Goal: Task Accomplishment & Management: Complete application form

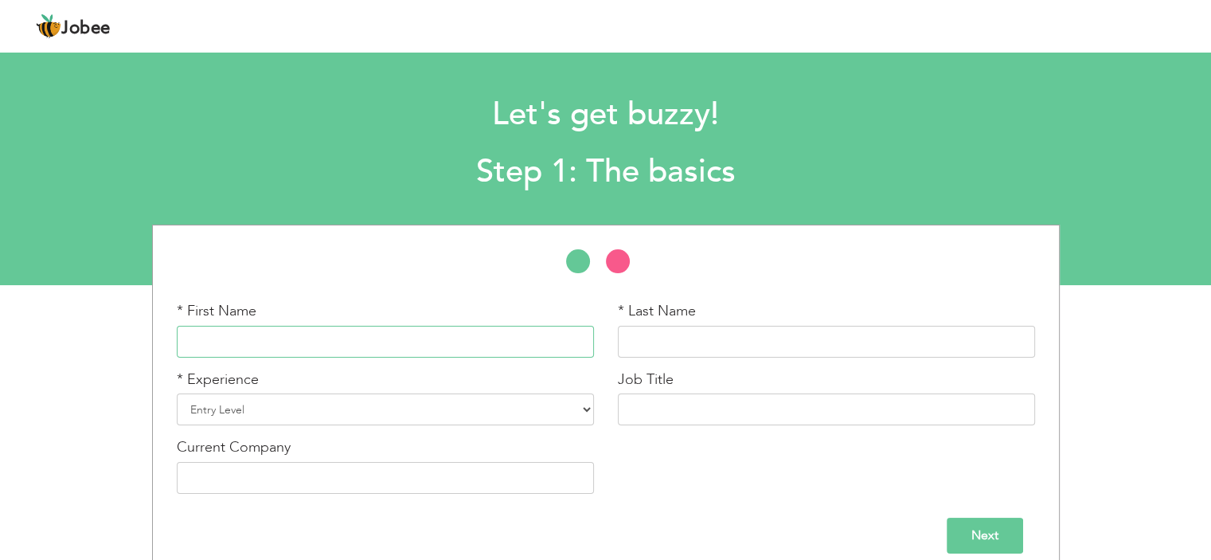
click at [472, 334] on input "text" at bounding box center [385, 342] width 417 height 32
type input "[DEMOGRAPHIC_DATA]"
type input "[PERSON_NAME]"
click at [448, 412] on select "Entry Level Less than 1 Year 1 Year 2 Years 3 Years 4 Years 5 Years 6 Years 7 Y…" at bounding box center [385, 409] width 417 height 32
select select "13"
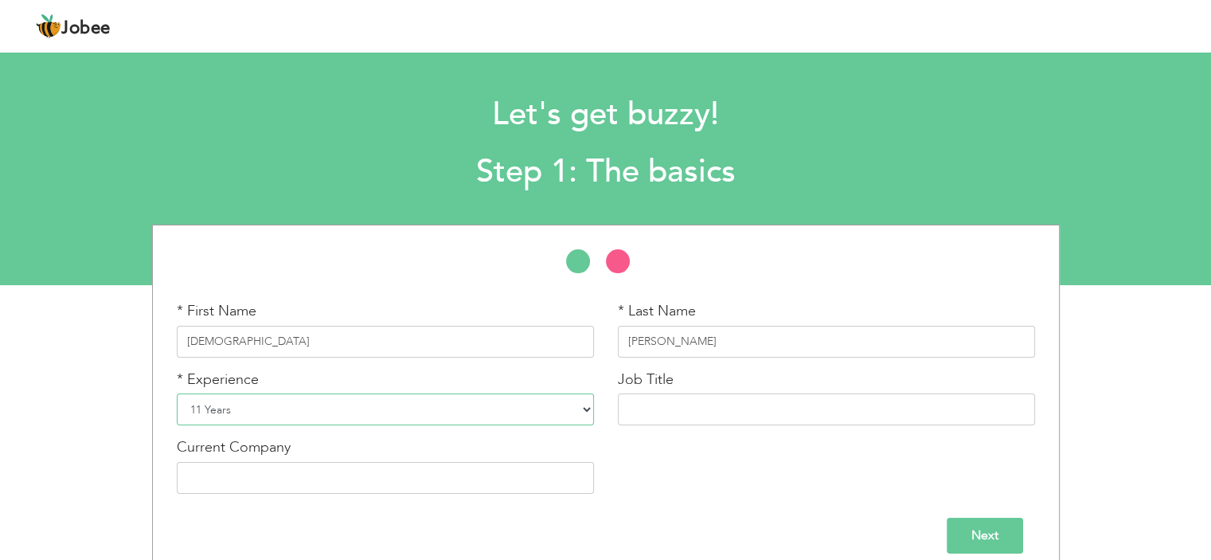
click at [177, 393] on select "Entry Level Less than 1 Year 1 Year 2 Years 3 Years 4 Years 5 Years 6 Years 7 Y…" at bounding box center [385, 409] width 417 height 32
click at [720, 400] on input "text" at bounding box center [826, 409] width 417 height 32
type input "M"
type input "A"
type input "Senior Sales Manager"
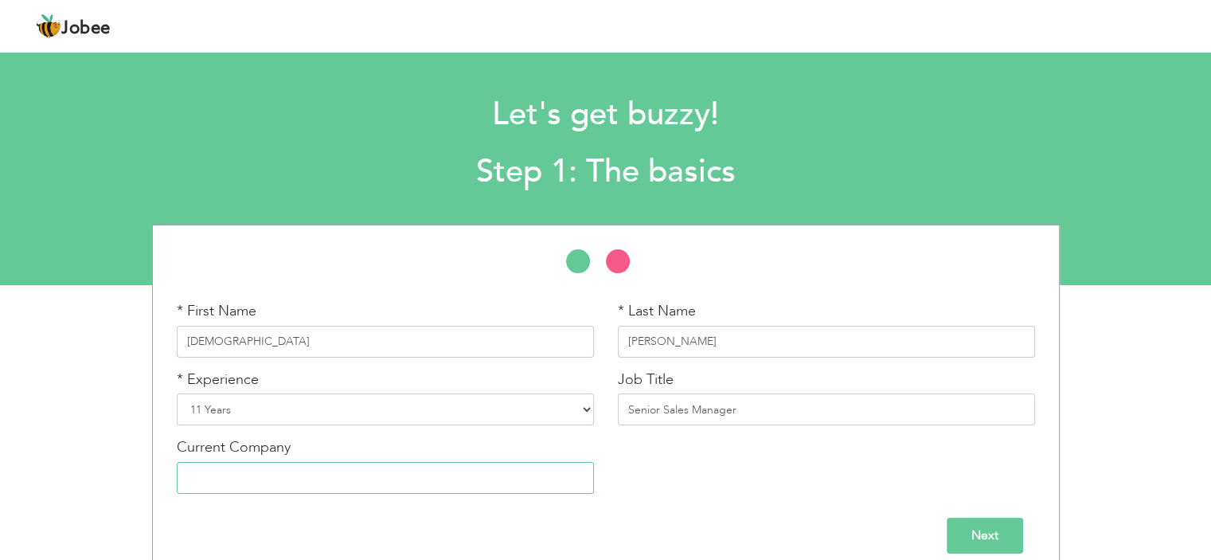
click at [372, 485] on input "text" at bounding box center [385, 478] width 417 height 32
type input "Oppo"
click at [988, 547] on input "Next" at bounding box center [984, 535] width 76 height 36
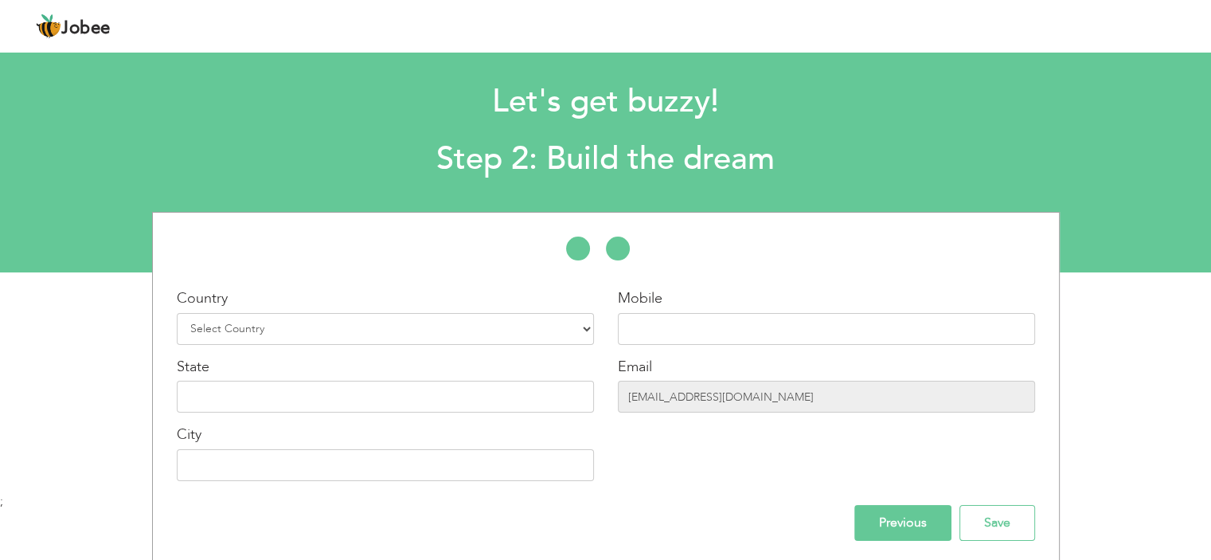
scroll to position [17, 0]
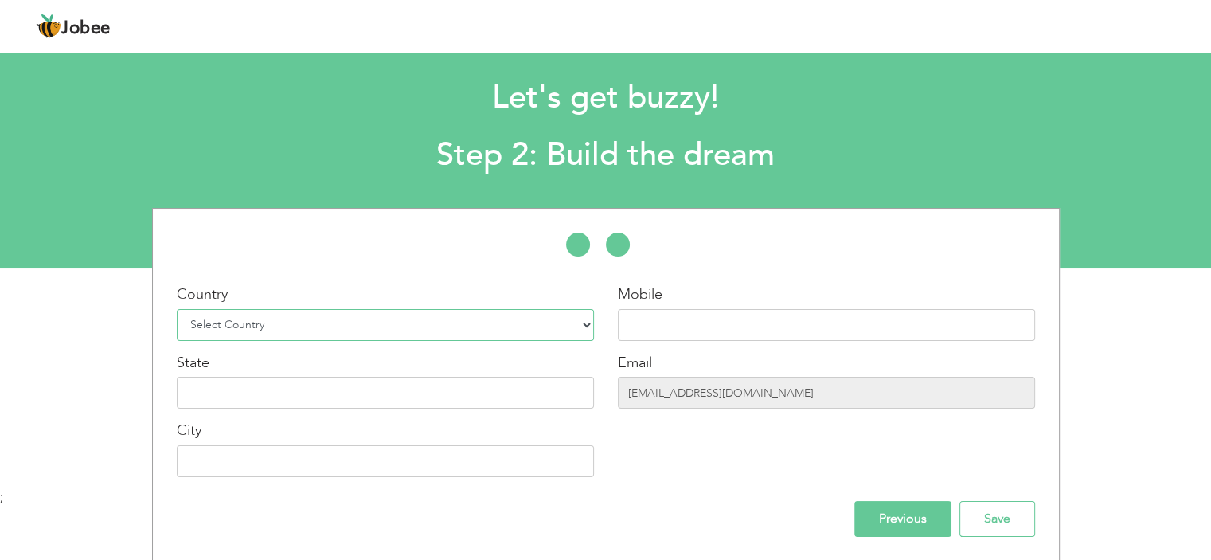
click at [347, 321] on select "Select Country [GEOGRAPHIC_DATA] [GEOGRAPHIC_DATA] [GEOGRAPHIC_DATA] [US_STATE]…" at bounding box center [385, 325] width 417 height 32
select select "166"
click at [177, 309] on select "Select Country [GEOGRAPHIC_DATA] [GEOGRAPHIC_DATA] [GEOGRAPHIC_DATA] [US_STATE]…" at bounding box center [385, 325] width 417 height 32
click at [646, 309] on input "text" at bounding box center [826, 325] width 417 height 32
paste input "[PHONE_NUMBER]"
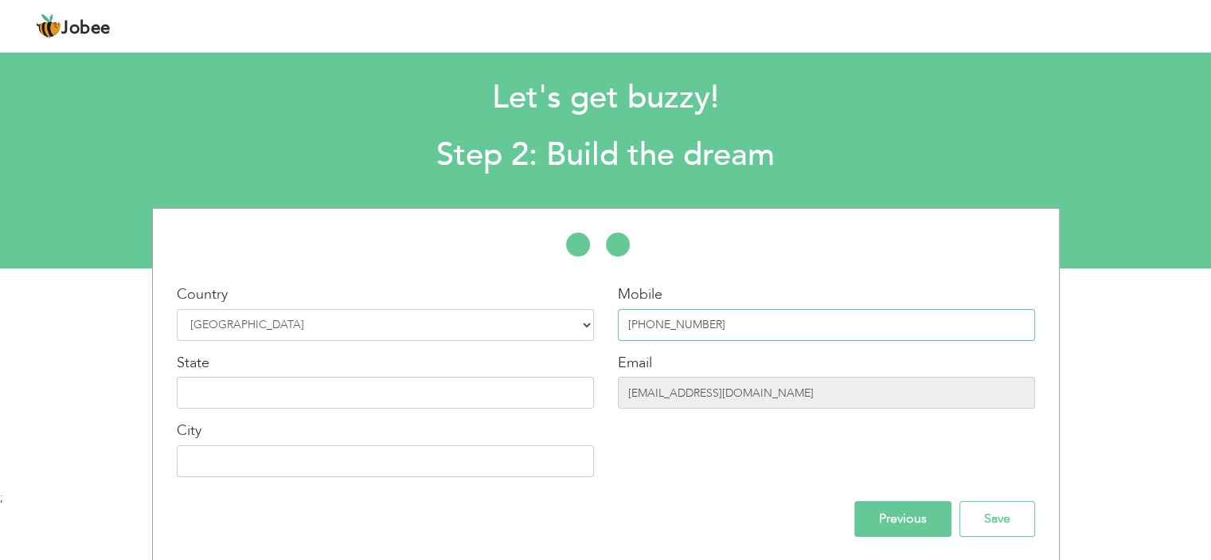
type input "[PHONE_NUMBER]"
click at [296, 390] on input "text" at bounding box center [385, 392] width 417 height 32
type input "S"
type input "[GEOGRAPHIC_DATA]"
click at [286, 467] on input "text" at bounding box center [385, 461] width 417 height 32
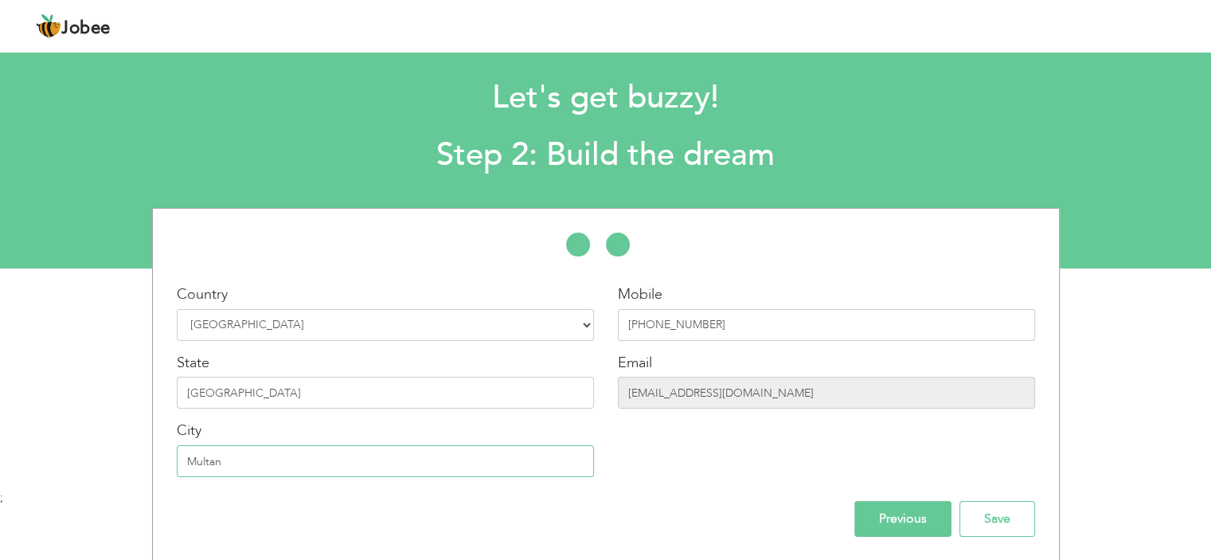
type input "Multan"
click at [300, 420] on div "City [GEOGRAPHIC_DATA]" at bounding box center [385, 448] width 417 height 57
click at [302, 397] on input "[GEOGRAPHIC_DATA]" at bounding box center [385, 392] width 417 height 32
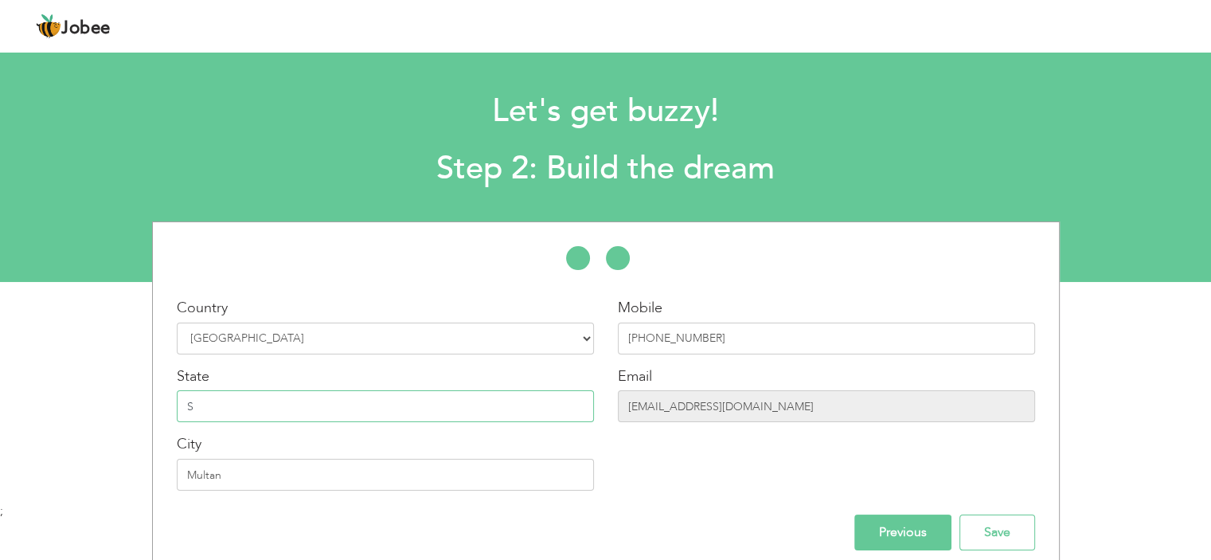
scroll to position [0, 0]
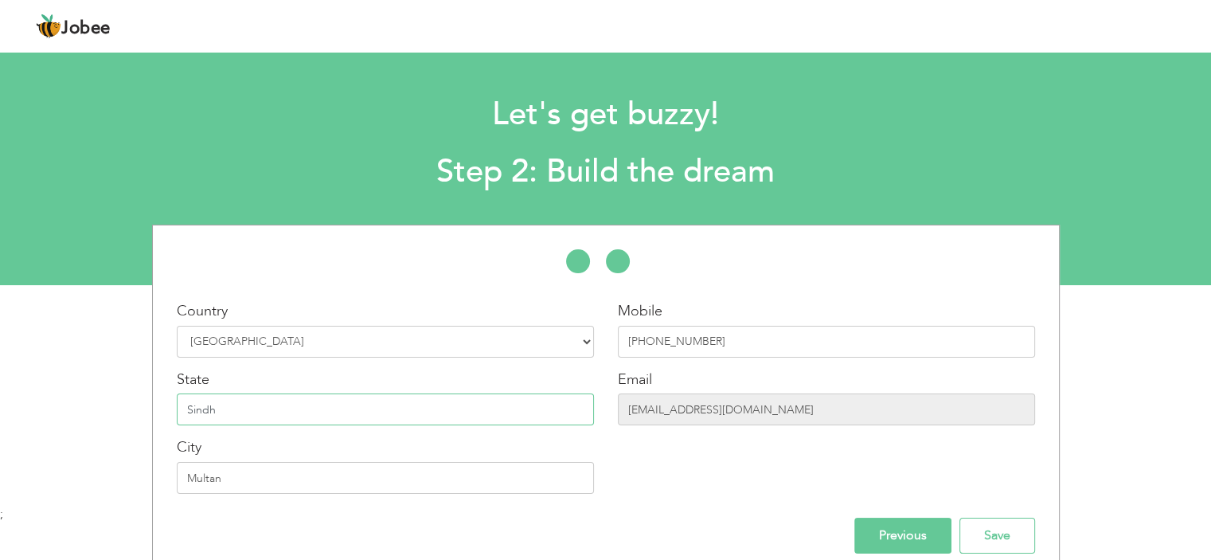
type input "Sindh"
click at [188, 478] on input "Multan" at bounding box center [385, 478] width 417 height 32
type input "[GEOGRAPHIC_DATA]"
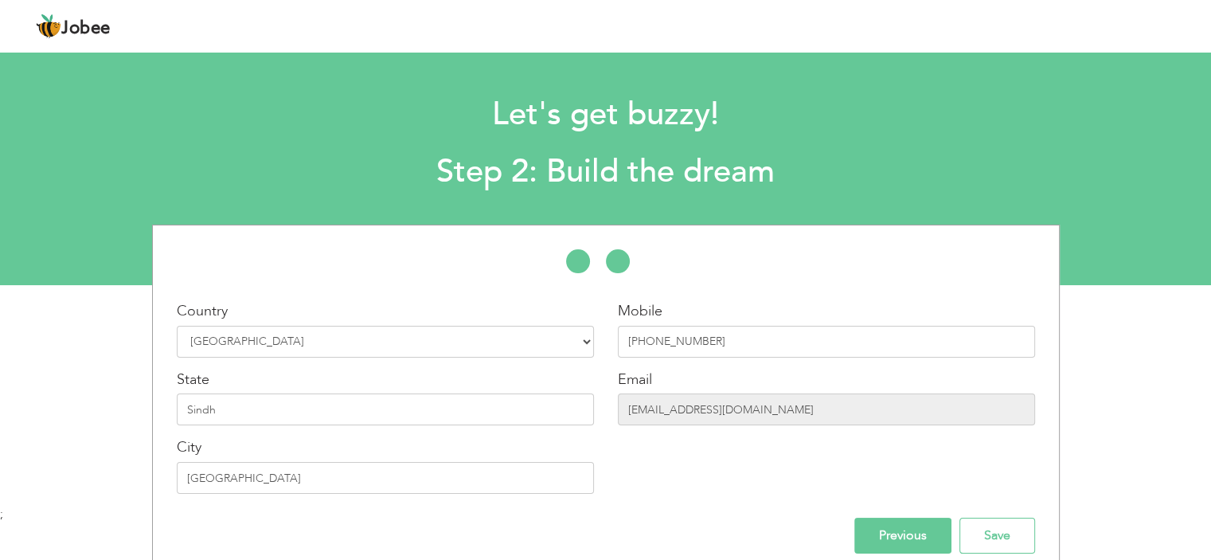
click at [685, 481] on div "Mobile [PHONE_NUMBER] Email [EMAIL_ADDRESS][DOMAIN_NAME]" at bounding box center [826, 403] width 441 height 205
click at [1001, 534] on input "Save" at bounding box center [997, 535] width 76 height 36
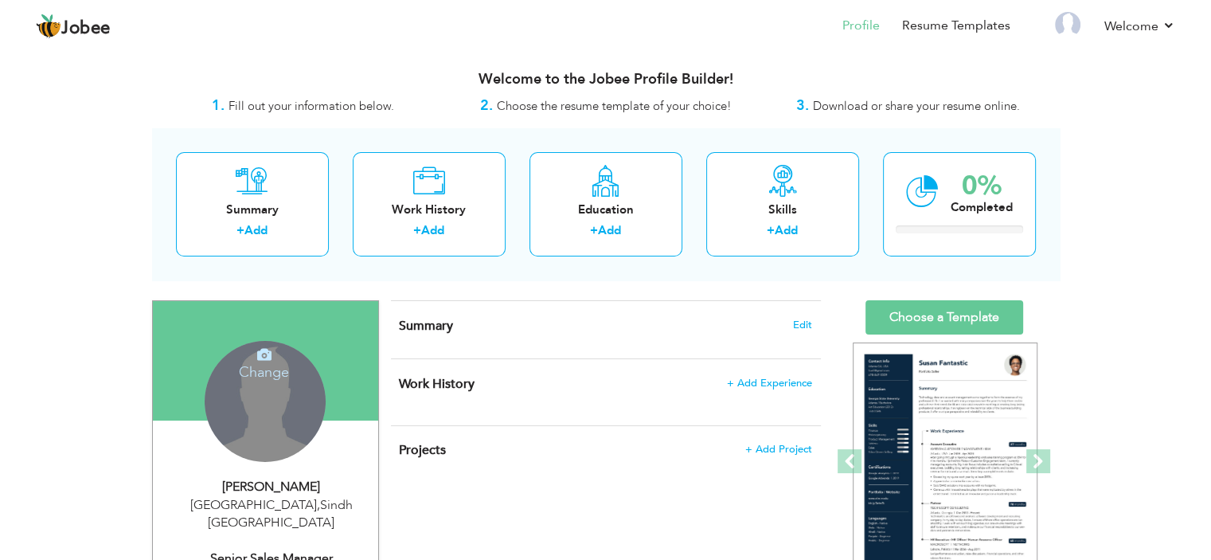
click at [262, 395] on div "Change Remove" at bounding box center [265, 401] width 121 height 121
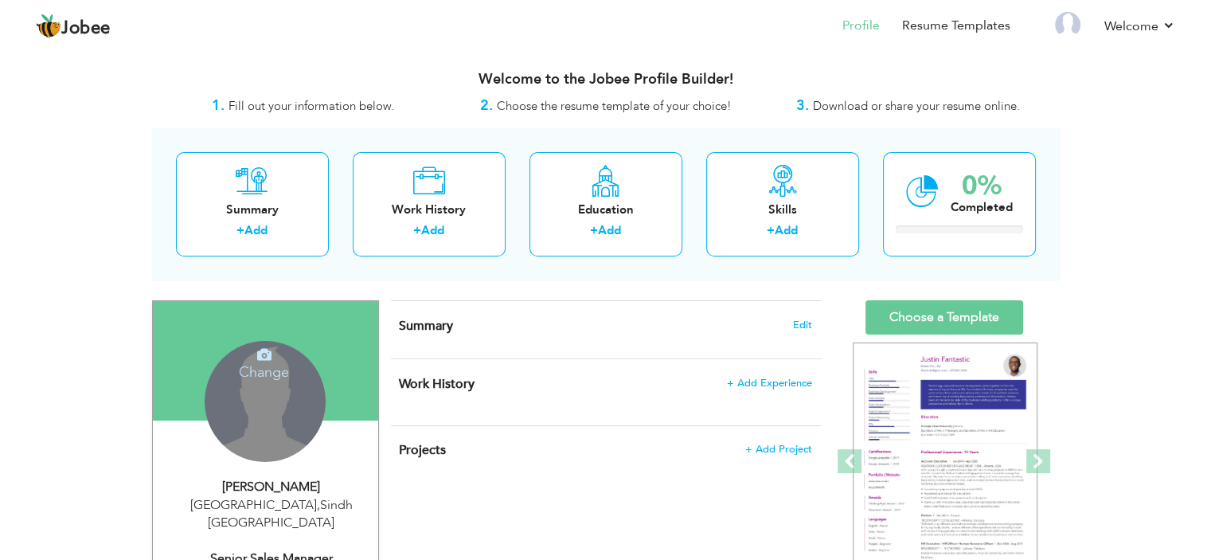
click at [263, 352] on icon at bounding box center [264, 354] width 14 height 14
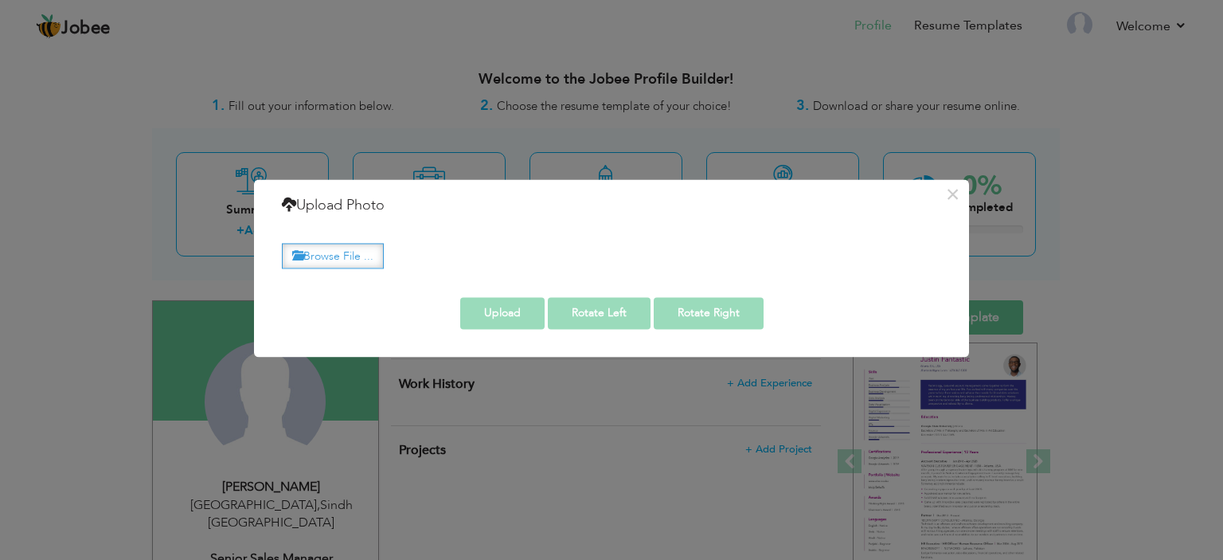
click at [360, 264] on label "Browse File ..." at bounding box center [333, 256] width 102 height 25
click at [0, 0] on input "Browse File ..." at bounding box center [0, 0] width 0 height 0
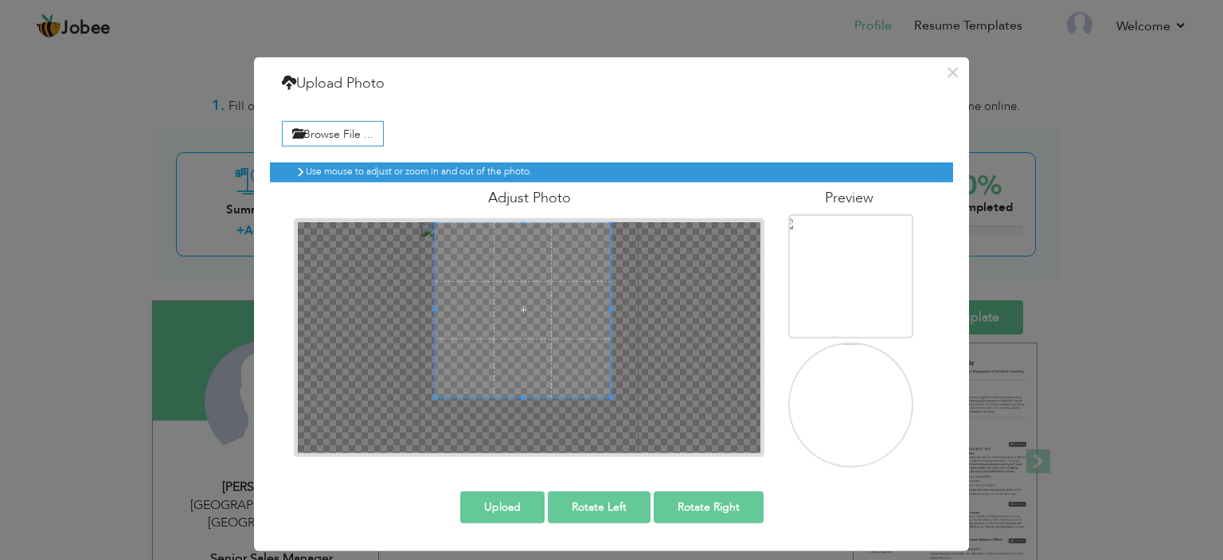
click at [533, 286] on span at bounding box center [522, 309] width 175 height 175
click at [485, 511] on button "Upload" at bounding box center [502, 507] width 84 height 32
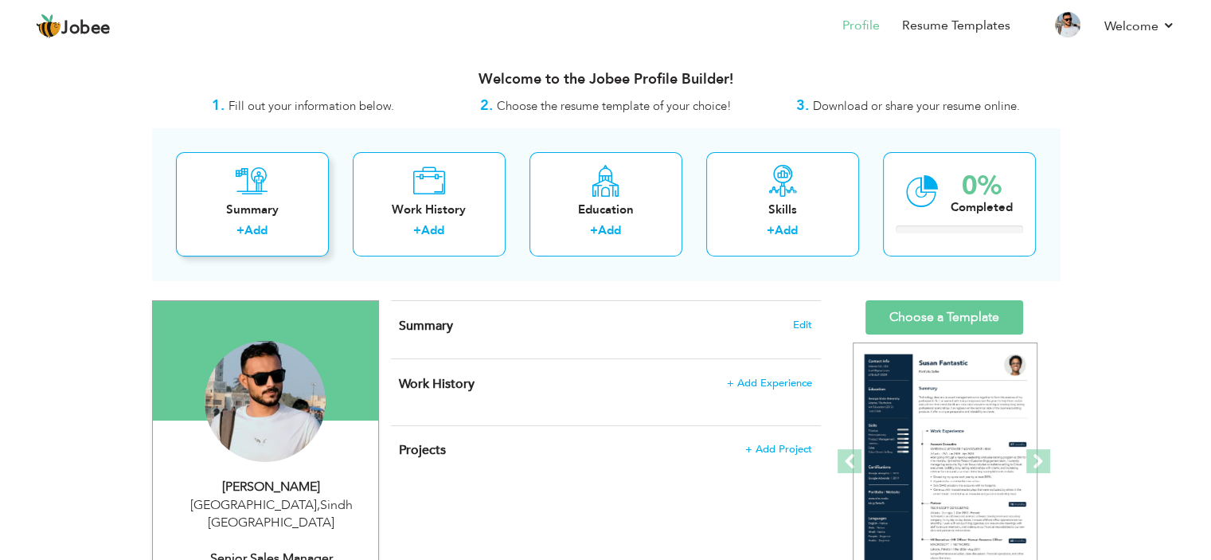
click at [270, 220] on div "Summary + Add" at bounding box center [252, 204] width 153 height 104
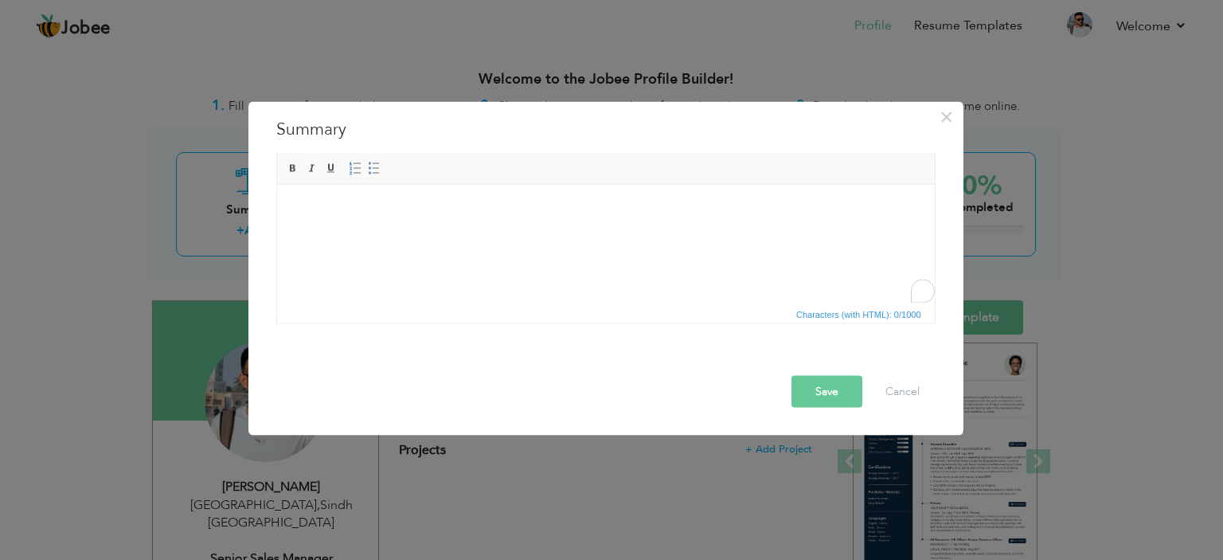
click at [439, 225] on html at bounding box center [604, 208] width 657 height 49
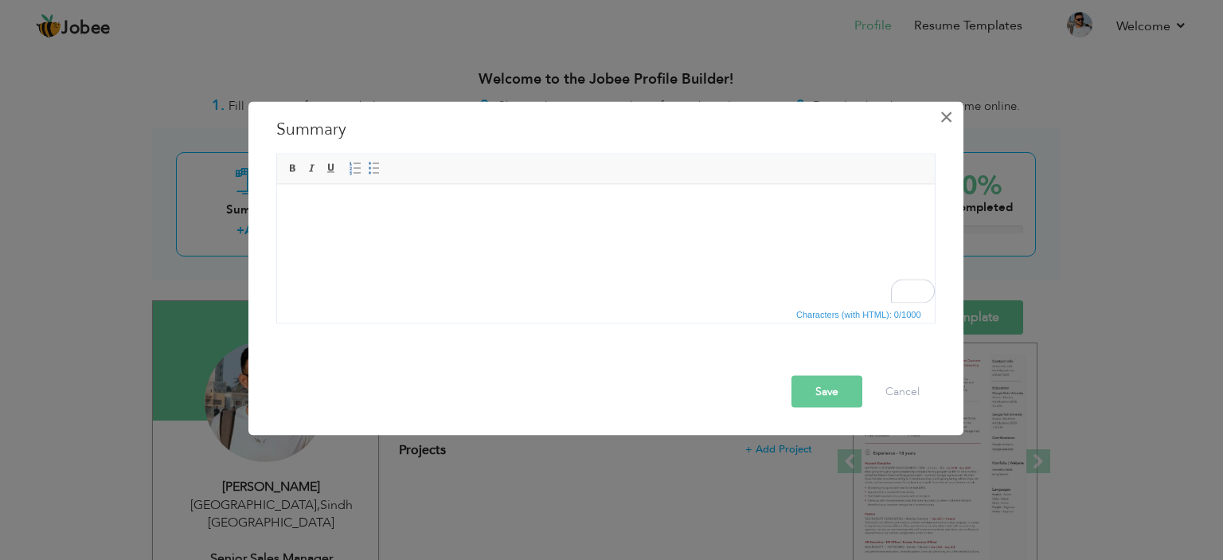
click at [946, 119] on span "×" at bounding box center [946, 116] width 14 height 29
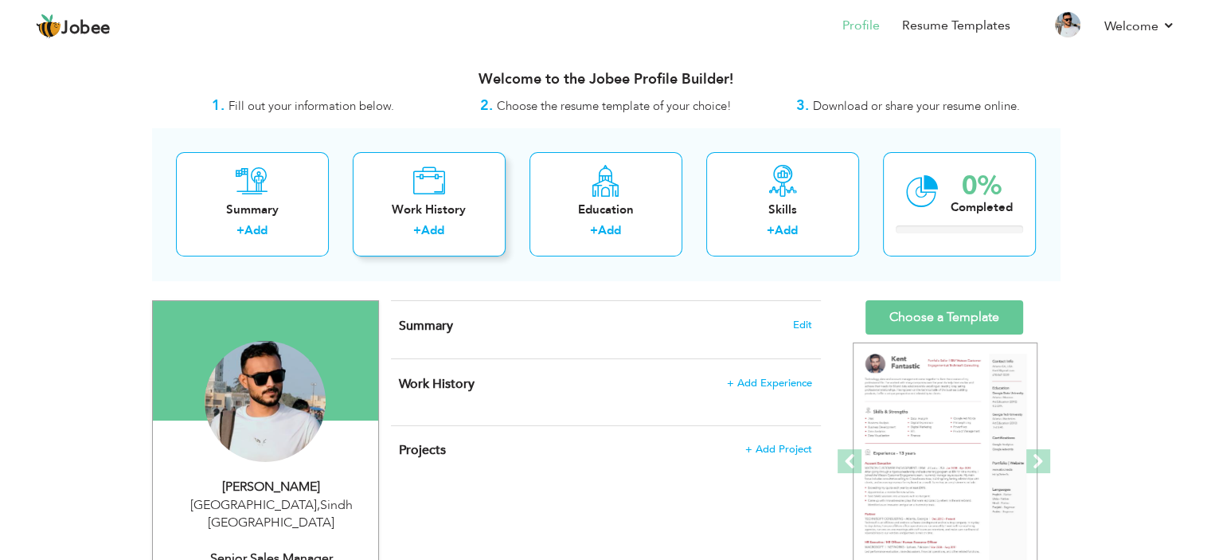
click at [443, 222] on link "Add" at bounding box center [432, 230] width 23 height 16
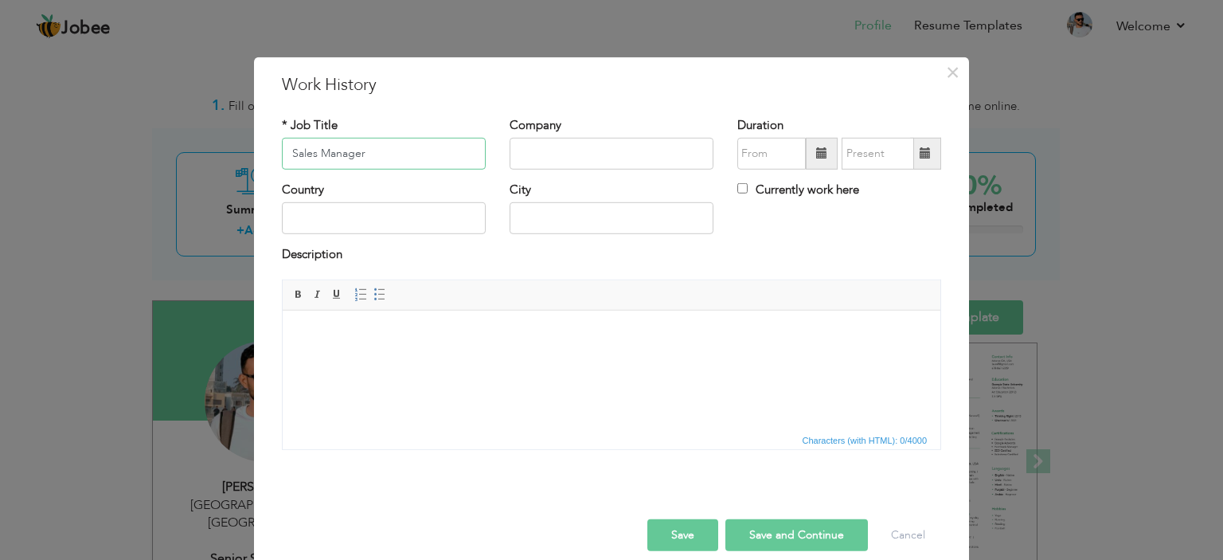
type input "Sales Manager"
click at [567, 150] on input "text" at bounding box center [611, 154] width 204 height 32
type input "Vivo"
click at [817, 150] on span at bounding box center [821, 152] width 11 height 11
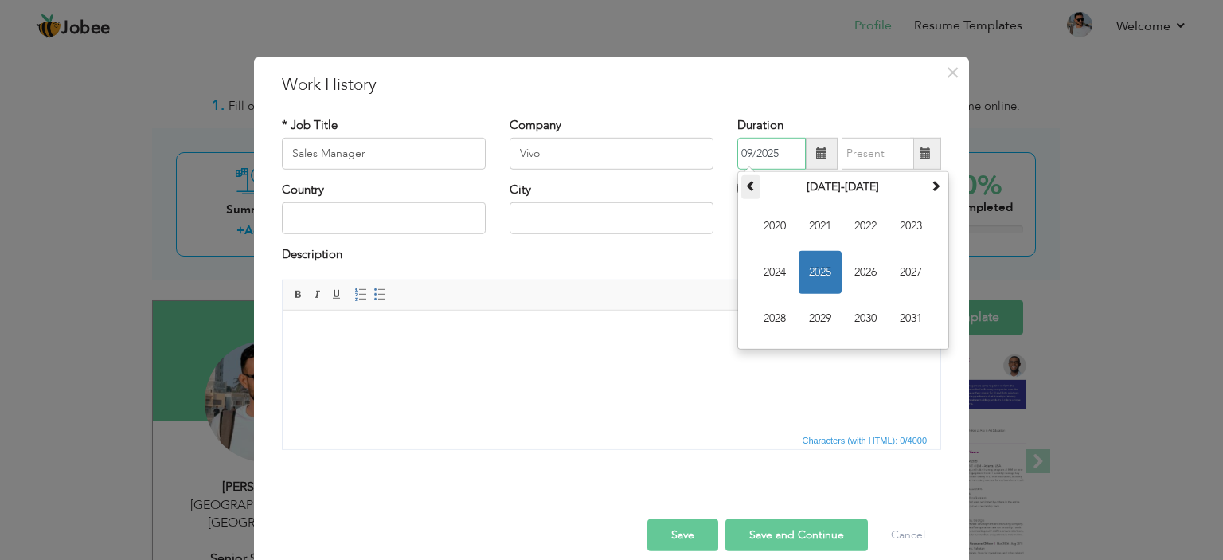
click at [749, 188] on span at bounding box center [750, 185] width 11 height 11
click at [777, 264] on span "2014" at bounding box center [774, 272] width 43 height 43
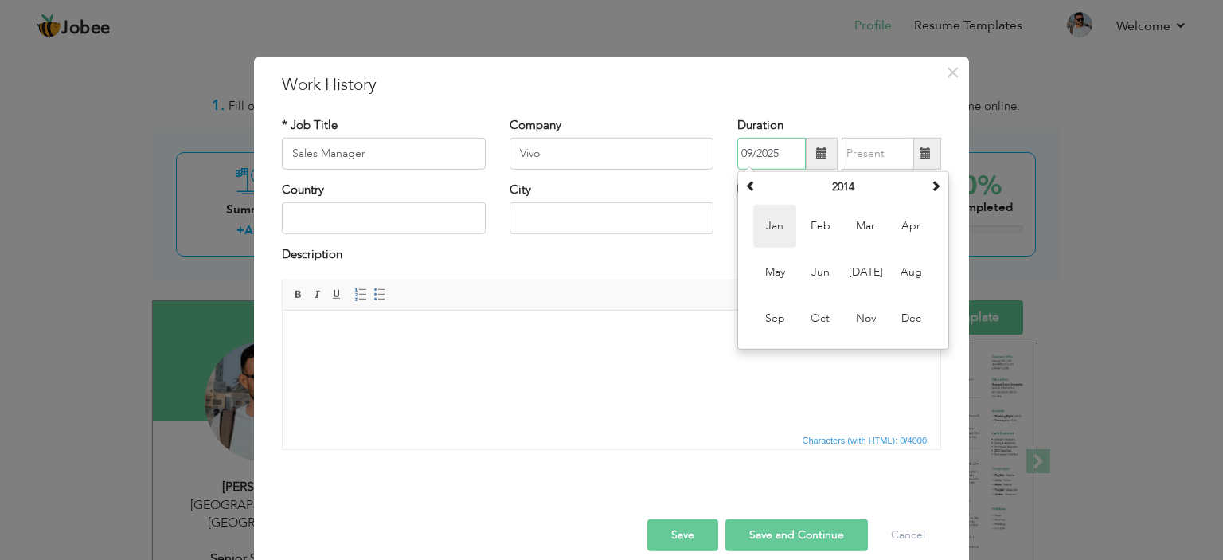
click at [775, 224] on span "Jan" at bounding box center [774, 226] width 43 height 43
type input "01/2014"
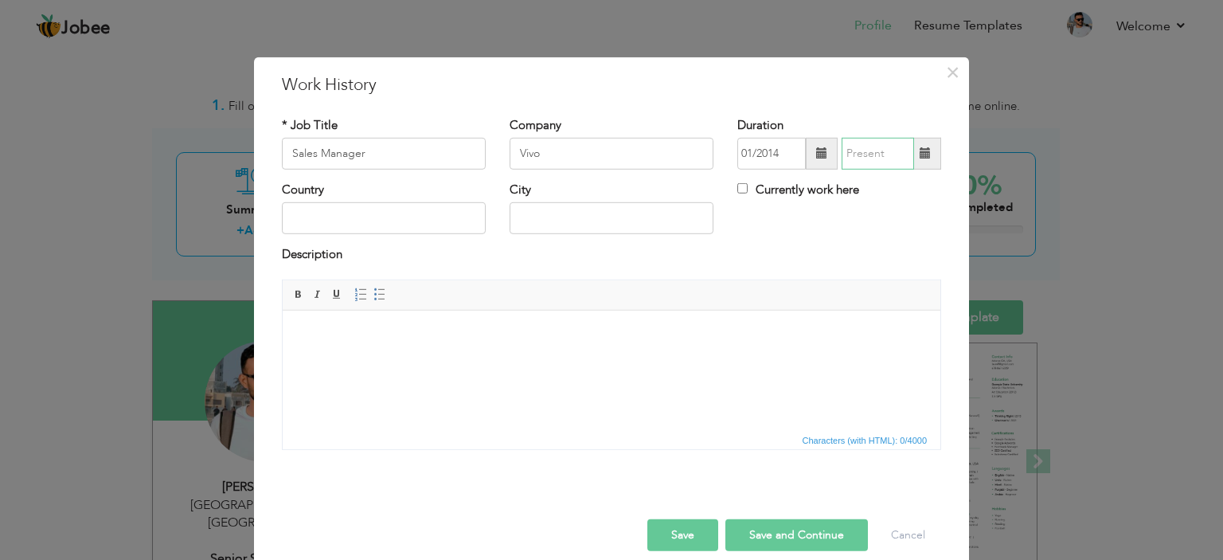
type input "09/2025"
click at [875, 155] on input "09/2025" at bounding box center [877, 154] width 72 height 32
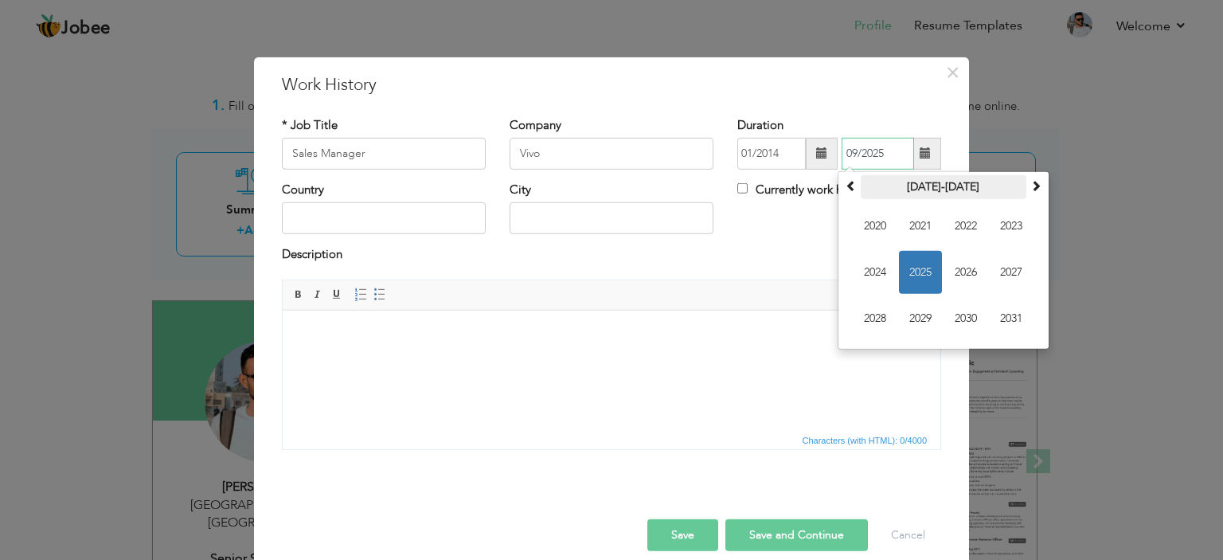
click at [931, 190] on th "2020-2031" at bounding box center [943, 187] width 166 height 24
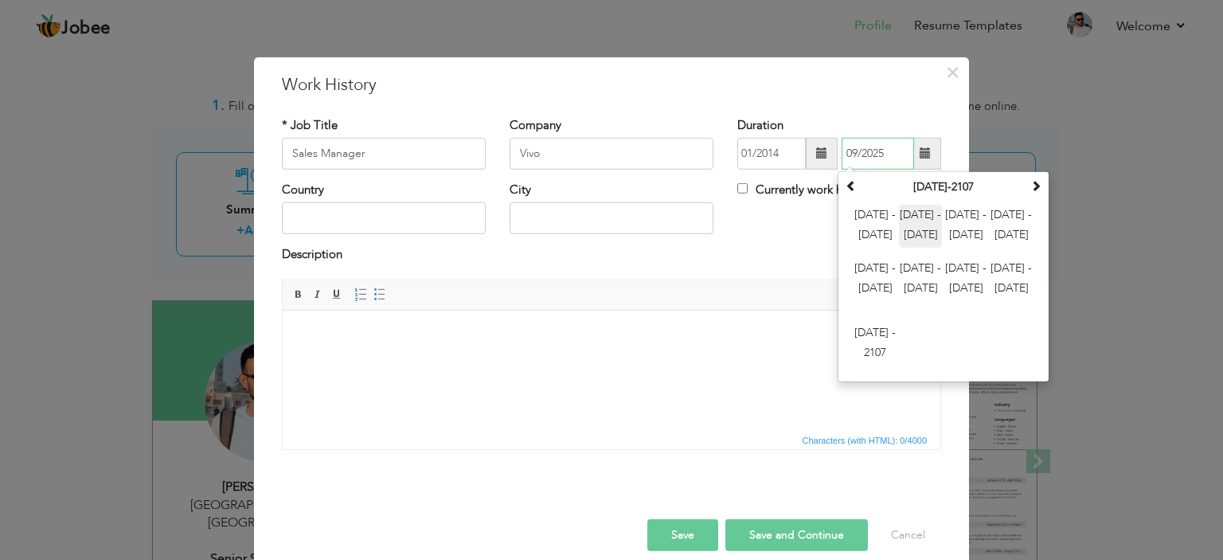
click at [915, 235] on span "2012 - 2023" at bounding box center [920, 226] width 43 height 43
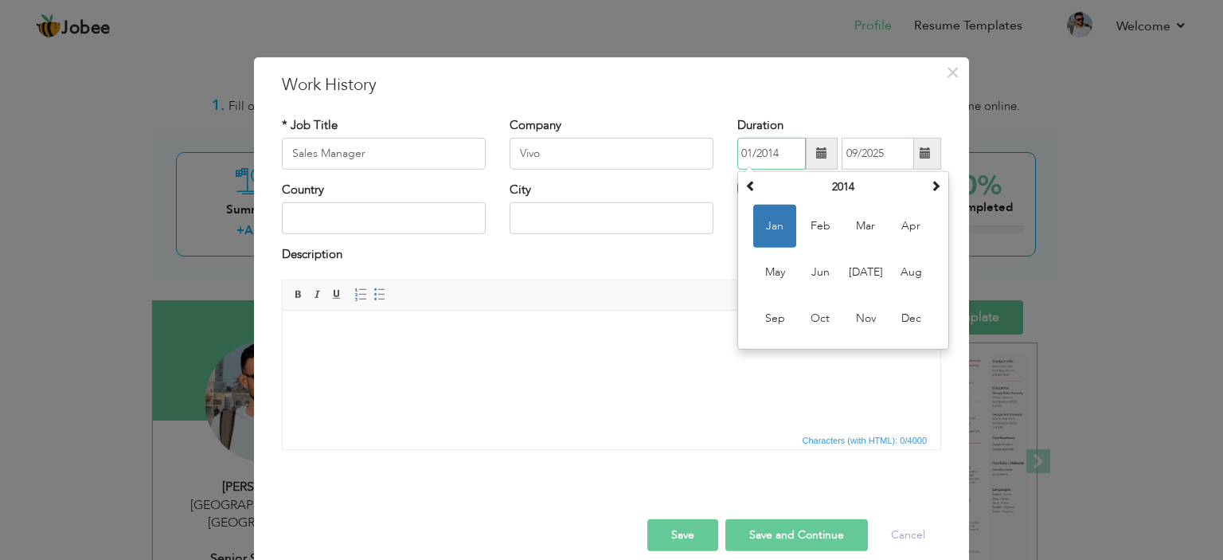
click at [776, 162] on input "01/2014" at bounding box center [771, 154] width 68 height 32
click at [863, 189] on th "2014" at bounding box center [843, 187] width 166 height 24
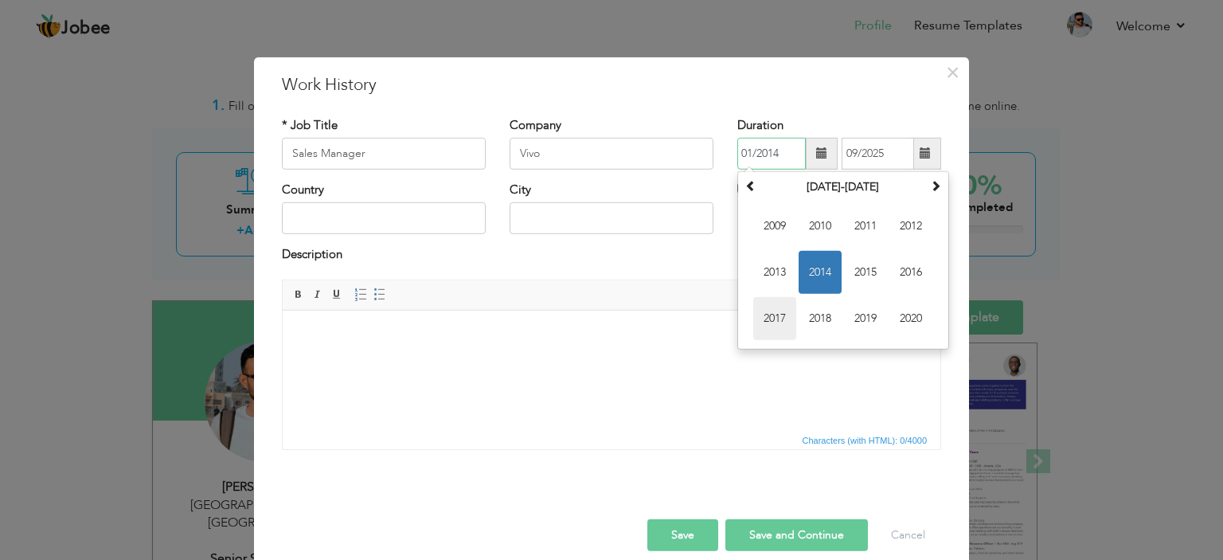
click at [774, 314] on span "2017" at bounding box center [774, 318] width 43 height 43
drag, startPoint x: 767, startPoint y: 226, endPoint x: 789, endPoint y: 207, distance: 28.8
click at [767, 226] on span "Jan" at bounding box center [774, 226] width 43 height 43
type input "01/2017"
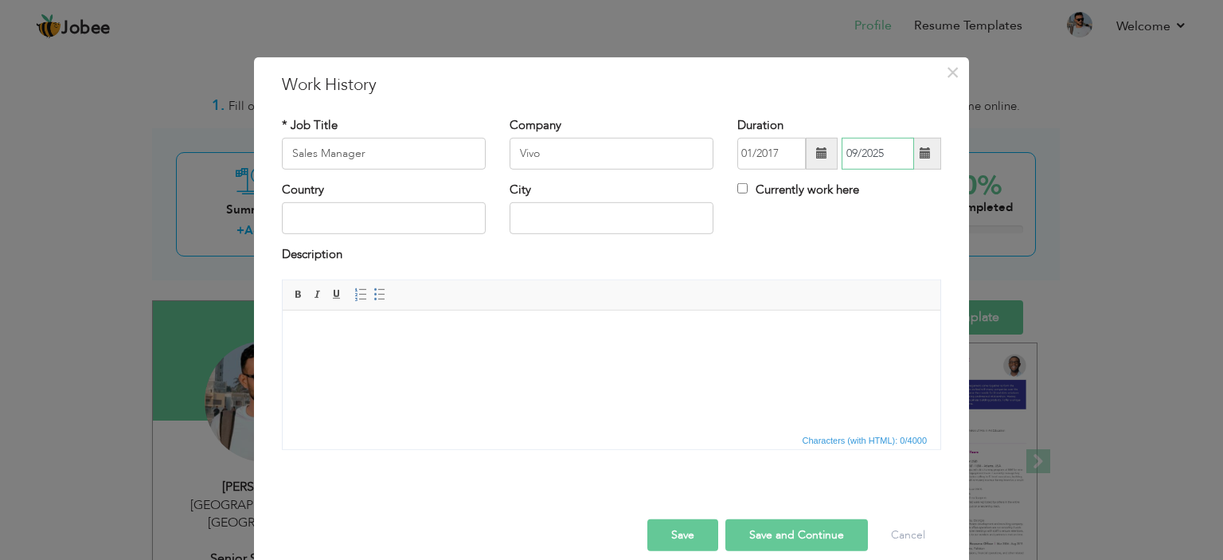
click at [891, 156] on input "09/2025" at bounding box center [877, 154] width 72 height 32
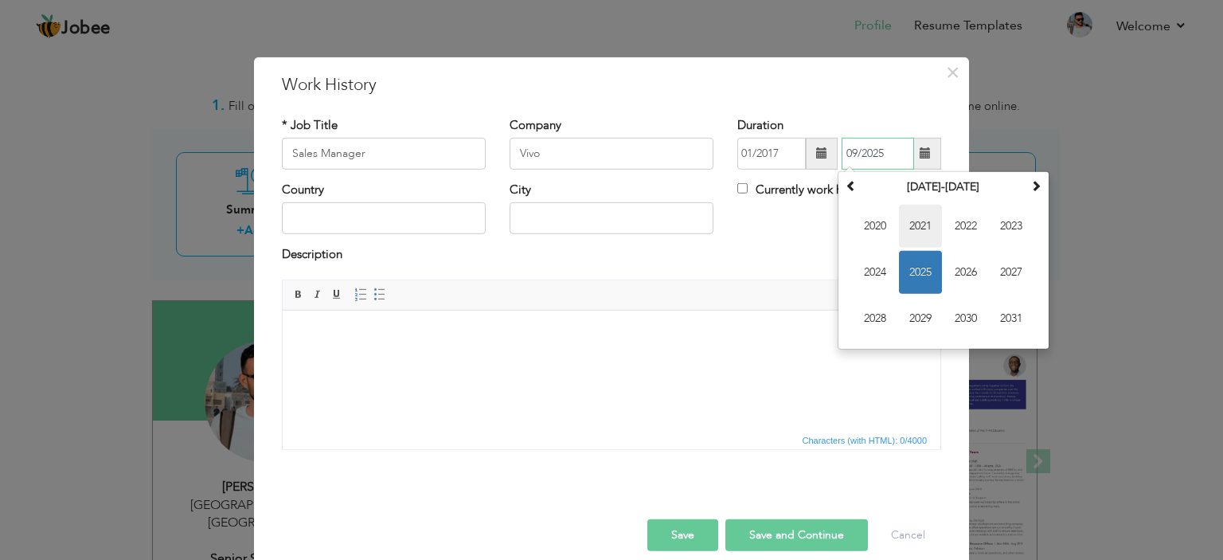
click at [917, 224] on span "2021" at bounding box center [920, 226] width 43 height 43
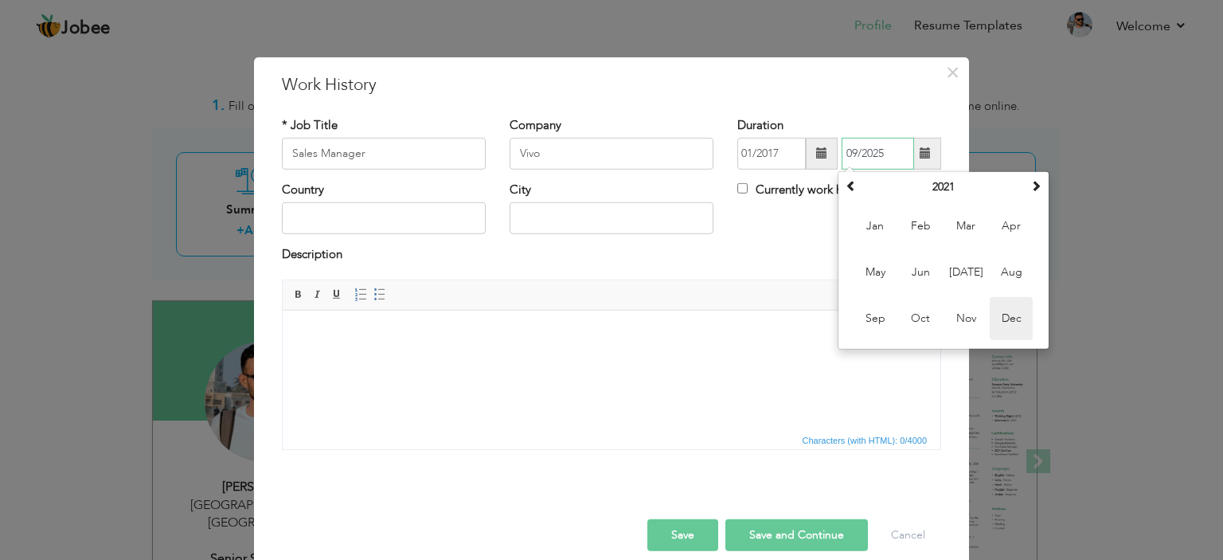
click at [1005, 318] on span "Dec" at bounding box center [1010, 318] width 43 height 43
type input "12/2021"
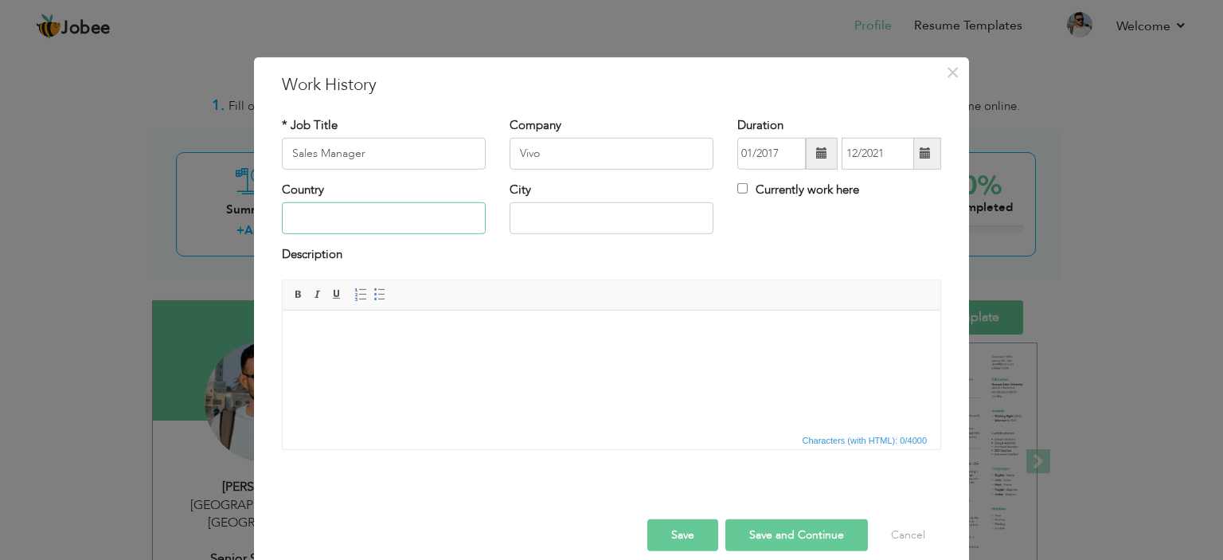
click at [380, 228] on input "text" at bounding box center [384, 218] width 204 height 32
type input "[GEOGRAPHIC_DATA]"
click at [417, 184] on div "Country Pakistan" at bounding box center [384, 207] width 204 height 53
click at [526, 213] on input "text" at bounding box center [611, 218] width 204 height 32
type input "Multan"
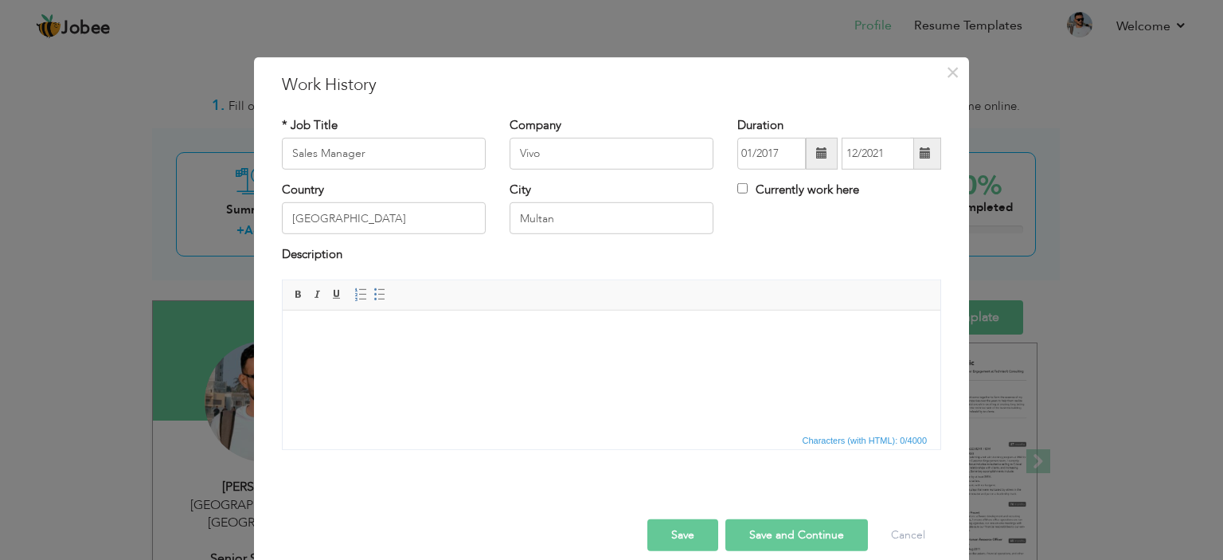
click at [502, 292] on span "Editor toolbars Basic Styles Bold Italic Underline Paragraph Insert/Remove Numb…" at bounding box center [611, 295] width 657 height 30
click at [493, 333] on body at bounding box center [611, 334] width 626 height 17
click at [546, 350] on html "5 Years of Experience as a Sales Manager in ViVO Company" at bounding box center [611, 334] width 657 height 49
click at [611, 344] on html "5 Years of Experience as a Sales Manager in ViVO Company" at bounding box center [611, 334] width 657 height 49
drag, startPoint x: 557, startPoint y: 337, endPoint x: 306, endPoint y: 313, distance: 251.9
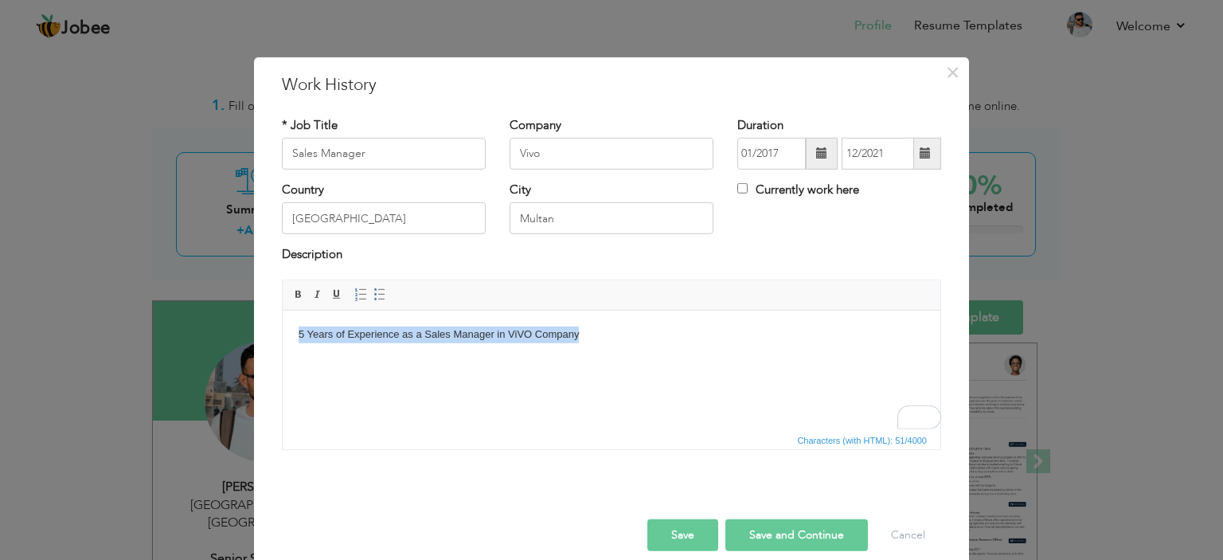
click at [287, 333] on html "5 Years of Experience as a Sales Manager in ViVO Company" at bounding box center [611, 334] width 657 height 49
drag, startPoint x: 295, startPoint y: 296, endPoint x: 110, endPoint y: 10, distance: 340.2
click at [295, 296] on span at bounding box center [298, 294] width 13 height 13
click at [603, 349] on html "5 Years of Experience as a Sales Manager in ViVO Company" at bounding box center [611, 334] width 657 height 49
click at [678, 528] on button "Save" at bounding box center [682, 535] width 71 height 32
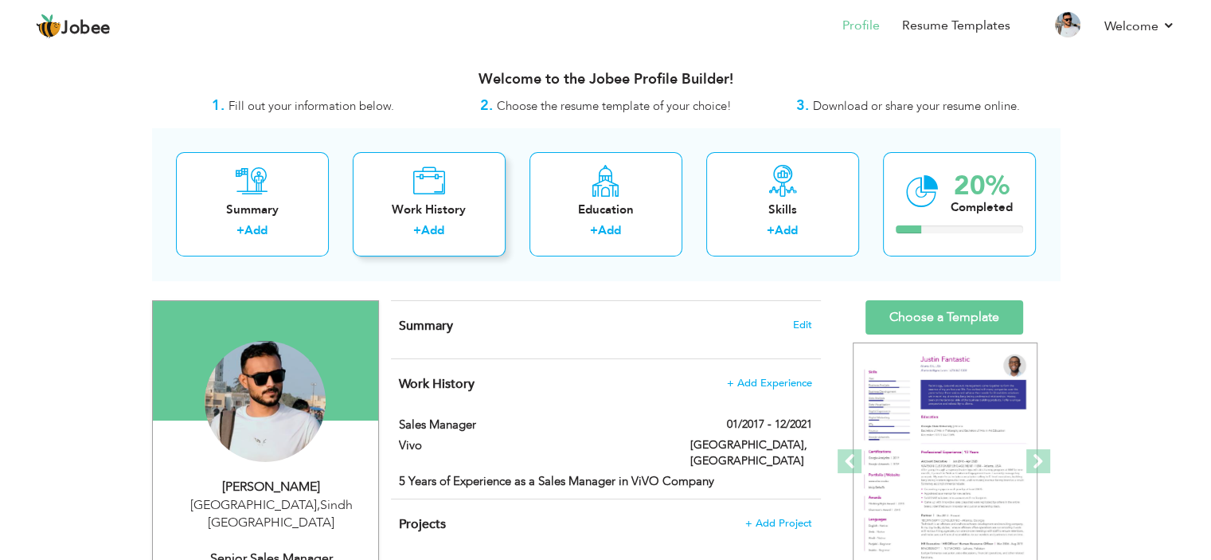
click at [430, 228] on link "Add" at bounding box center [432, 230] width 23 height 16
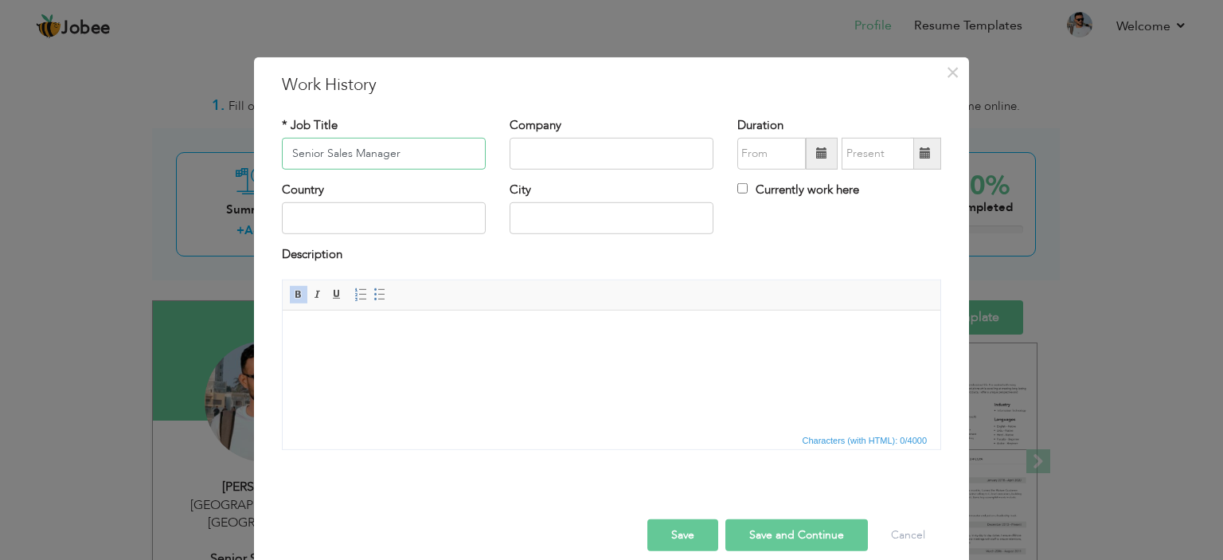
type input "Senior Sales Manager"
click at [540, 158] on input "text" at bounding box center [611, 154] width 204 height 32
type input "Realme"
click at [776, 151] on input "text" at bounding box center [771, 154] width 68 height 32
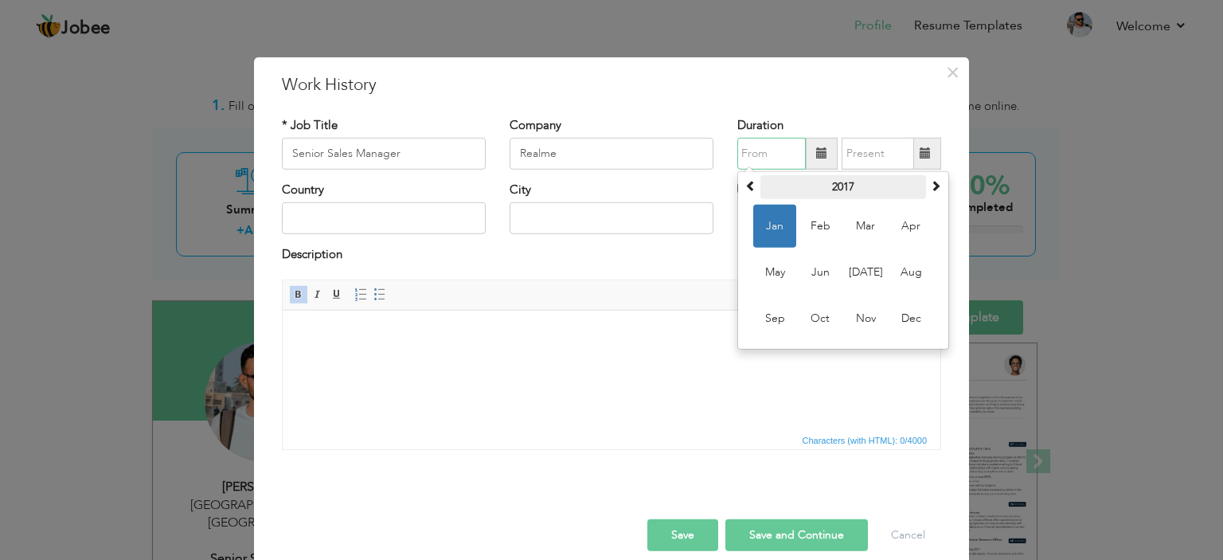
click at [848, 193] on th "2017" at bounding box center [843, 187] width 166 height 24
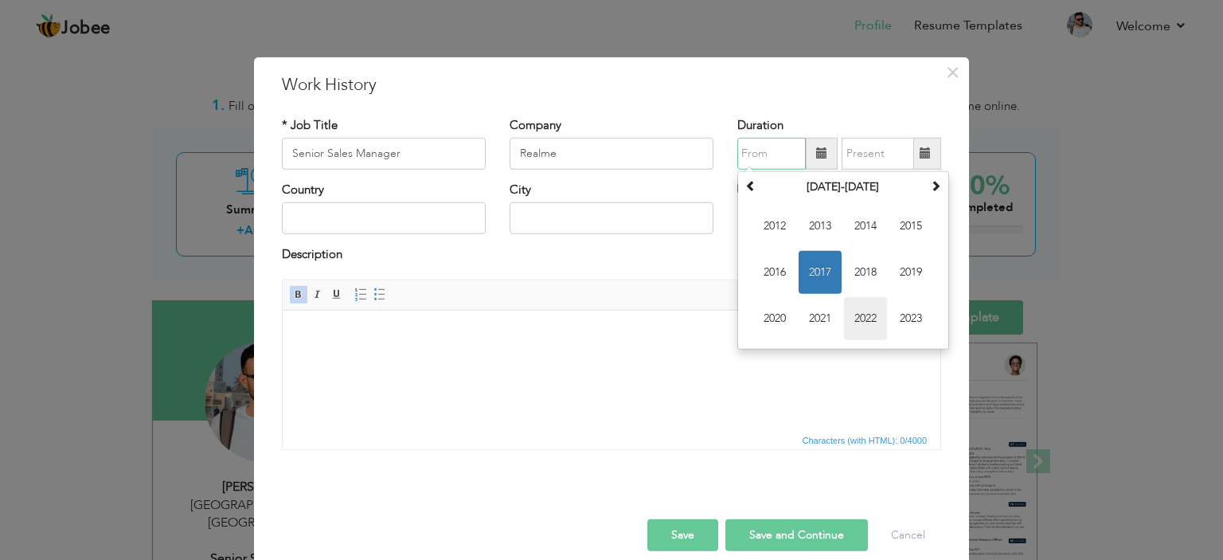
click at [845, 316] on span "2022" at bounding box center [865, 318] width 43 height 43
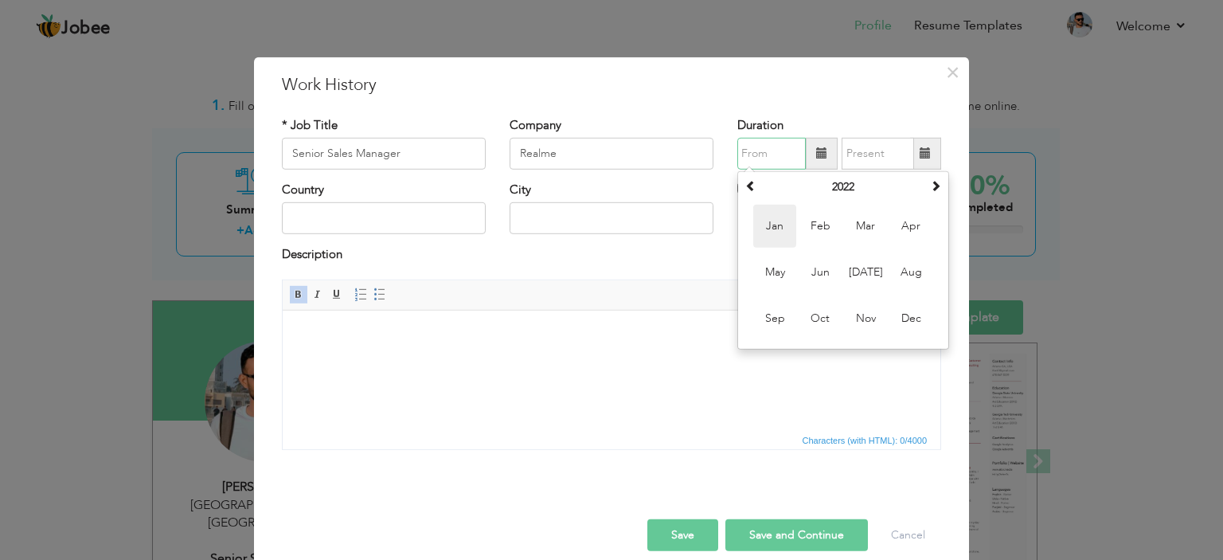
click at [771, 227] on span "Jan" at bounding box center [774, 226] width 43 height 43
type input "01/2022"
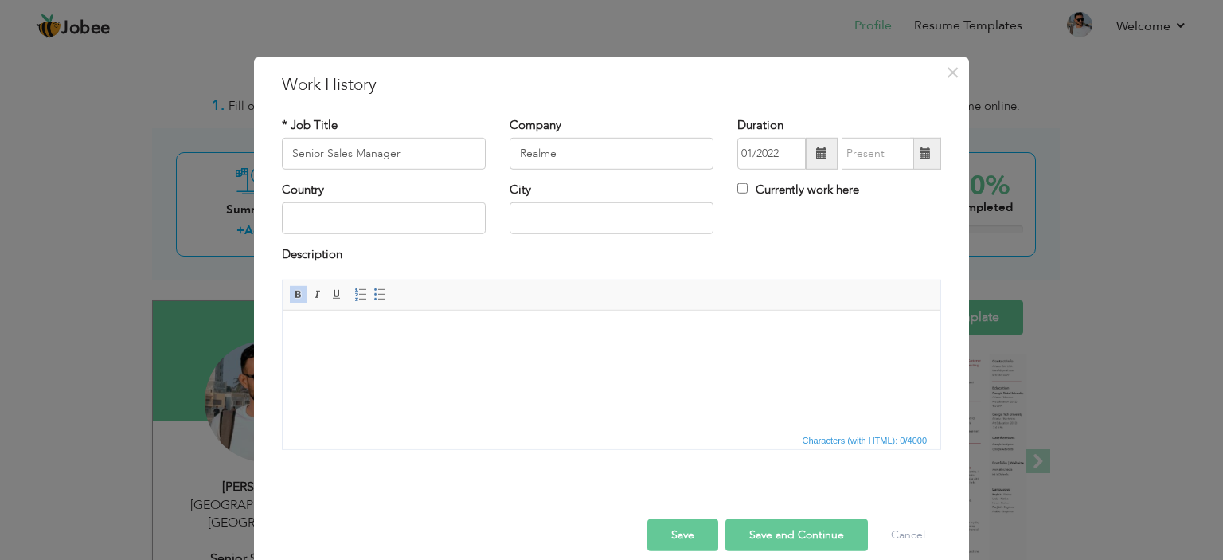
click at [745, 189] on label "Currently work here" at bounding box center [798, 189] width 122 height 17
click at [745, 189] on input "Currently work here" at bounding box center [742, 188] width 10 height 10
checkbox input "true"
click at [426, 203] on input "text" at bounding box center [384, 218] width 204 height 32
type input "R"
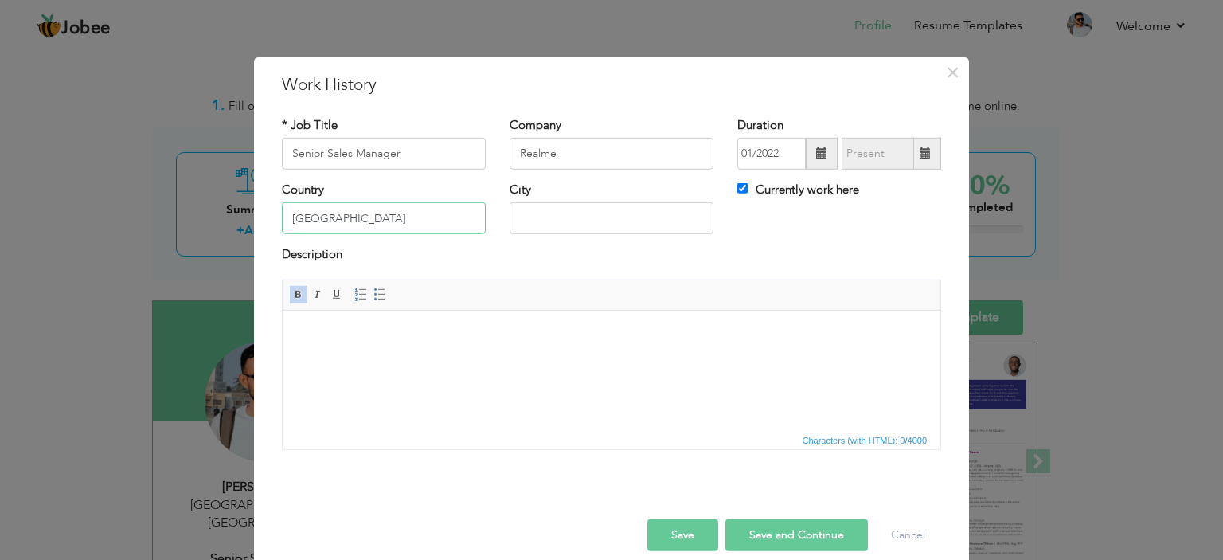
type input "[GEOGRAPHIC_DATA]"
click at [423, 183] on div "Country Pakistan" at bounding box center [384, 207] width 204 height 53
click at [512, 221] on input "text" at bounding box center [611, 218] width 204 height 32
type input "Multan"
click at [459, 352] on html at bounding box center [611, 334] width 657 height 49
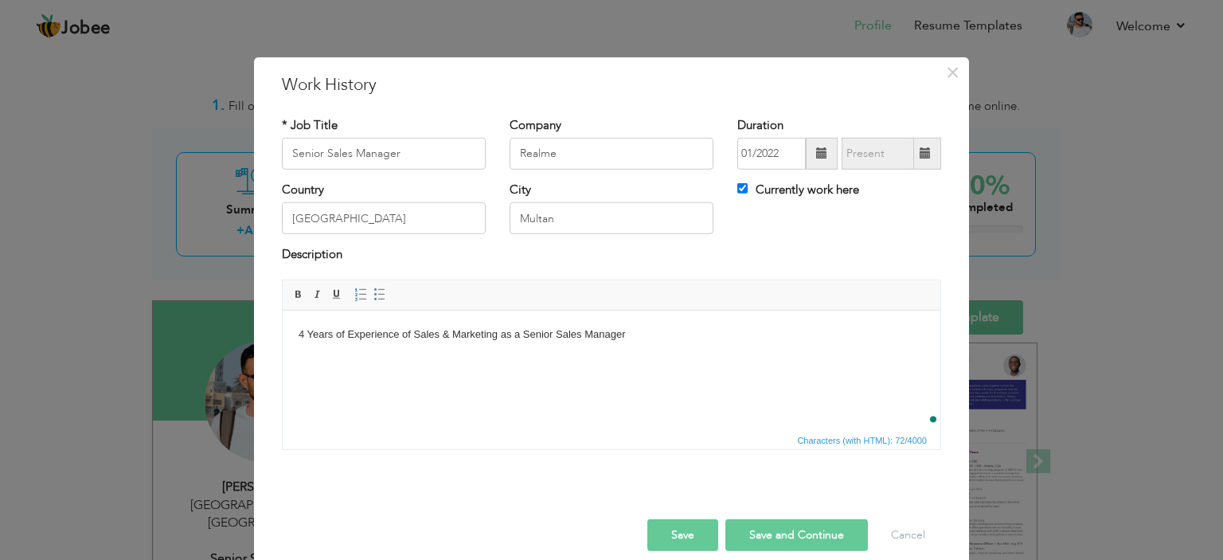
click at [458, 326] on body "4 Years of Experience of Sales & Marketing as a Senior Sales Manager" at bounding box center [611, 334] width 626 height 17
click at [571, 358] on html "4 Years of Experience of Sales & Marketing as a Senior Sales Manager" at bounding box center [611, 334] width 657 height 49
click at [692, 532] on button "Save" at bounding box center [682, 535] width 71 height 32
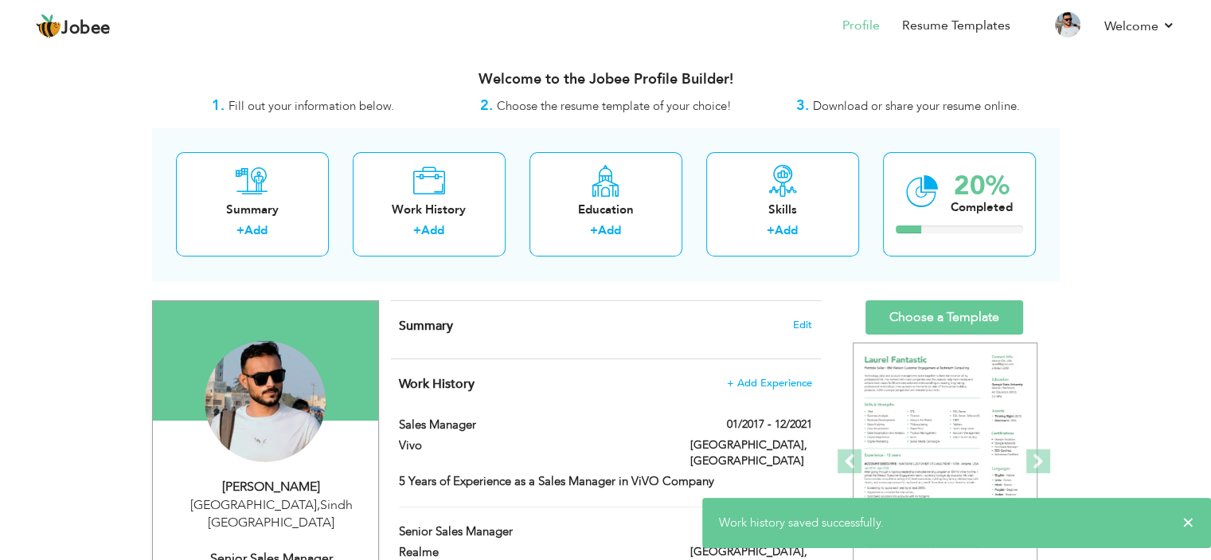
scroll to position [159, 0]
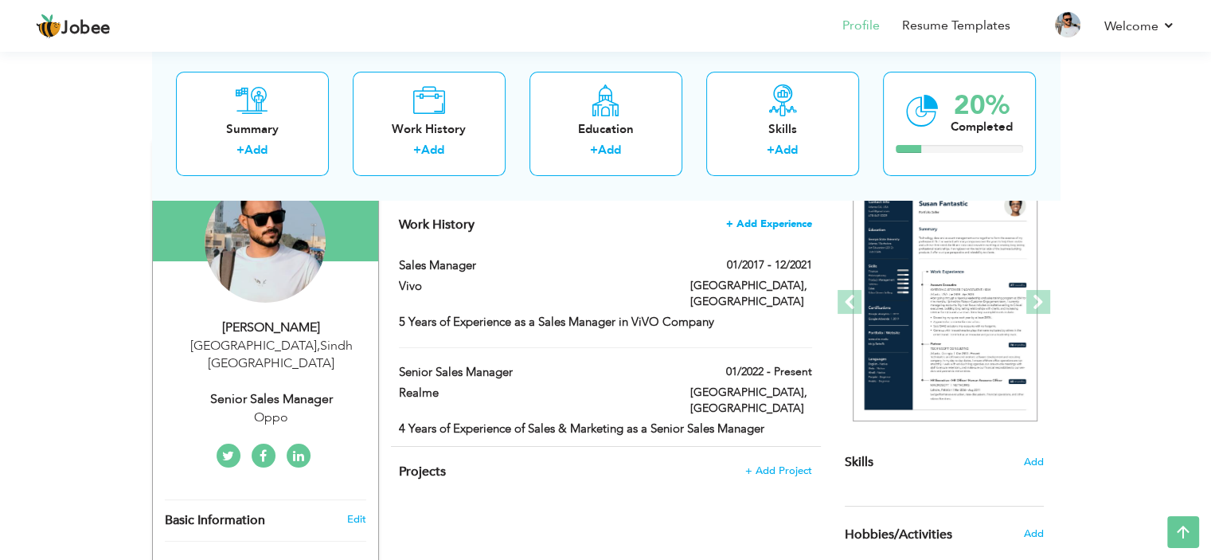
click at [774, 220] on span "+ Add Experience" at bounding box center [769, 223] width 86 height 11
checkbox input "false"
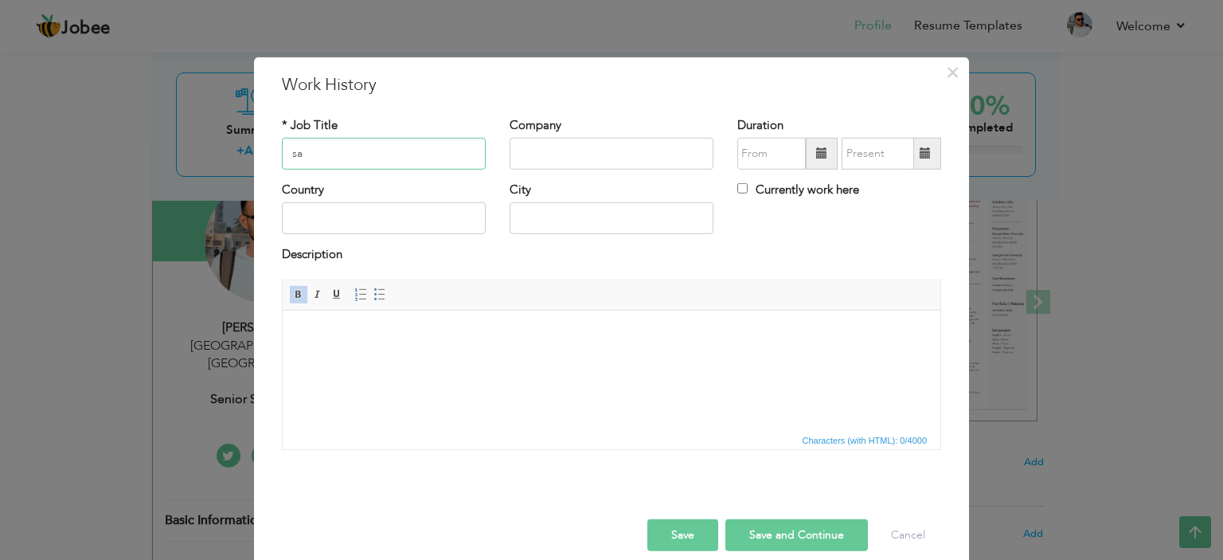
type input "s"
type input "Sales Manager"
type input "Mobile Shop in Mobile Market"
click at [759, 146] on input "text" at bounding box center [771, 154] width 68 height 32
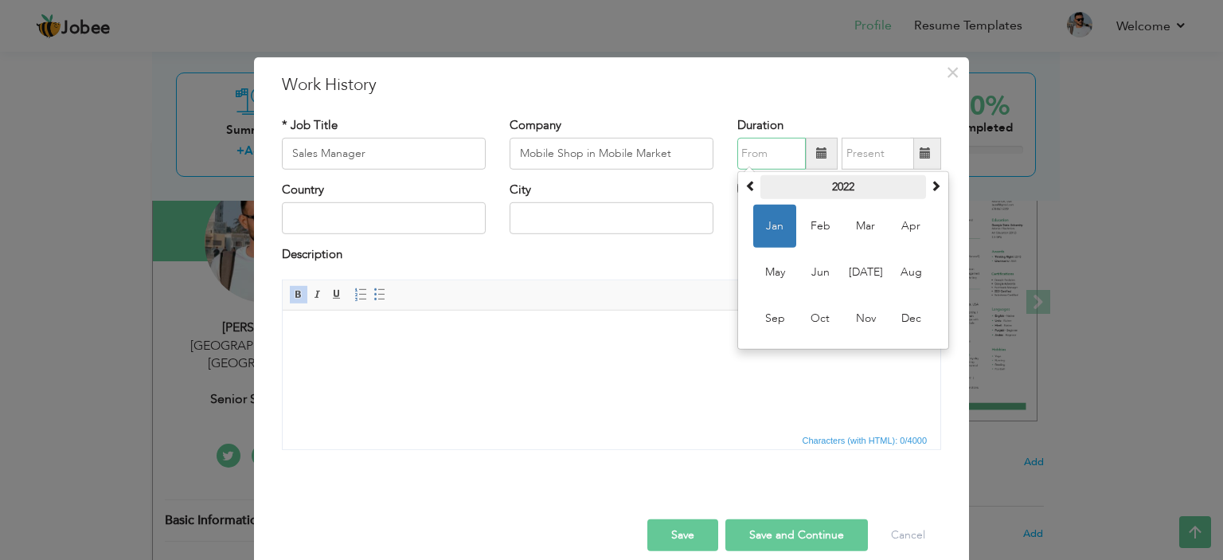
click at [796, 185] on th "2022" at bounding box center [843, 187] width 166 height 24
click at [808, 185] on th "2017-2028" at bounding box center [843, 187] width 166 height 24
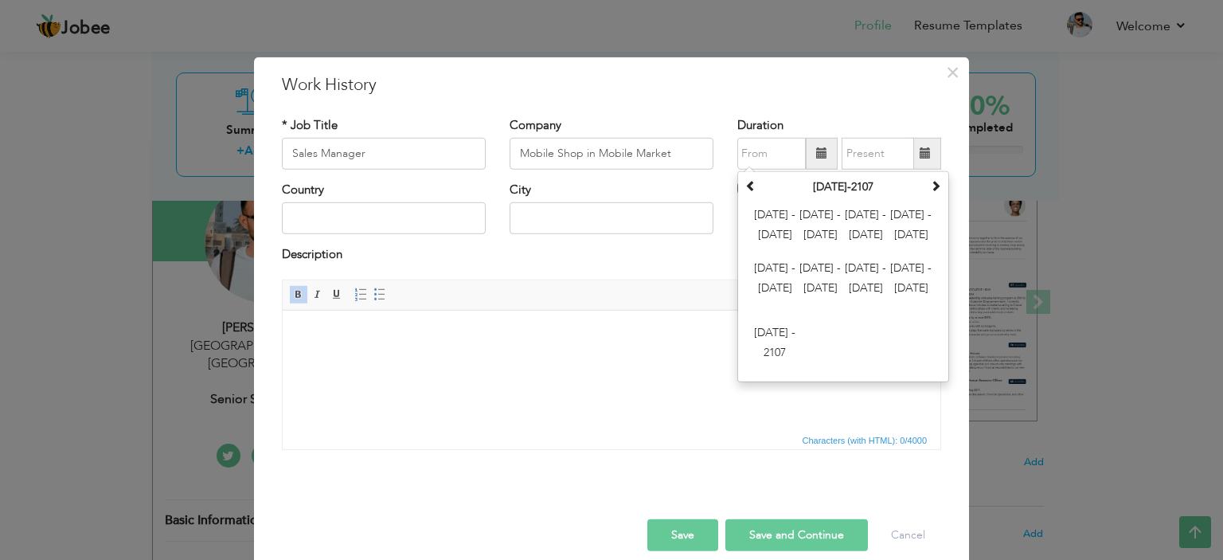
click at [656, 351] on html at bounding box center [611, 334] width 657 height 49
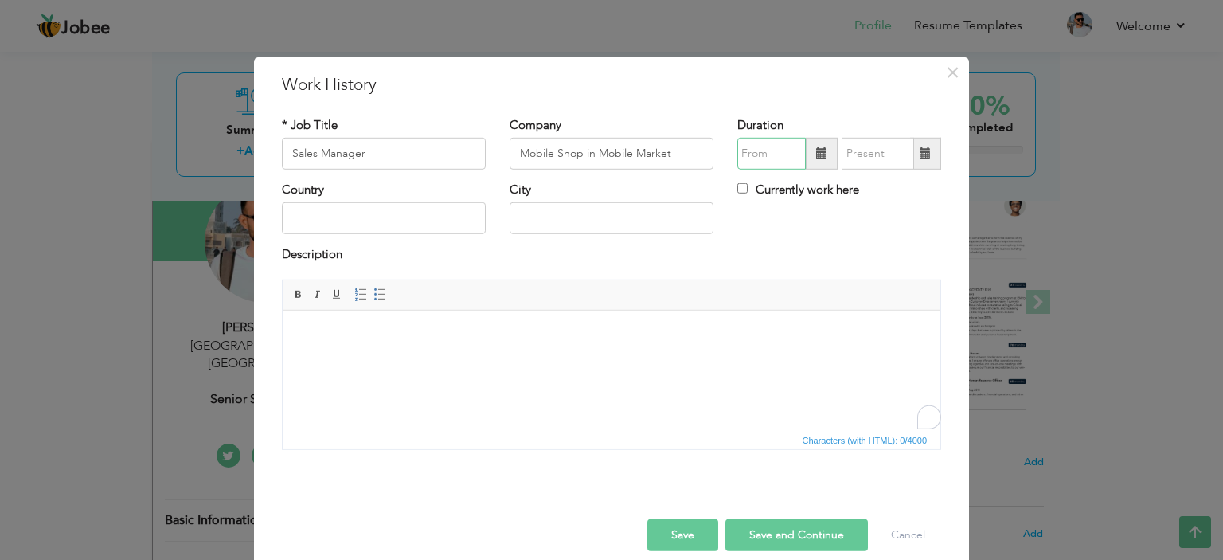
click at [759, 162] on input "text" at bounding box center [771, 154] width 68 height 32
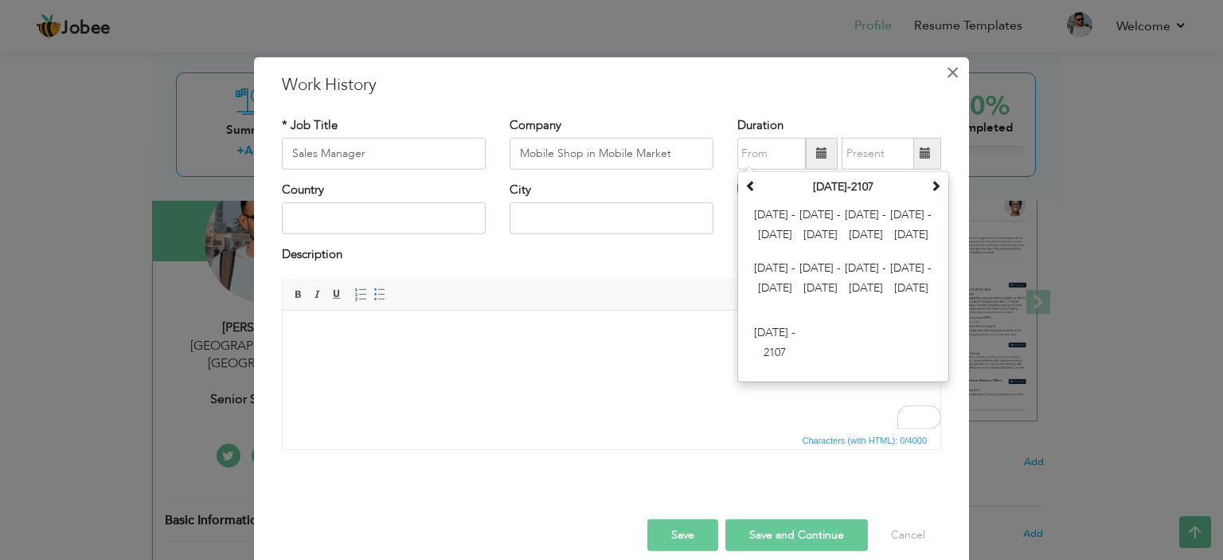
click at [950, 72] on span "×" at bounding box center [953, 71] width 14 height 29
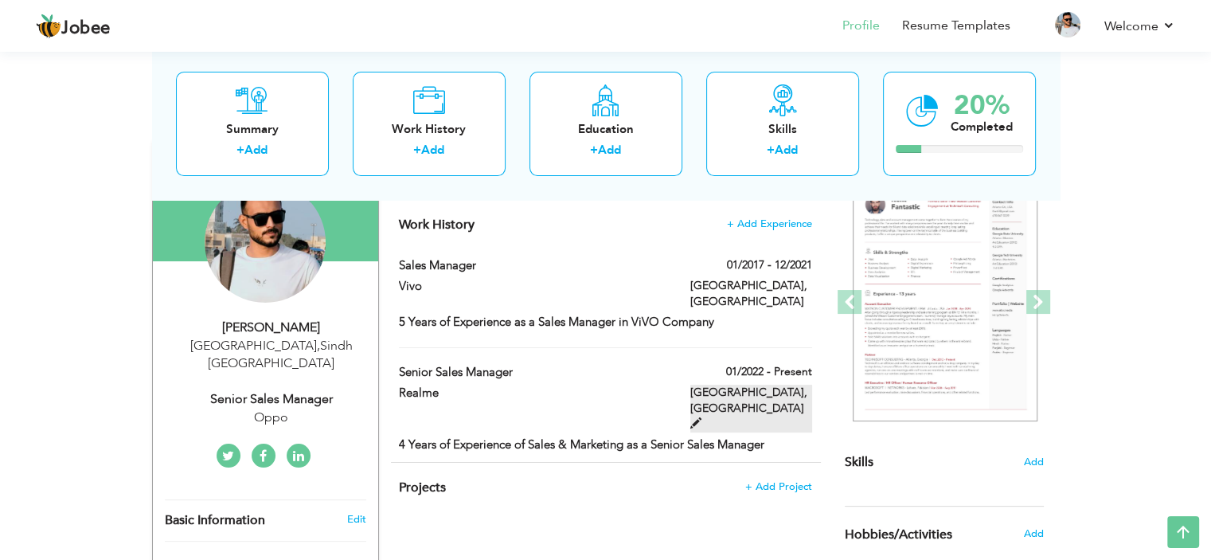
click at [701, 417] on span at bounding box center [695, 422] width 11 height 11
type input "Senior Sales Manager"
type input "Realme"
type input "01/2022"
type input "[GEOGRAPHIC_DATA]"
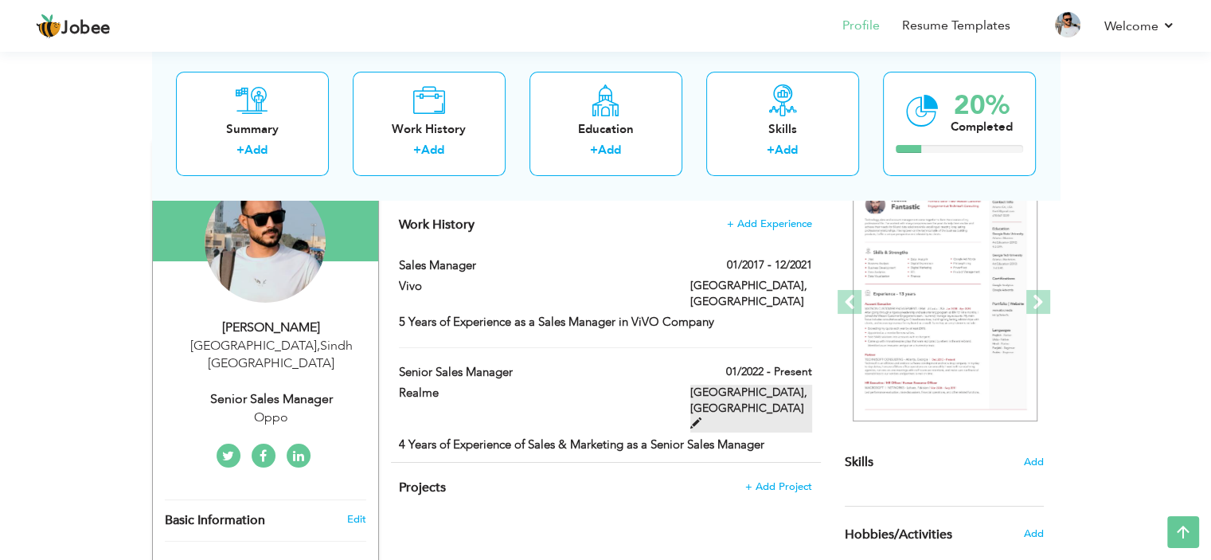
type input "Multan"
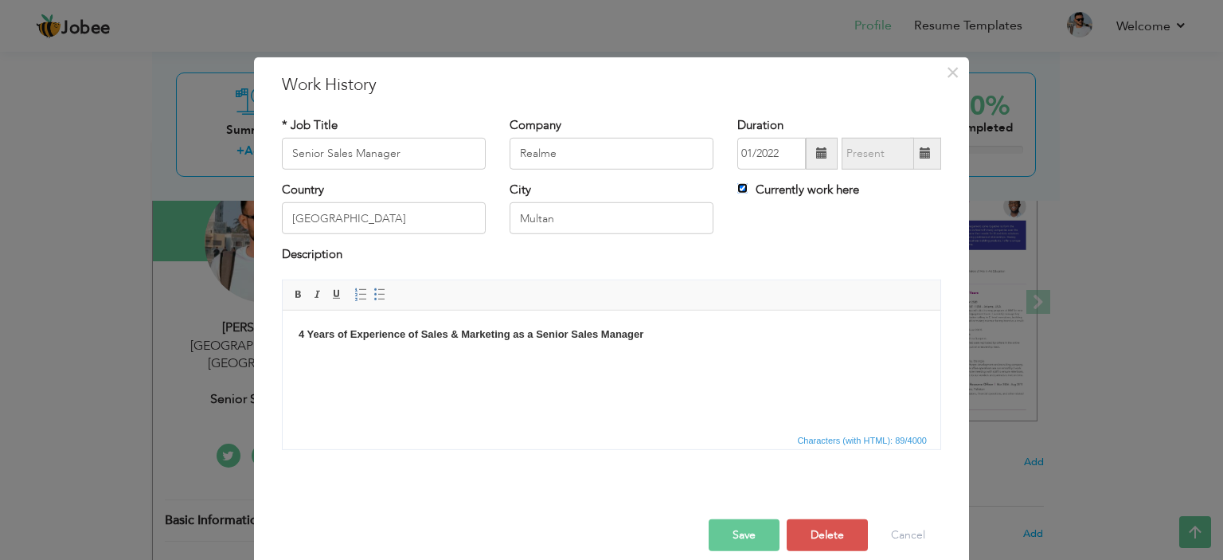
drag, startPoint x: 734, startPoint y: 189, endPoint x: 789, endPoint y: 174, distance: 57.0
click at [737, 189] on input "Currently work here" at bounding box center [742, 188] width 10 height 10
checkbox input "false"
click at [921, 150] on span at bounding box center [924, 152] width 11 height 11
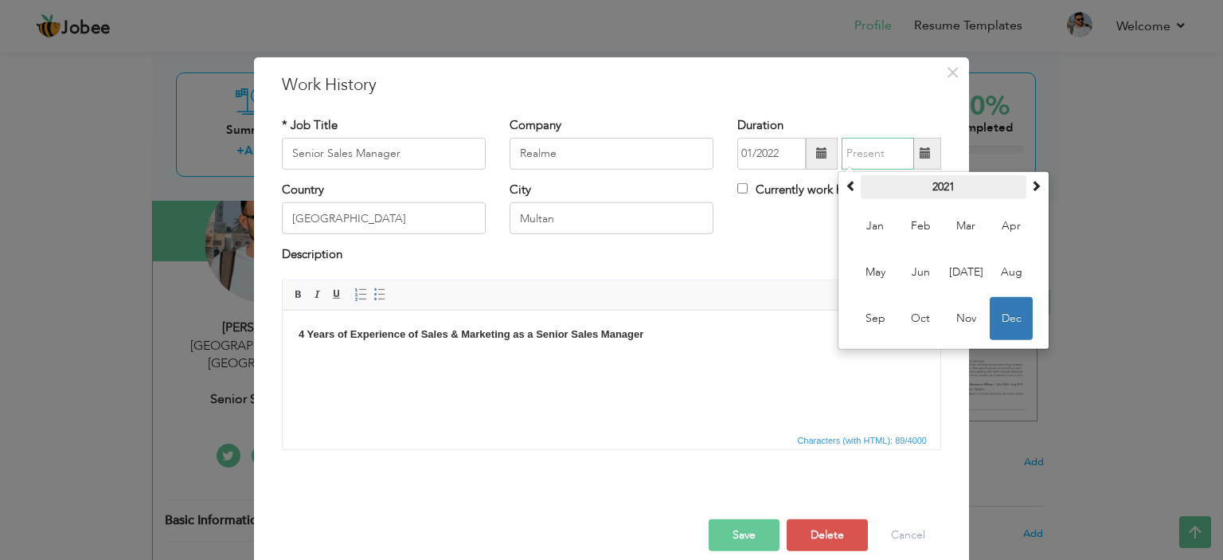
click at [968, 193] on th "2021" at bounding box center [943, 187] width 166 height 24
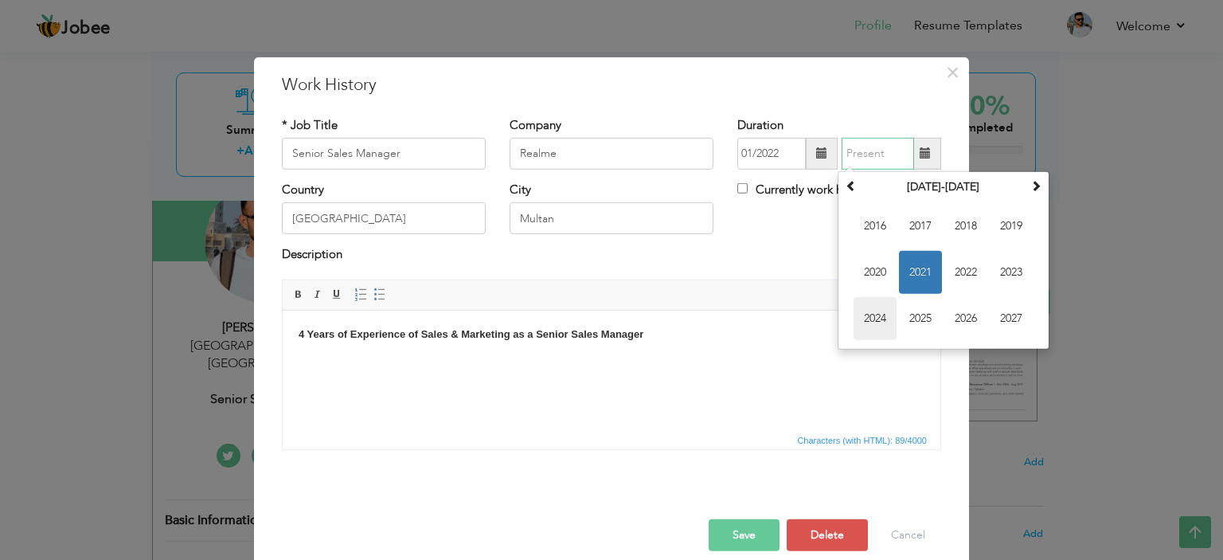
click at [868, 325] on span "2024" at bounding box center [874, 318] width 43 height 43
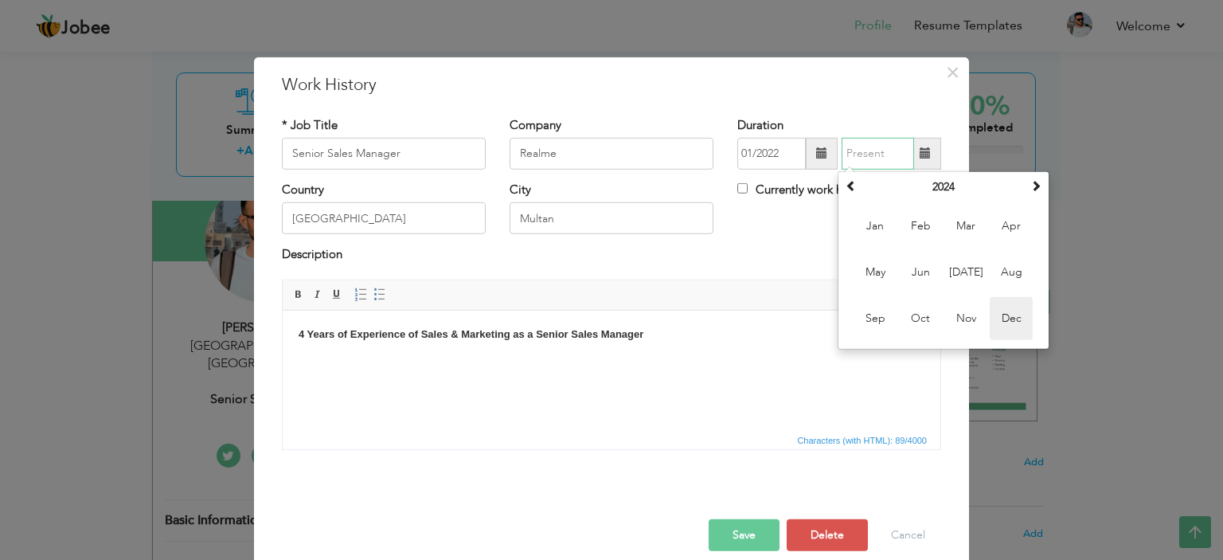
click at [1004, 302] on span "Dec" at bounding box center [1010, 318] width 43 height 43
type input "12/2024"
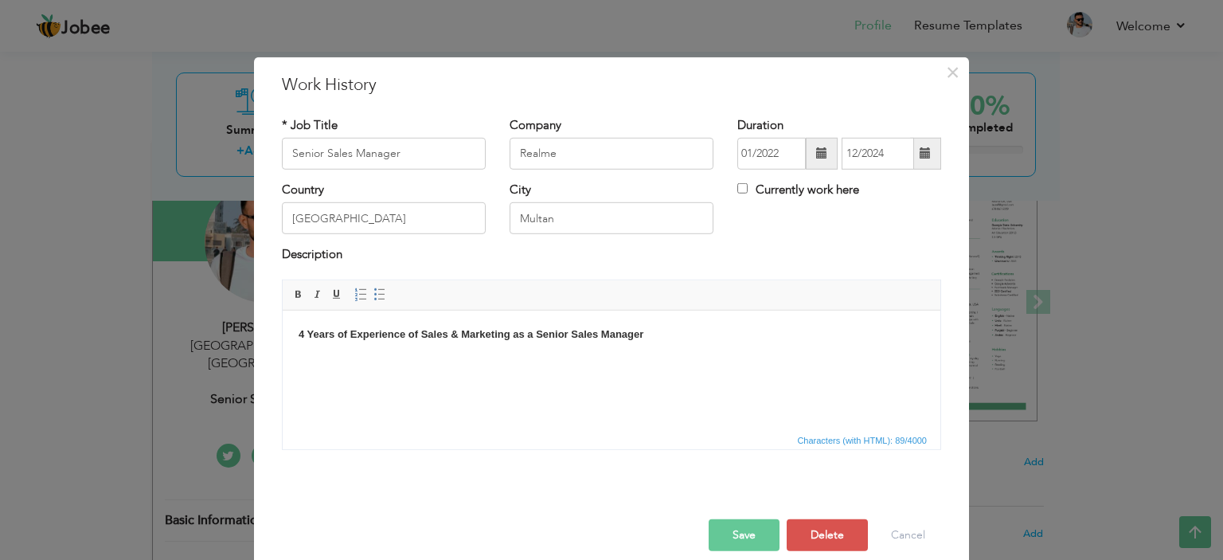
click at [739, 533] on button "Save" at bounding box center [743, 535] width 71 height 32
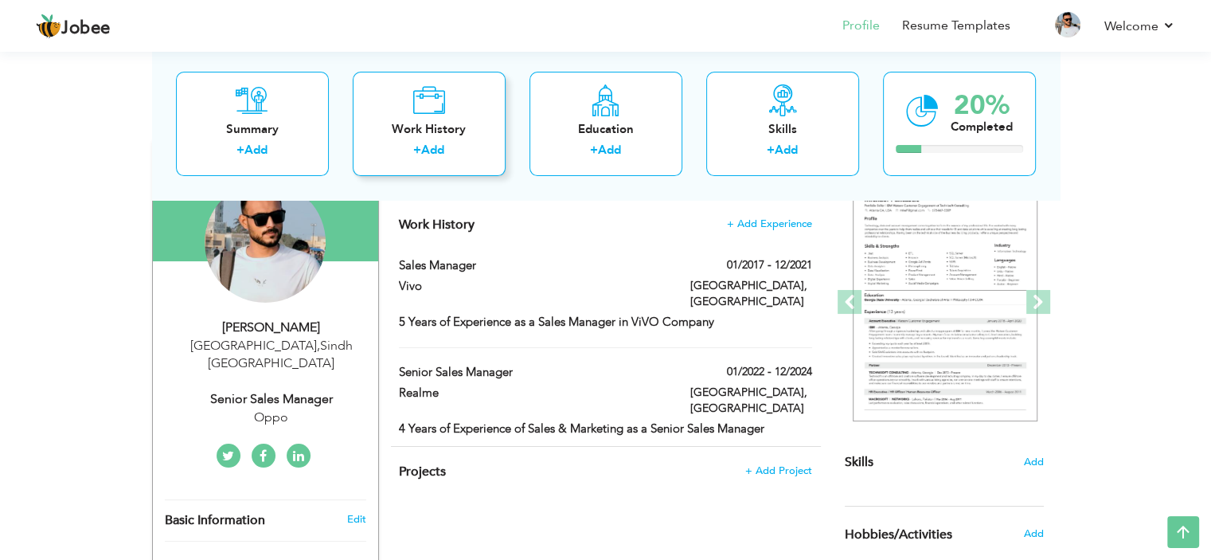
click at [436, 135] on div "Work History" at bounding box center [428, 129] width 127 height 17
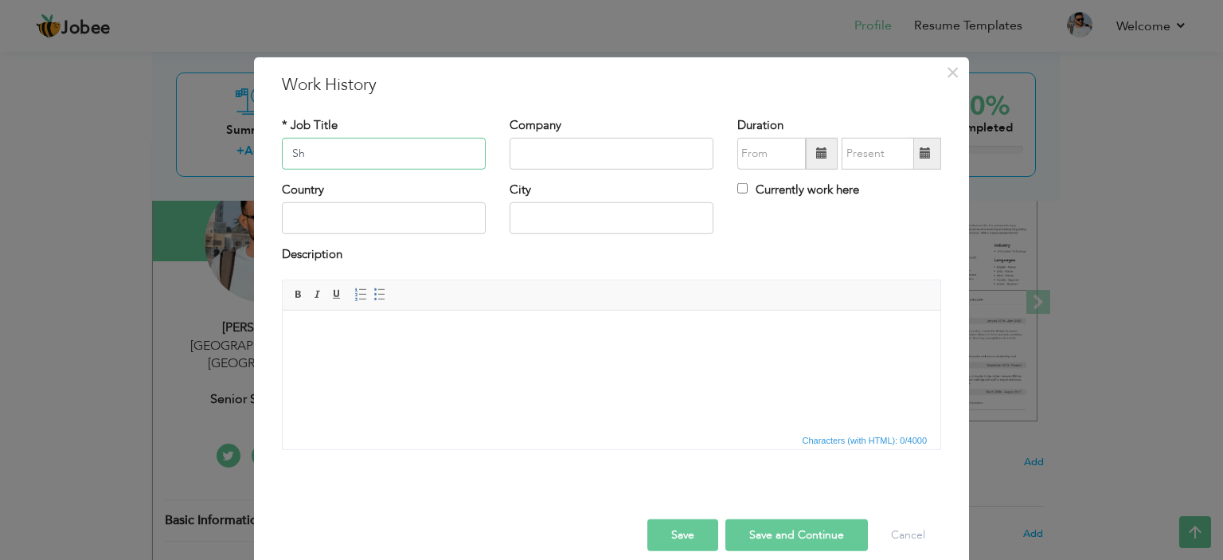
type input "S"
type input "Sales Manager"
click at [534, 162] on input "text" at bounding box center [611, 154] width 204 height 32
type input "S"
type input "Mobile Shop in Mobile Market"
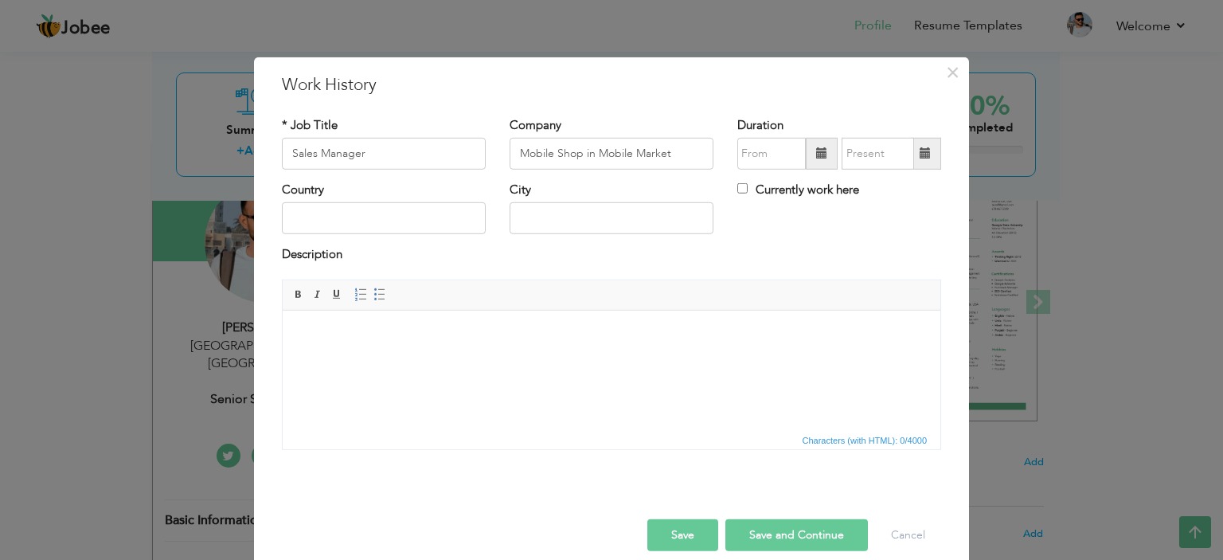
click at [809, 155] on span at bounding box center [822, 154] width 32 height 32
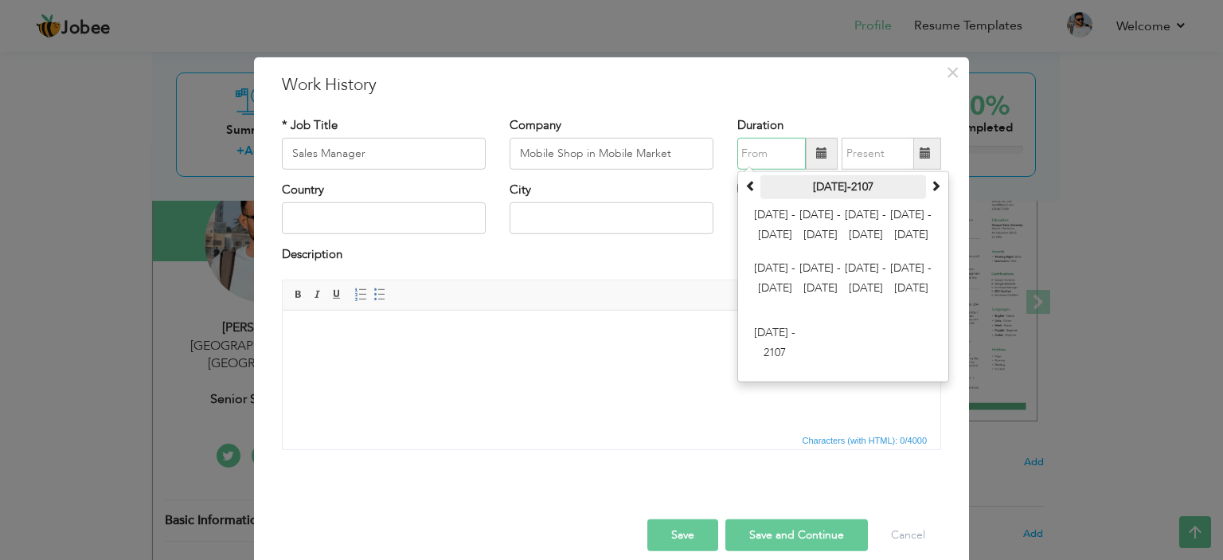
click at [833, 177] on th "2000-2107" at bounding box center [843, 187] width 166 height 24
click at [866, 225] on span "2024 - 2035" at bounding box center [865, 226] width 43 height 43
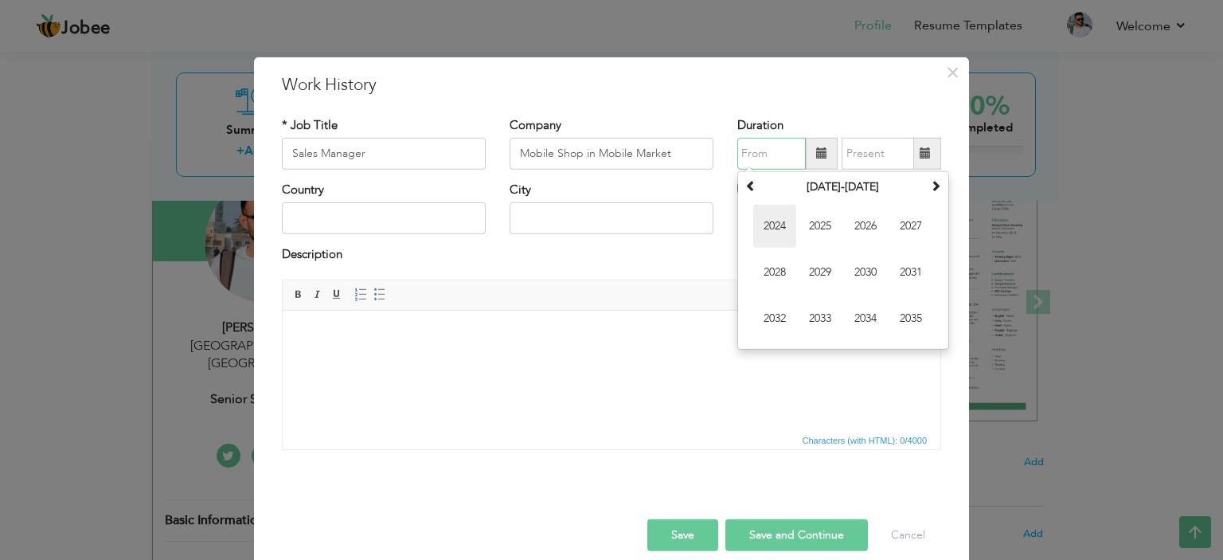
click at [765, 226] on span "2024" at bounding box center [774, 226] width 43 height 43
click at [930, 191] on span at bounding box center [935, 185] width 11 height 11
click at [770, 217] on span "Jan" at bounding box center [774, 226] width 43 height 43
type input "01/2025"
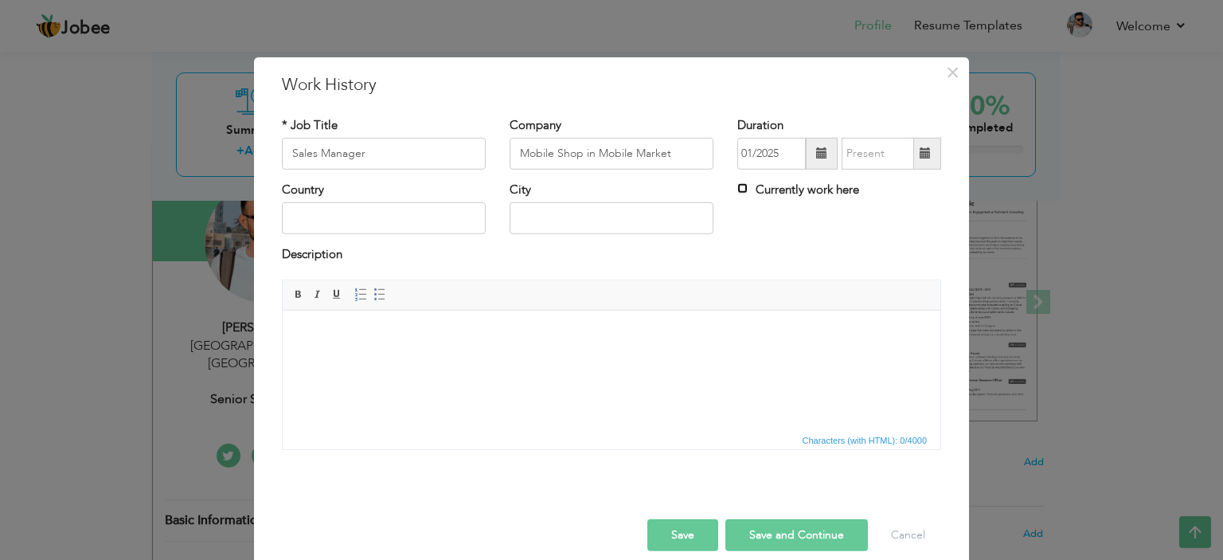
click at [742, 184] on label "Currently work here" at bounding box center [798, 189] width 122 height 17
click at [742, 184] on input "Currently work here" at bounding box center [742, 188] width 10 height 10
checkbox input "true"
click at [337, 222] on input "text" at bounding box center [384, 218] width 204 height 32
type input "[GEOGRAPHIC_DATA]"
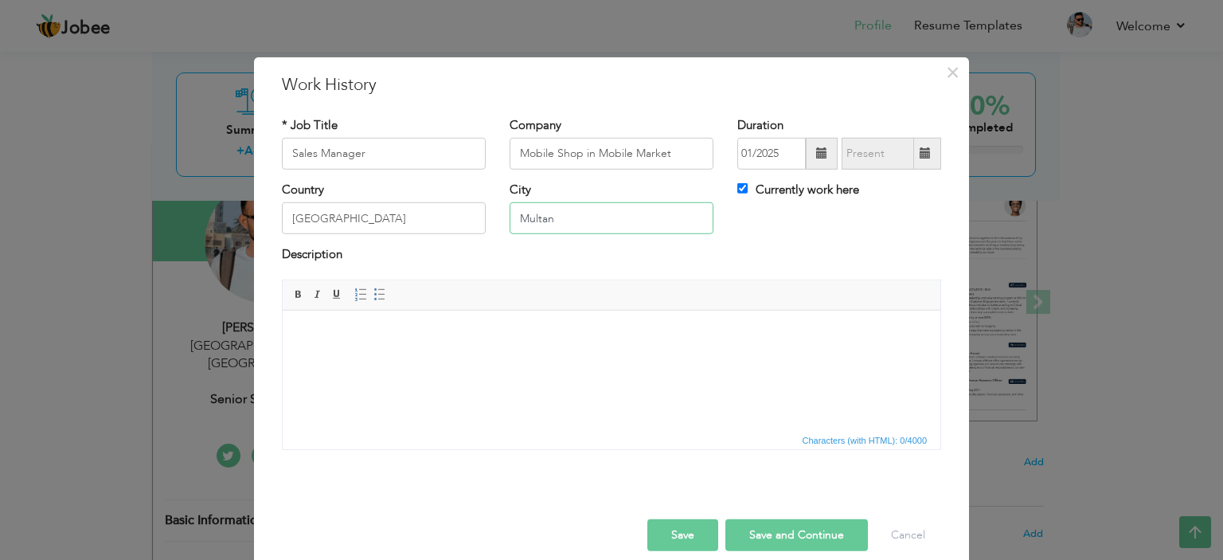
type input "Multan"
click at [324, 329] on body at bounding box center [611, 334] width 626 height 17
click at [741, 188] on input "Currently work here" at bounding box center [742, 188] width 10 height 10
checkbox input "false"
click at [921, 156] on span at bounding box center [924, 152] width 11 height 11
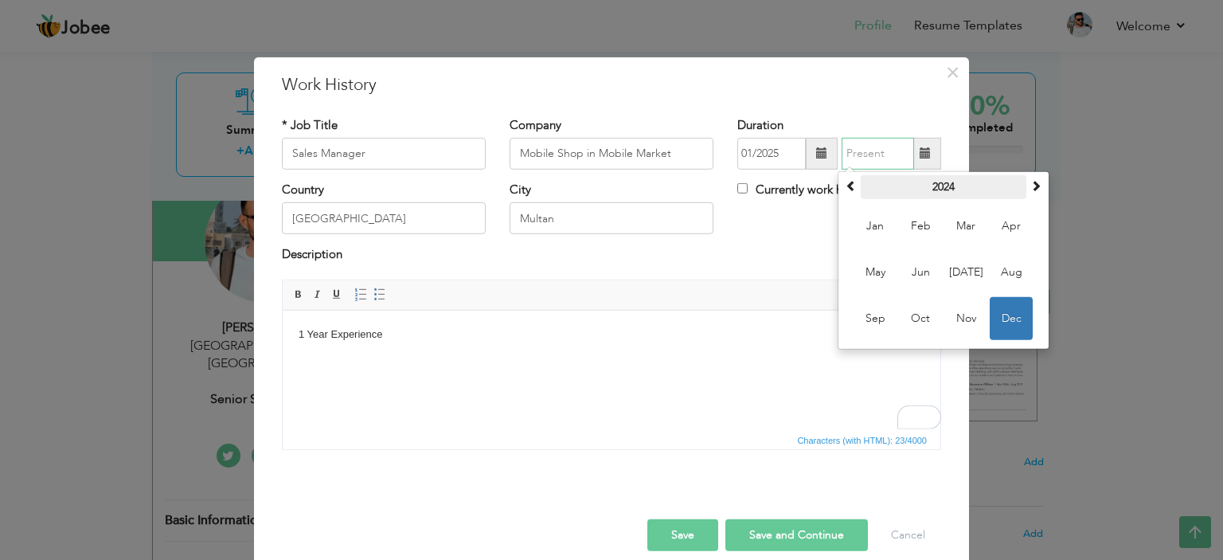
click at [977, 189] on th "2024" at bounding box center [943, 187] width 166 height 24
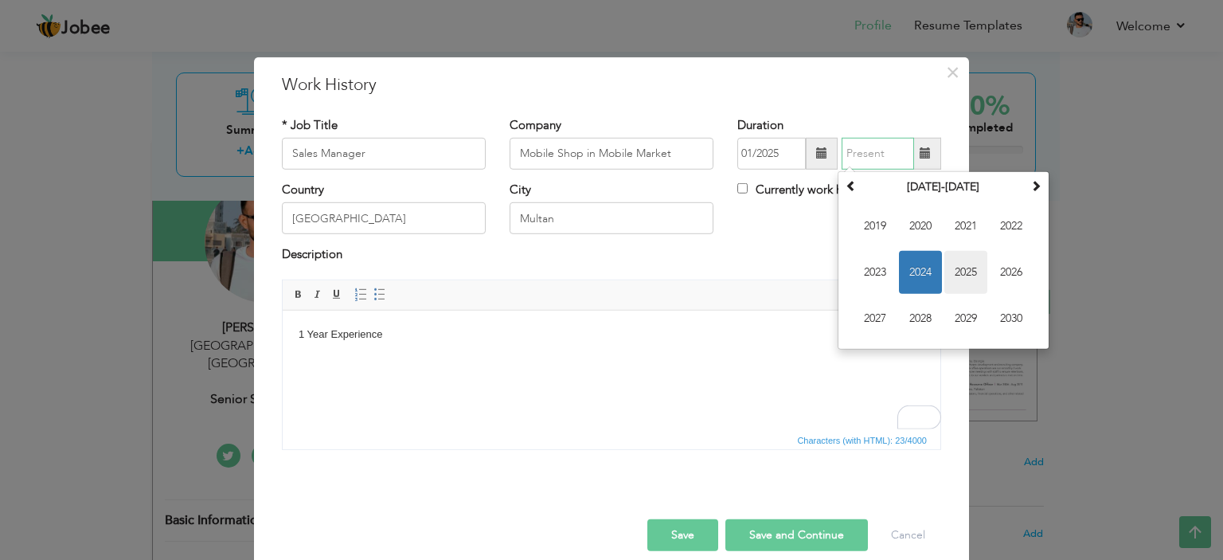
click at [951, 273] on span "2025" at bounding box center [965, 272] width 43 height 43
click at [1010, 276] on span "Aug" at bounding box center [1010, 272] width 43 height 43
type input "08/2025"
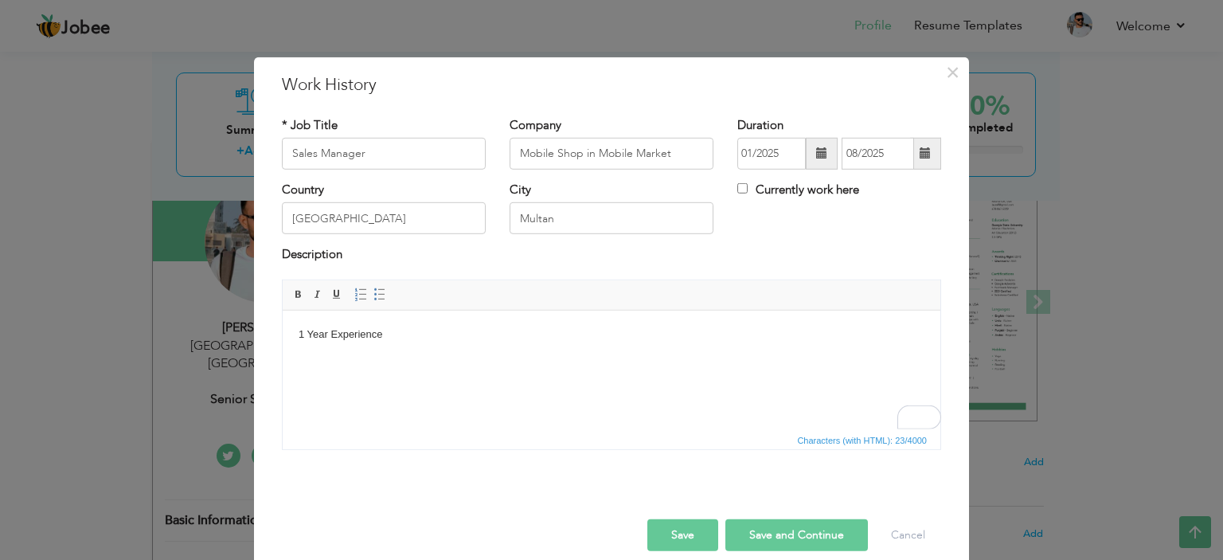
click at [412, 335] on body "1 Year Experience" at bounding box center [611, 334] width 626 height 17
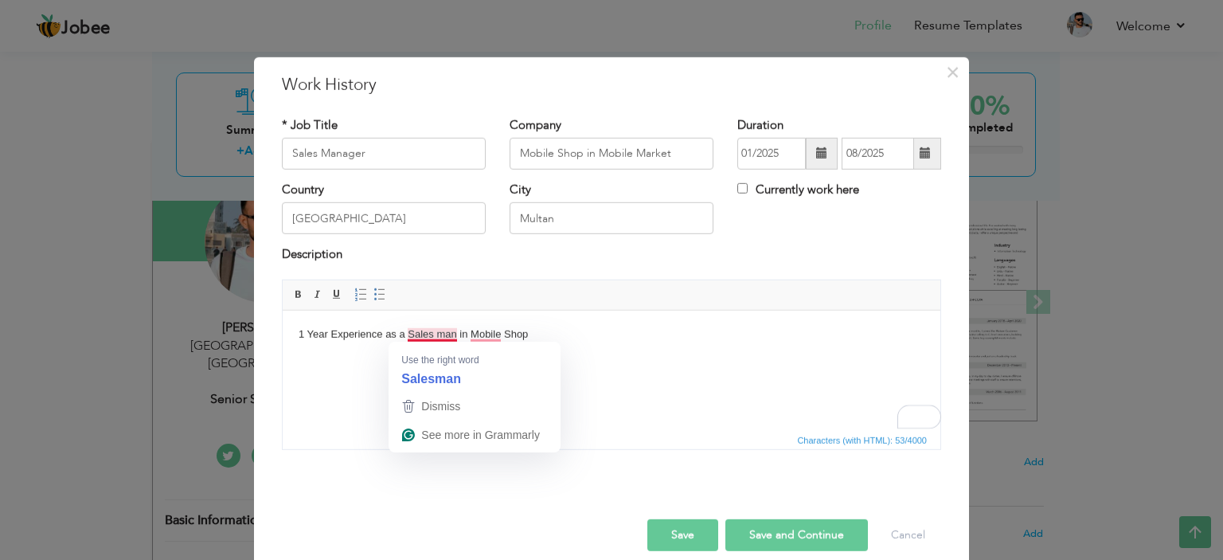
click at [432, 335] on body "1 Year Experience as a Sales man in Mobile Shop" at bounding box center [611, 334] width 626 height 17
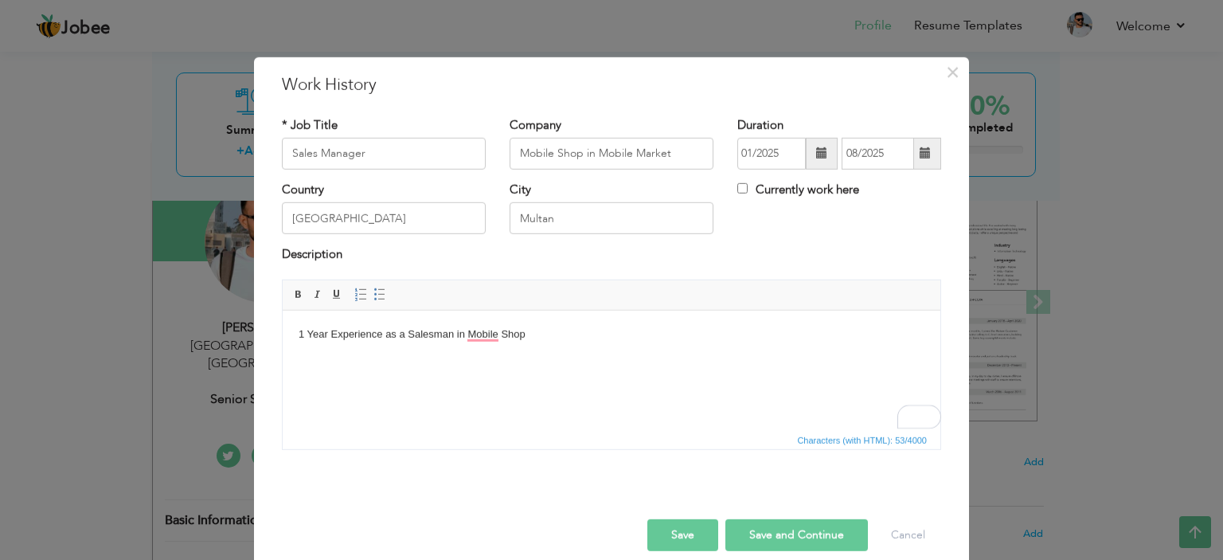
click at [454, 340] on body "1 Year Experience as a Salesman in Mobile Shop" at bounding box center [611, 334] width 626 height 17
click at [454, 338] on body "1 Year Experience as a Salesman in Mobile Shop" at bounding box center [611, 334] width 626 height 17
drag, startPoint x: 295, startPoint y: 293, endPoint x: 322, endPoint y: 306, distance: 31.0
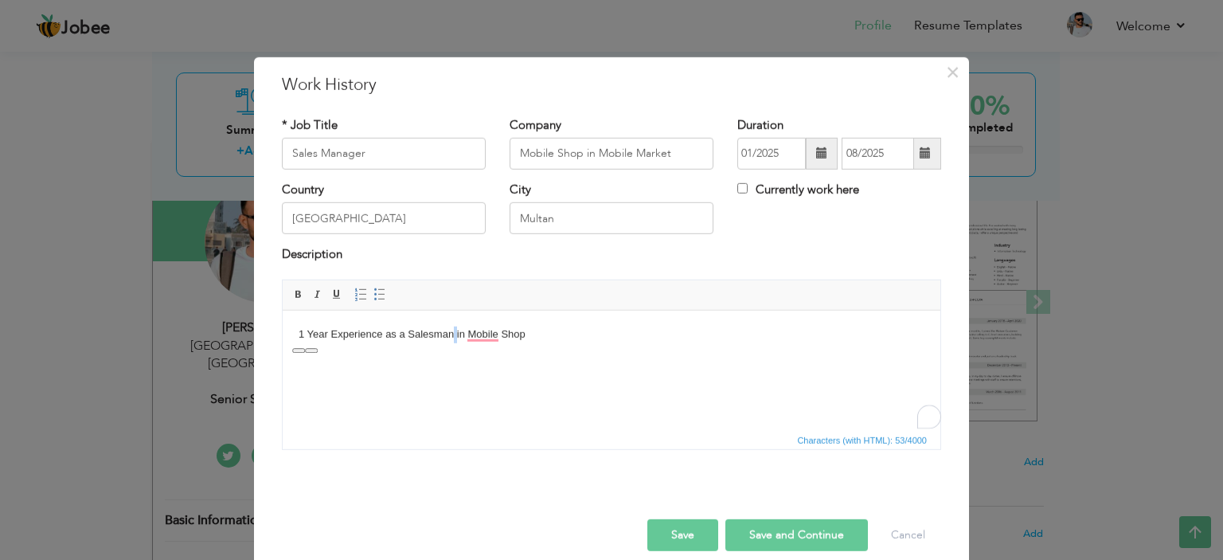
click at [293, 295] on span at bounding box center [298, 294] width 13 height 13
click at [452, 340] on body "1 Year Experience as a Salesman in Mobile Shop" at bounding box center [611, 334] width 626 height 17
click at [688, 525] on button "Save" at bounding box center [682, 535] width 71 height 32
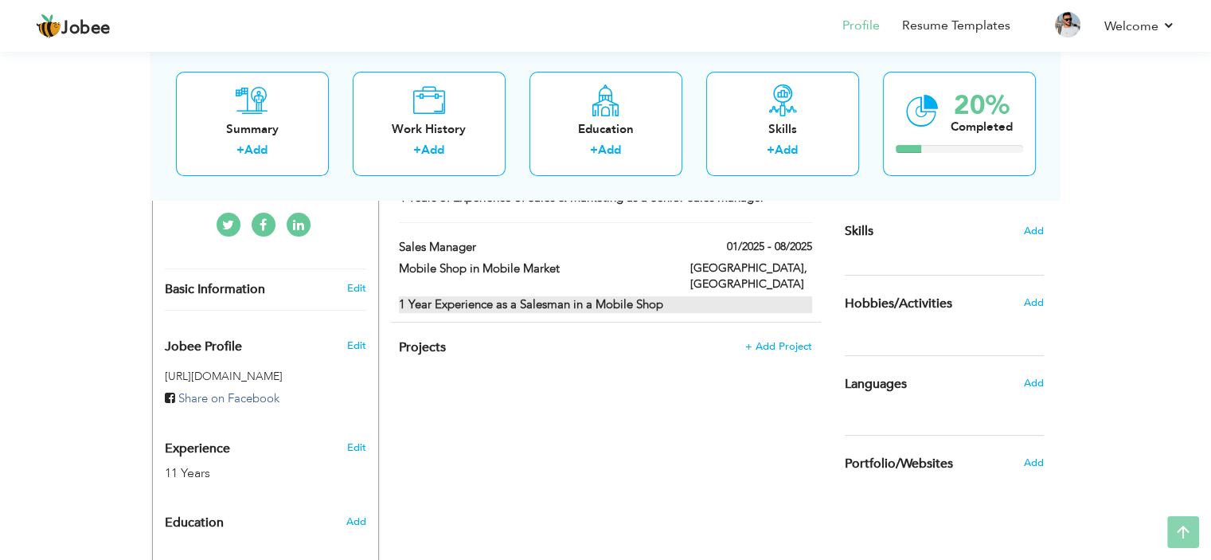
scroll to position [398, 0]
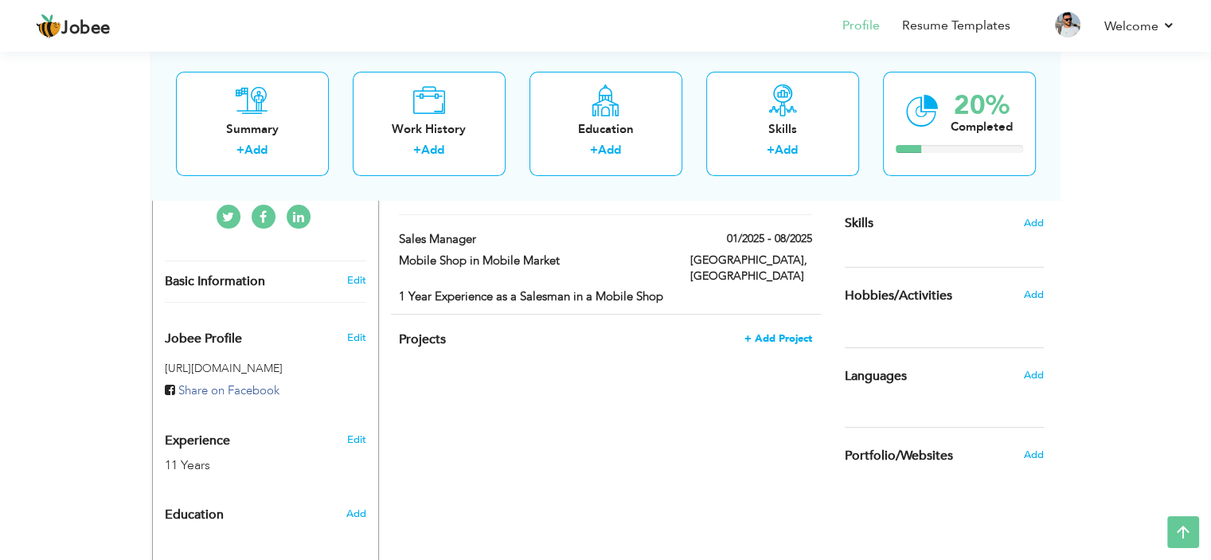
click at [773, 333] on span "+ Add Project" at bounding box center [778, 338] width 68 height 11
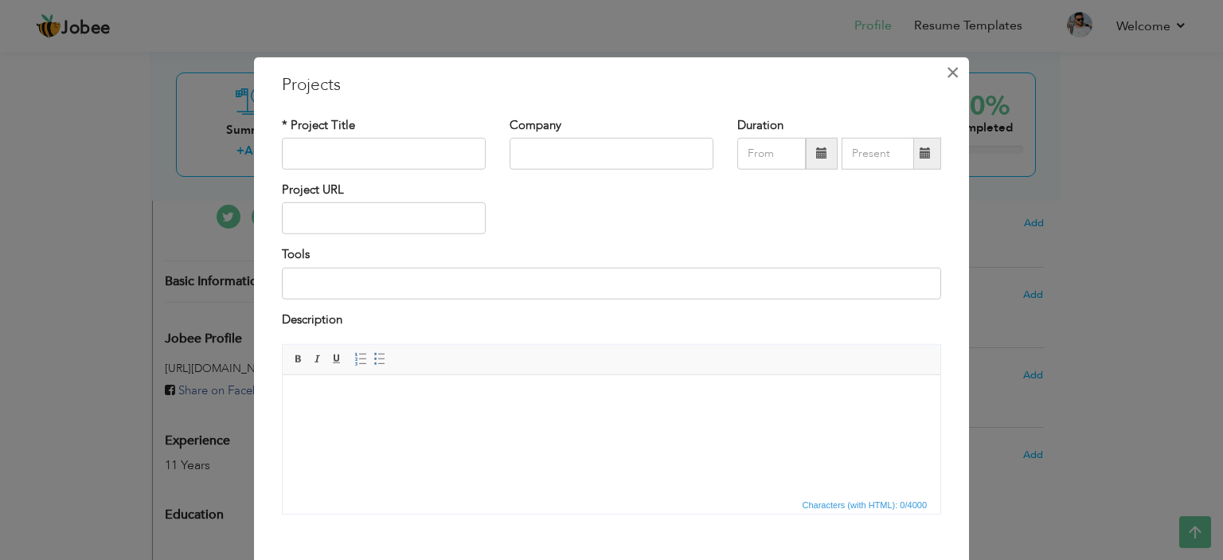
click at [949, 74] on span "×" at bounding box center [953, 71] width 14 height 29
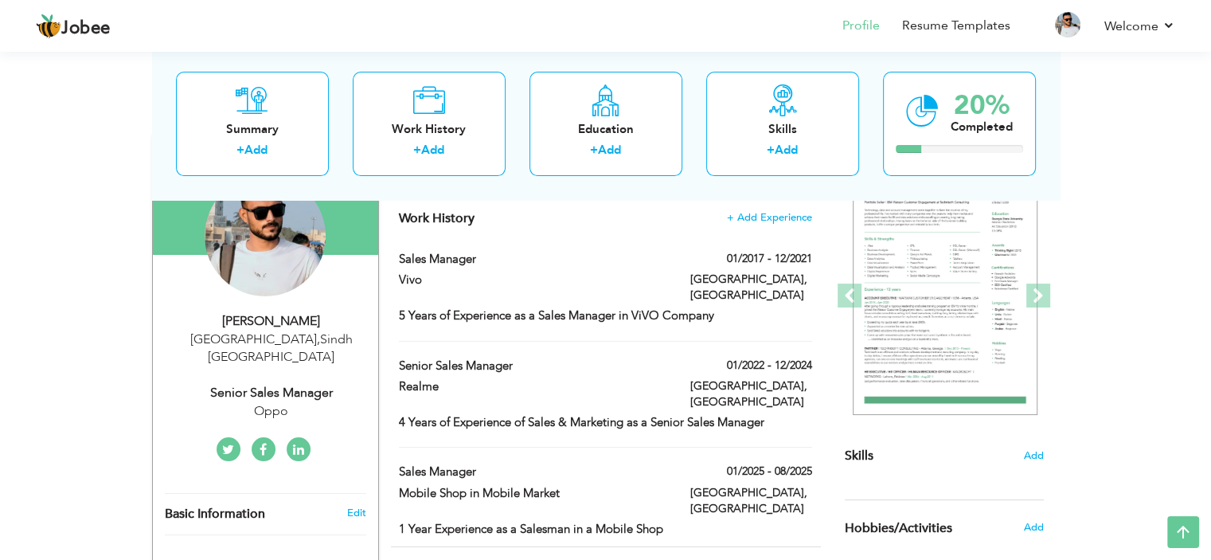
scroll to position [6, 0]
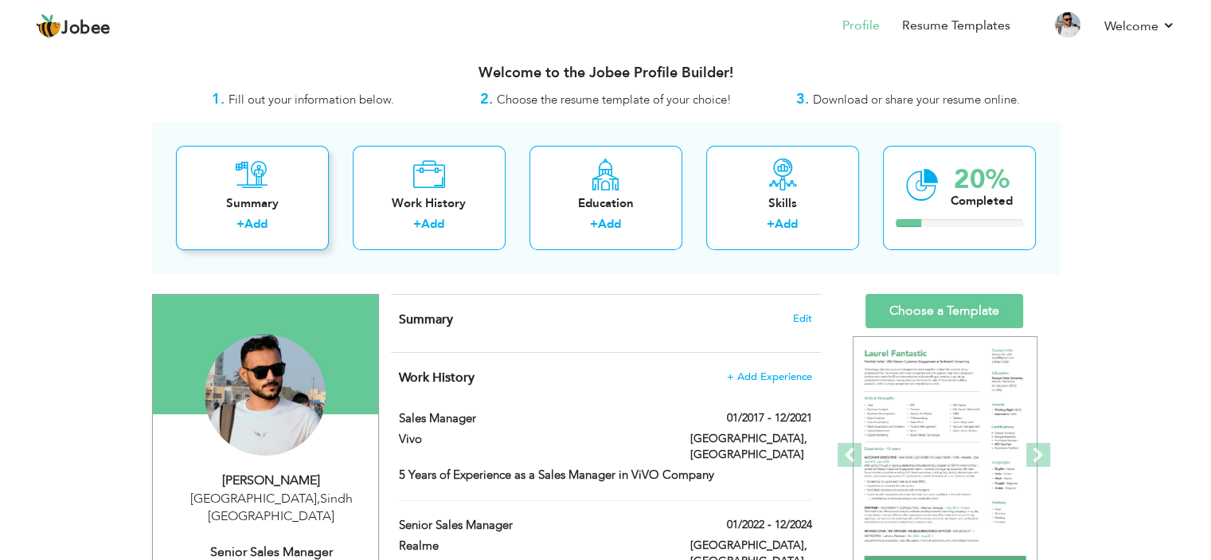
click at [299, 195] on div "Summary" at bounding box center [252, 203] width 127 height 17
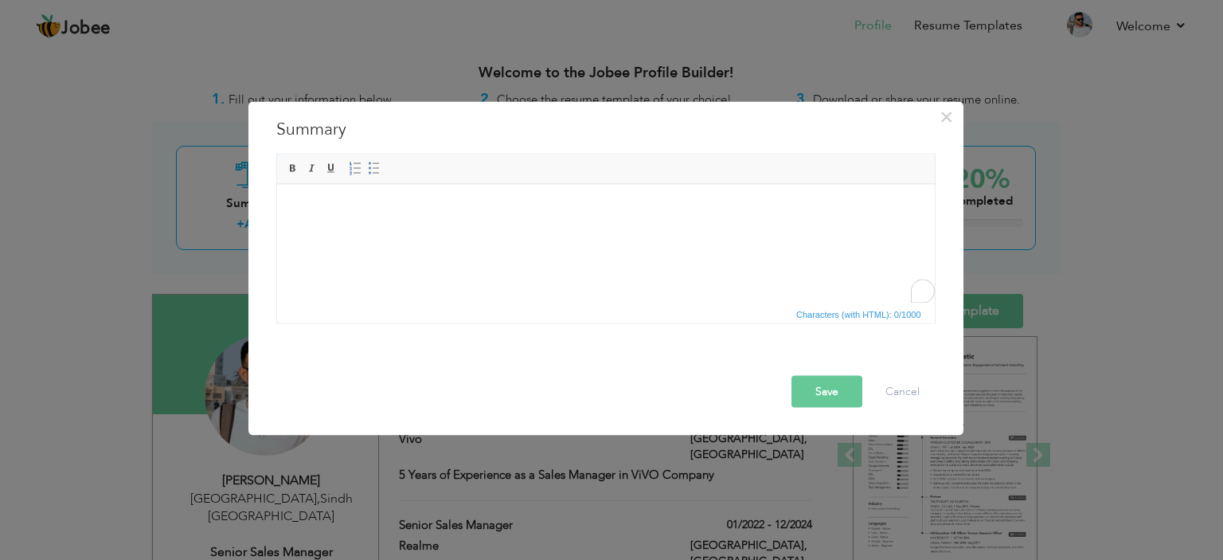
click at [431, 220] on html at bounding box center [604, 208] width 657 height 49
click at [609, 232] on html at bounding box center [604, 208] width 657 height 49
click at [939, 119] on span "×" at bounding box center [946, 116] width 14 height 29
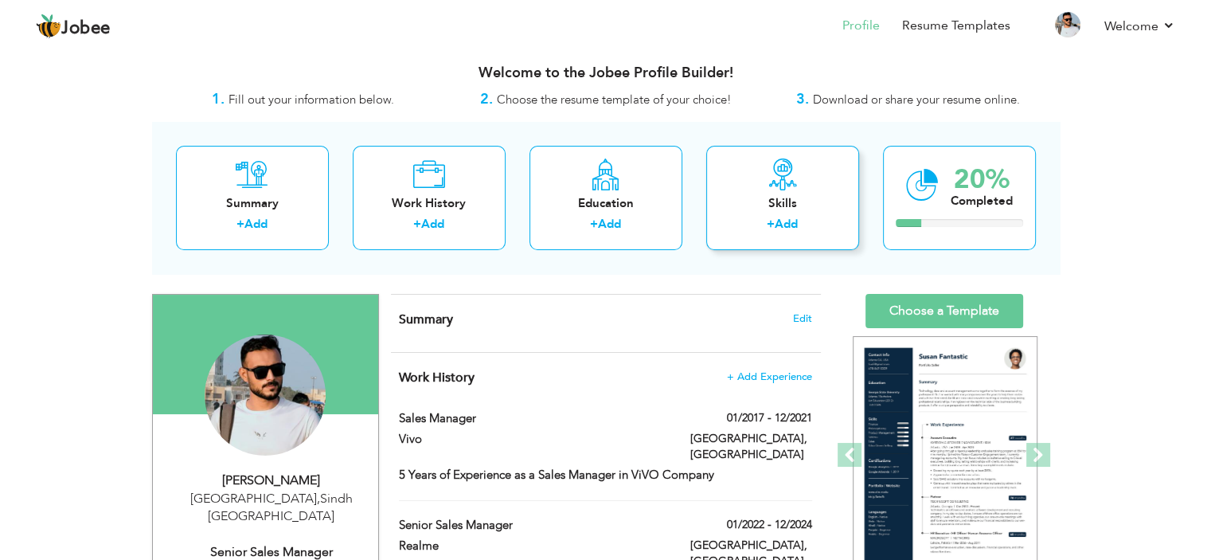
click at [759, 197] on div "Skills" at bounding box center [782, 203] width 127 height 17
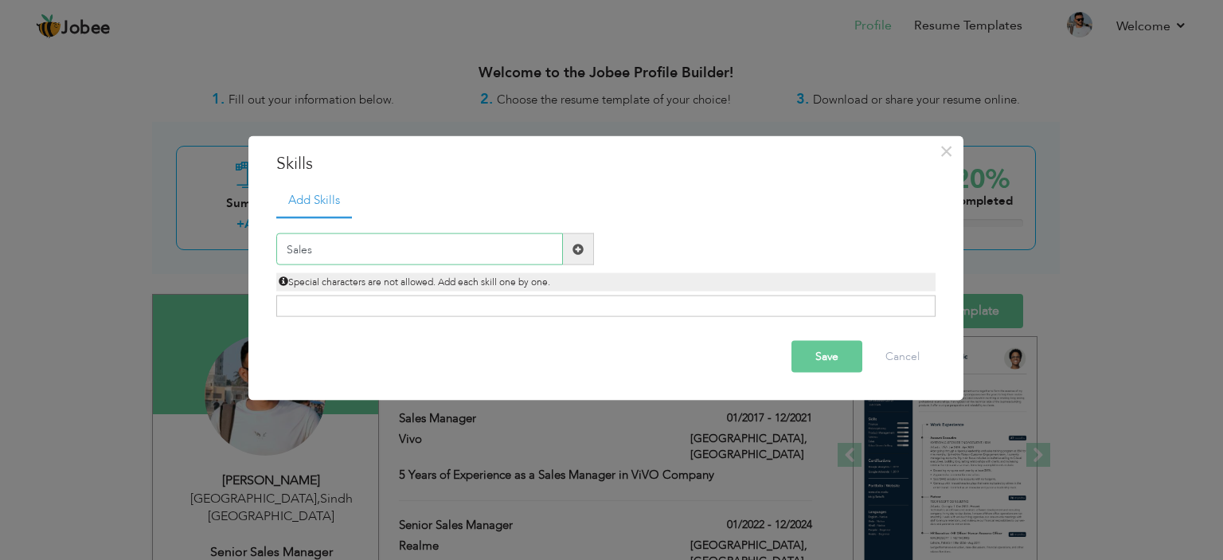
type input "Sales"
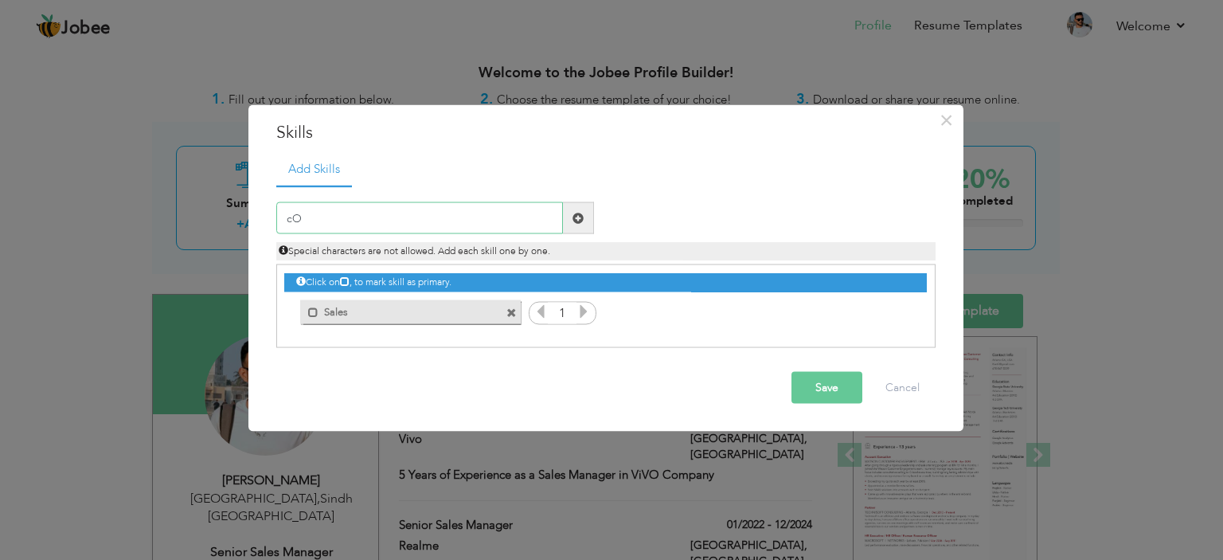
type input "c"
type input "Communication Skills"
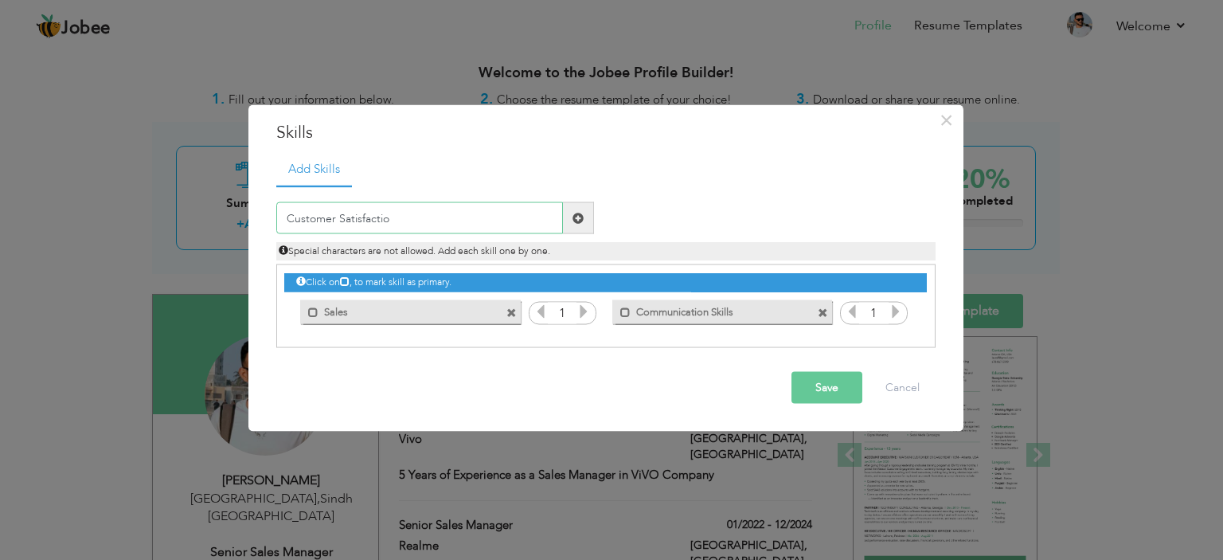
type input "Customer Satisfaction"
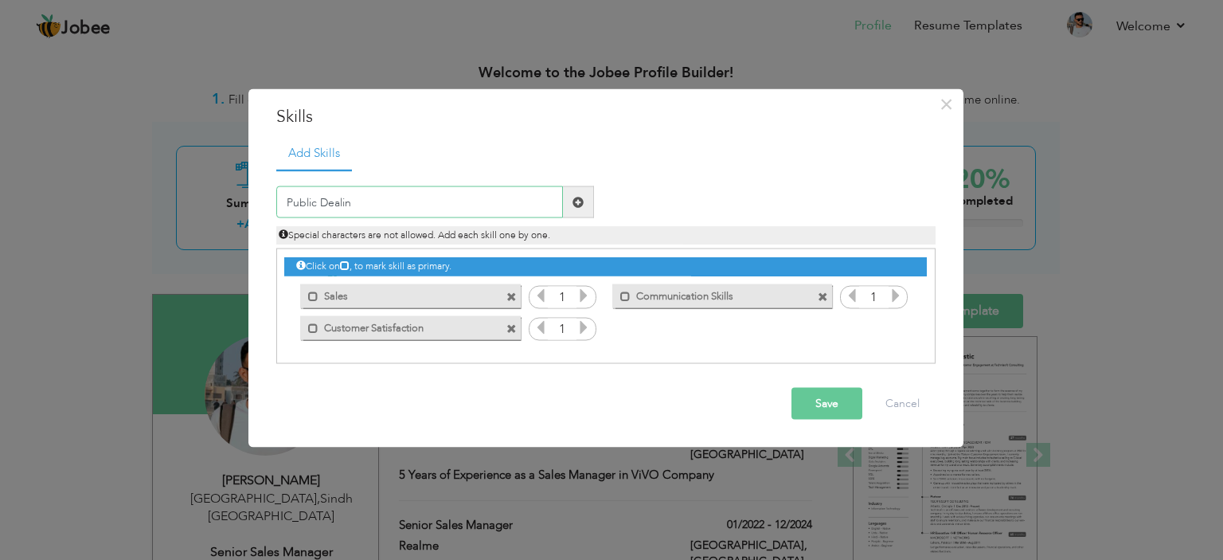
type input "Public Dealing"
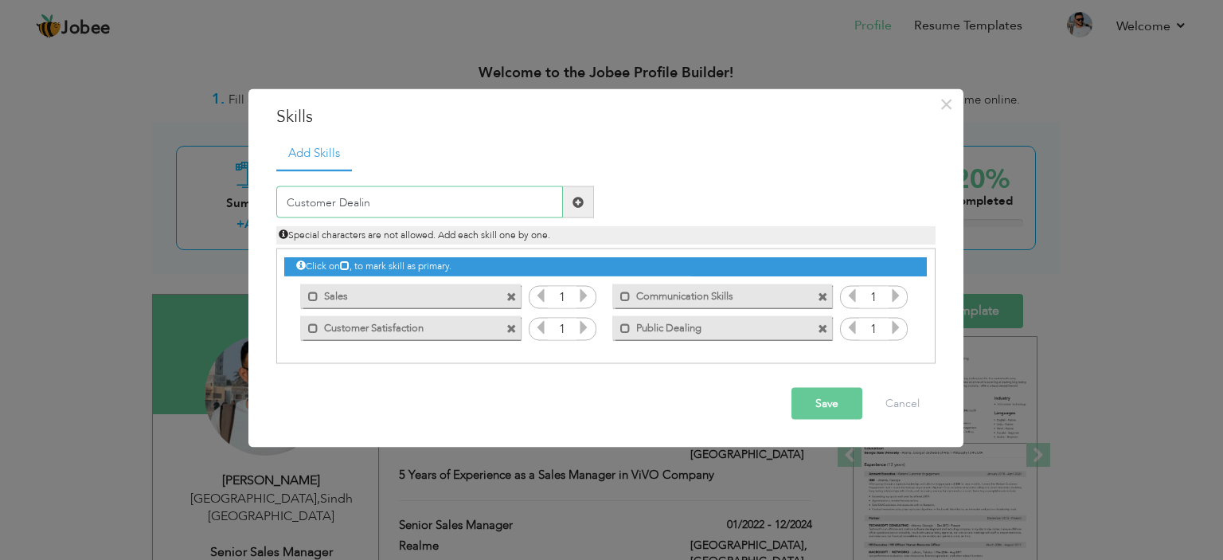
type input "Customer Dealing"
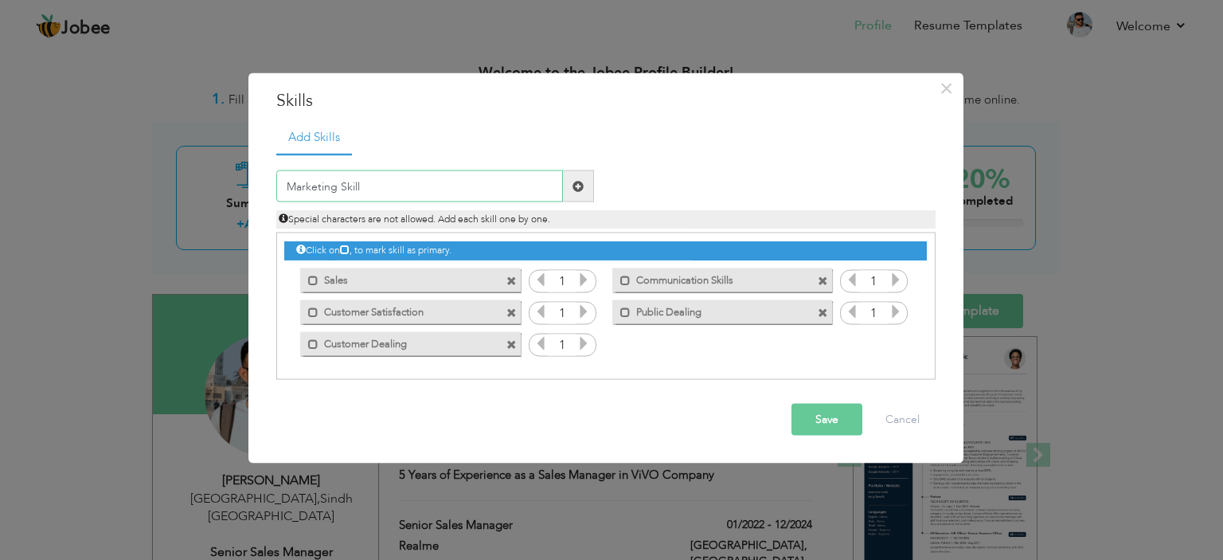
type input "Marketing Skills"
type input "Brand Promotions"
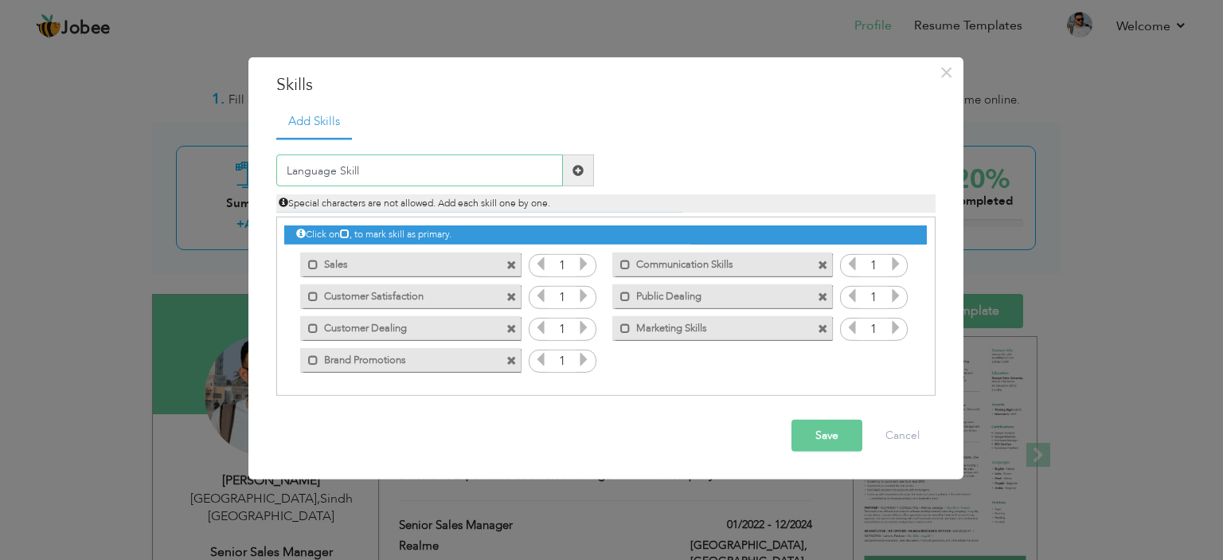
type input "Language Skills"
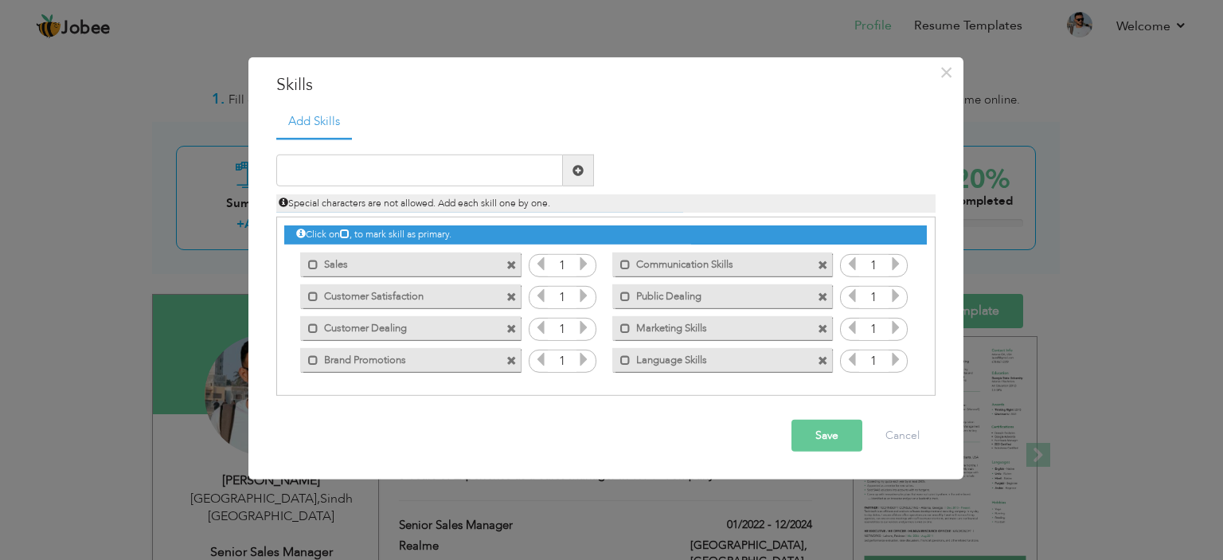
click at [823, 427] on button "Save" at bounding box center [826, 435] width 71 height 32
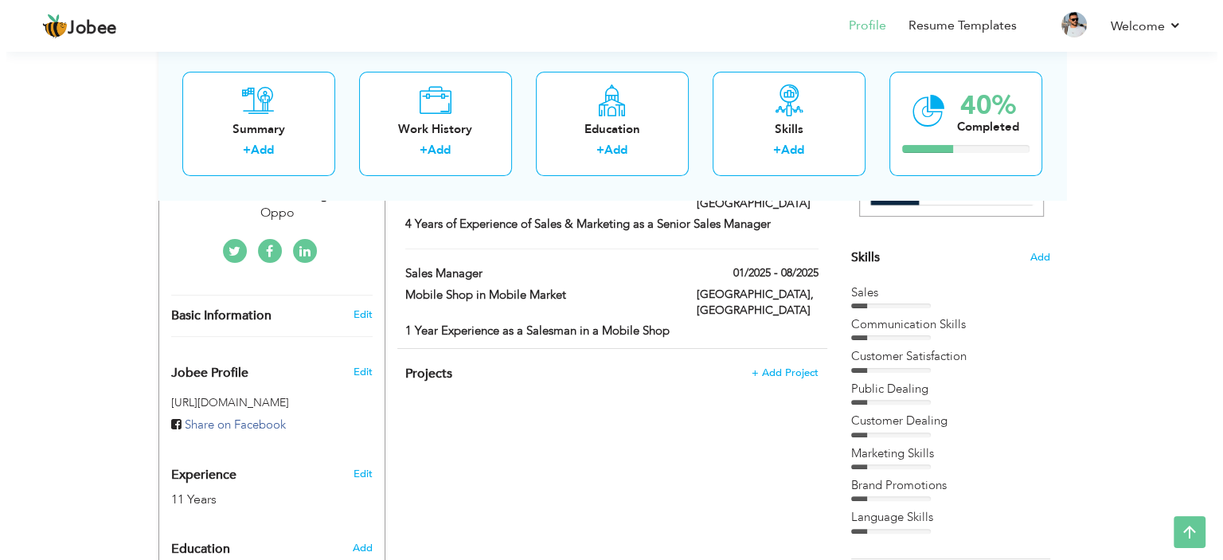
scroll to position [327, 0]
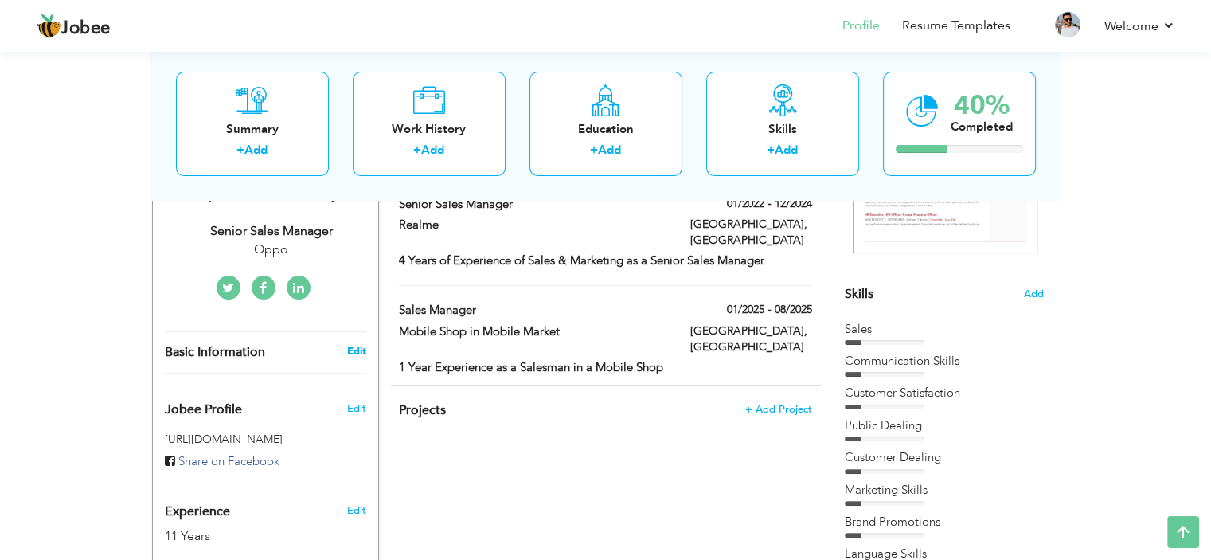
click at [354, 344] on link "Edit" at bounding box center [355, 351] width 19 height 14
type input "[DEMOGRAPHIC_DATA]"
type input "[PERSON_NAME]"
type input "[PHONE_NUMBER]"
select select "number:166"
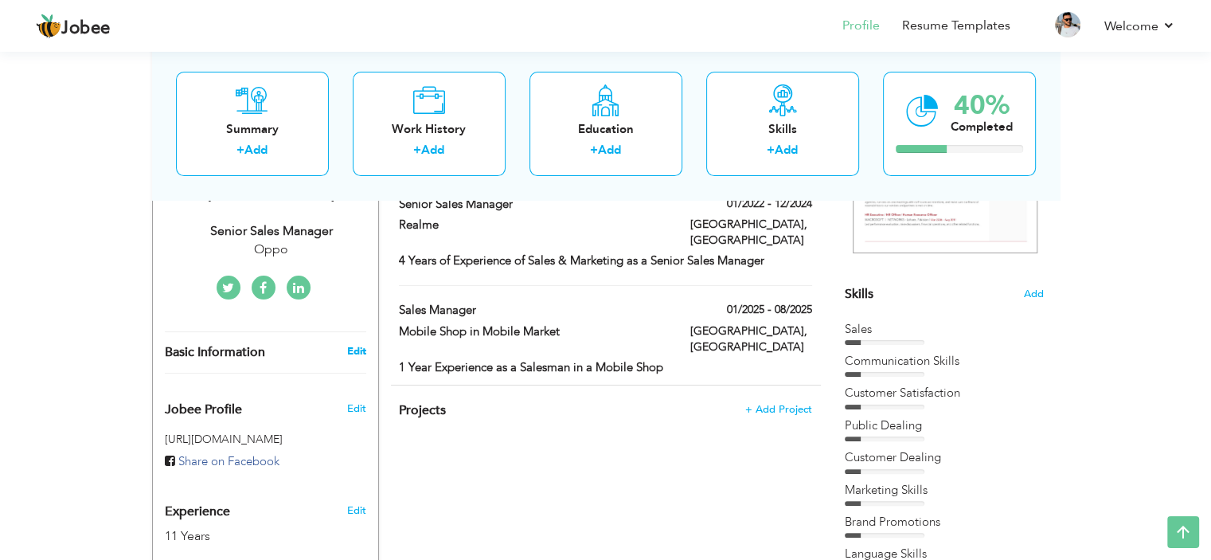
type input "Sindh"
type input "[GEOGRAPHIC_DATA]"
select select "number:13"
type input "Oppo"
type input "Senior Sales Manager"
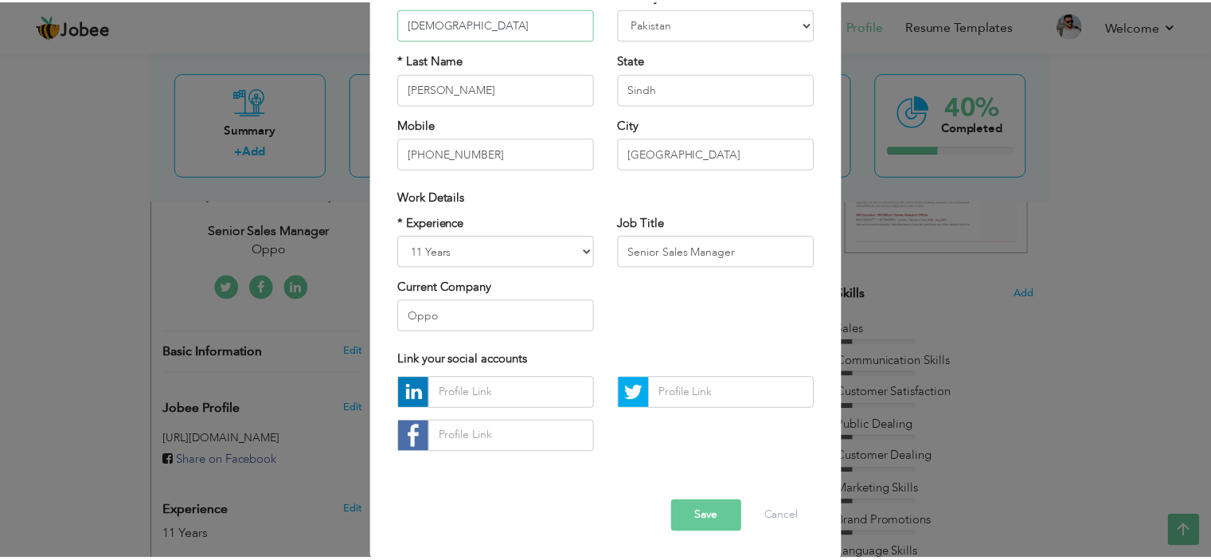
scroll to position [163, 0]
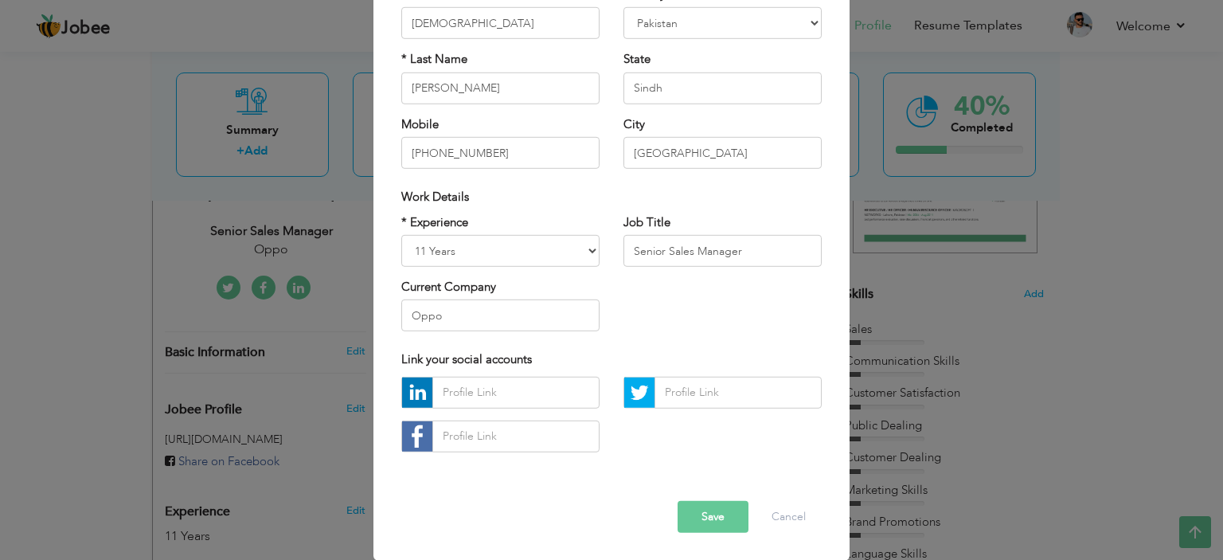
click at [712, 515] on button "Save" at bounding box center [712, 517] width 71 height 32
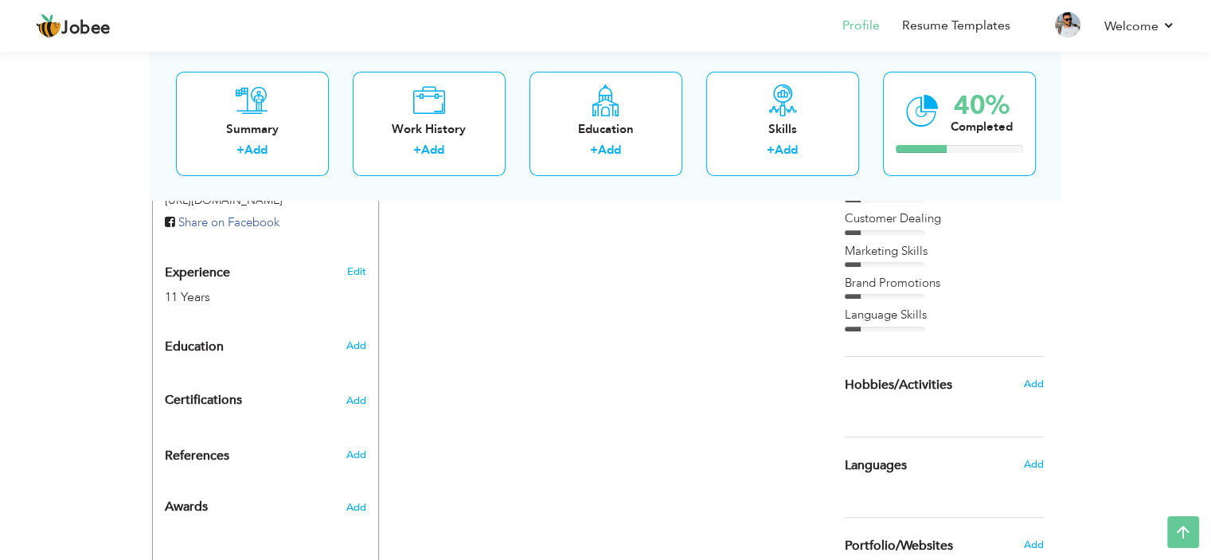
scroll to position [646, 0]
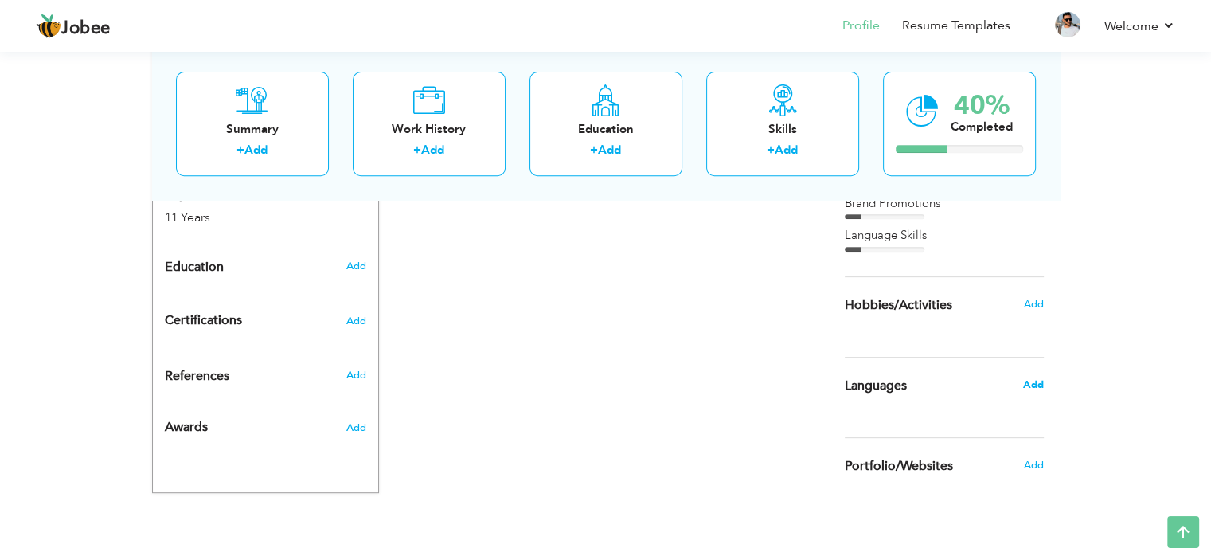
click at [1034, 382] on span "Add" at bounding box center [1032, 384] width 21 height 14
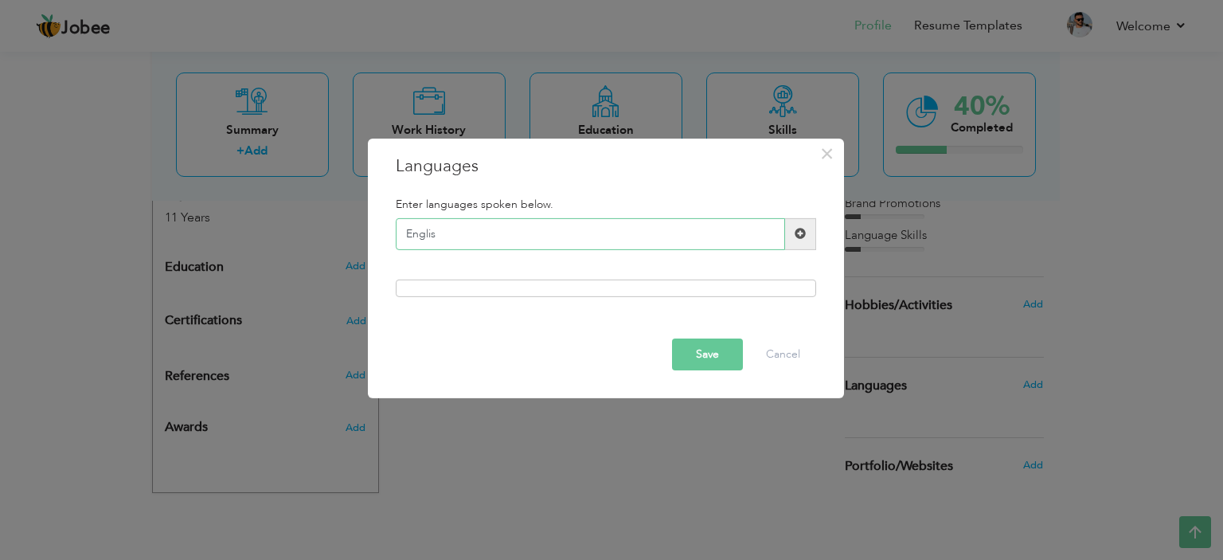
type input "English"
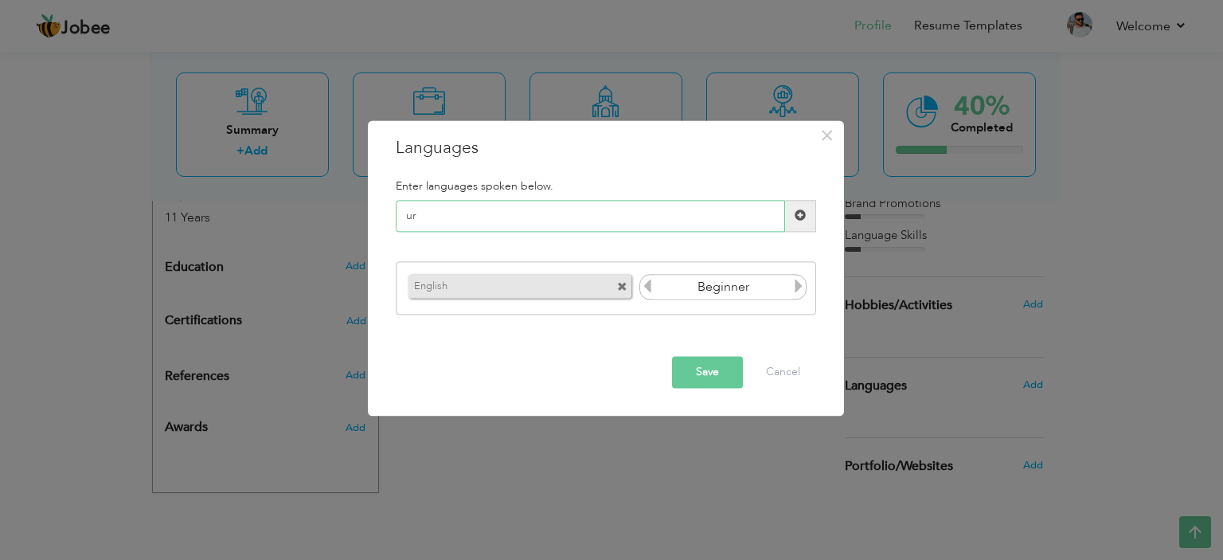
type input "u"
type input "Urdu"
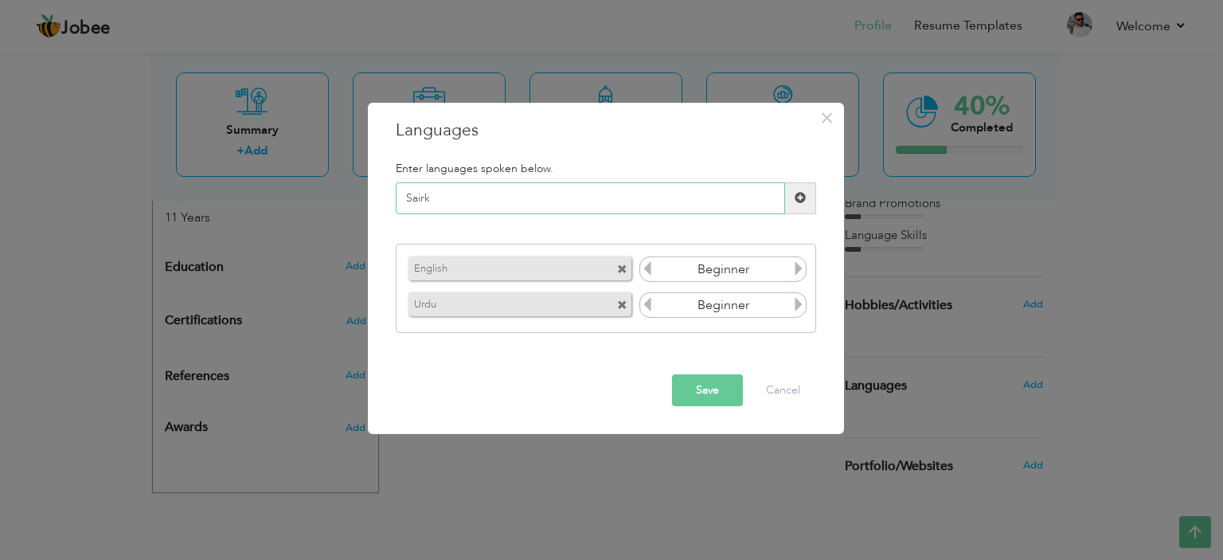
type input "Sairki"
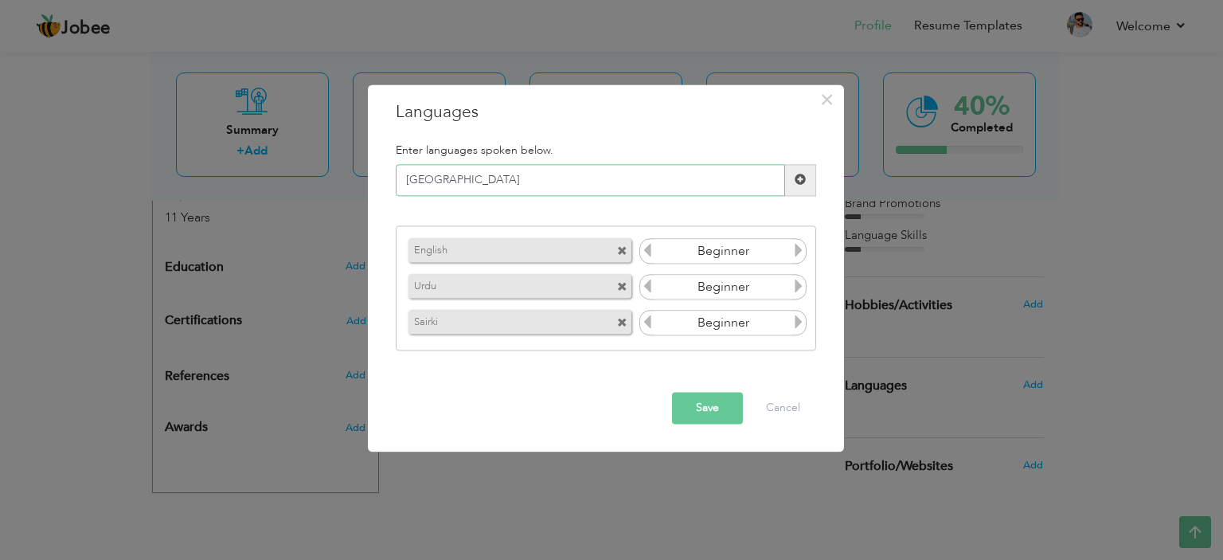
type input "Punjabi"
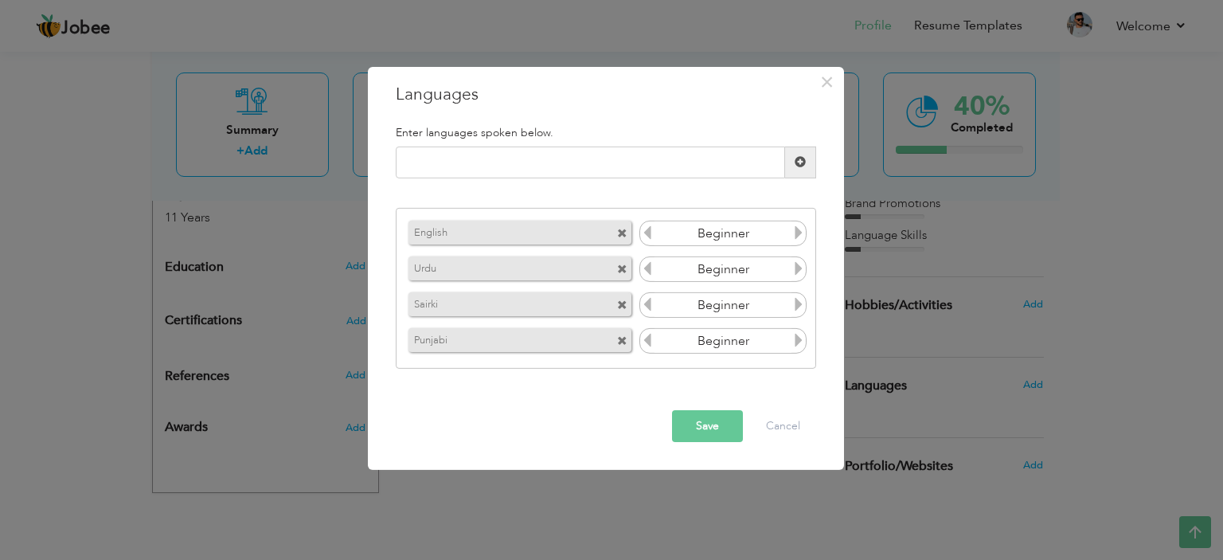
click at [700, 420] on button "Save" at bounding box center [707, 426] width 71 height 32
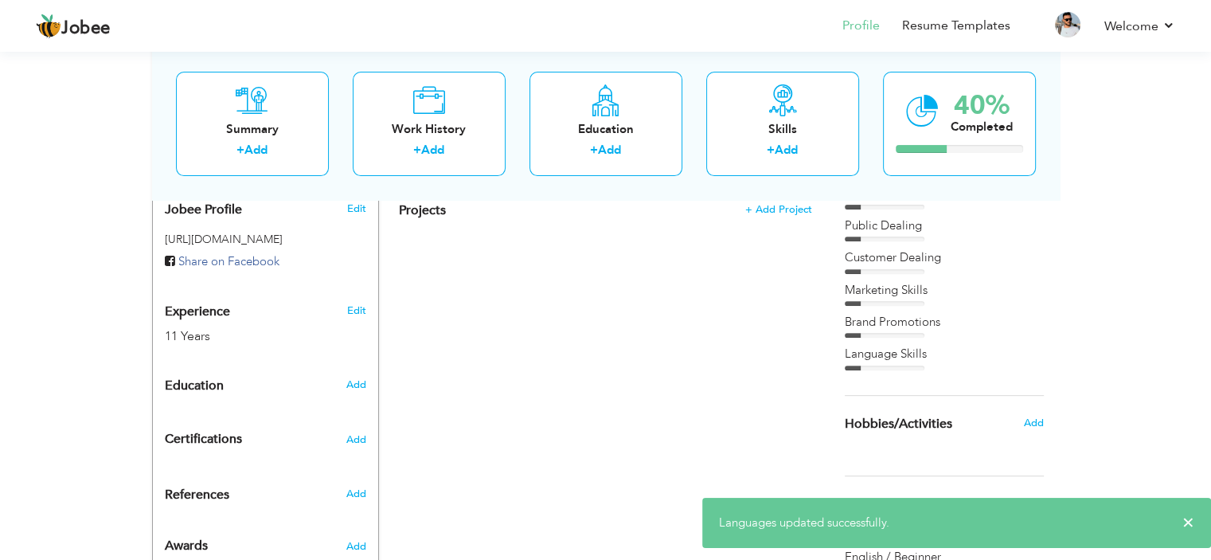
scroll to position [554, 0]
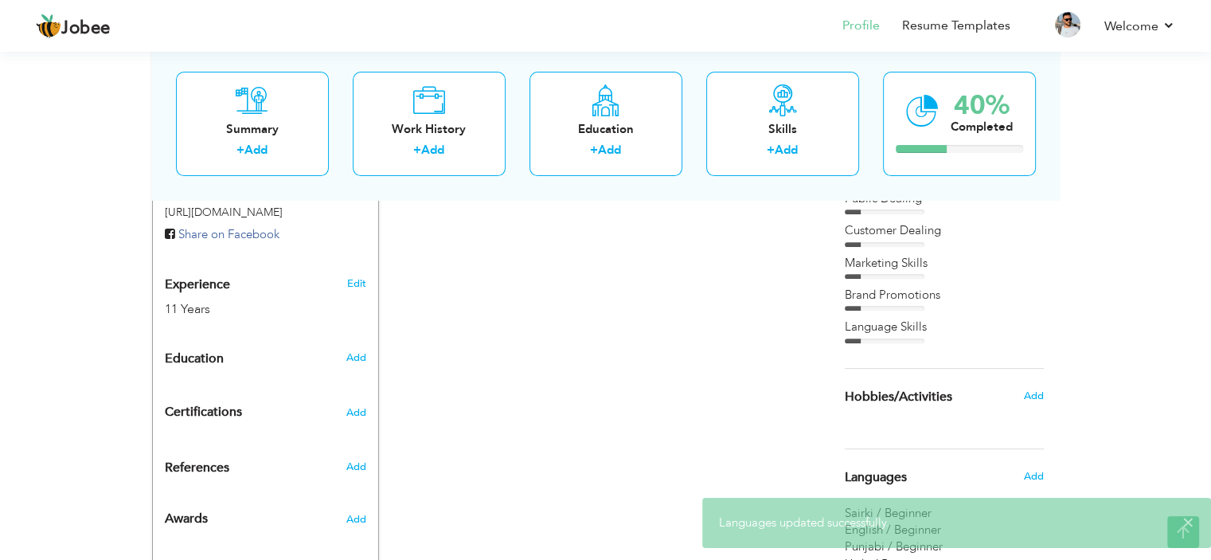
click at [1046, 392] on div "Add" at bounding box center [1036, 395] width 37 height 30
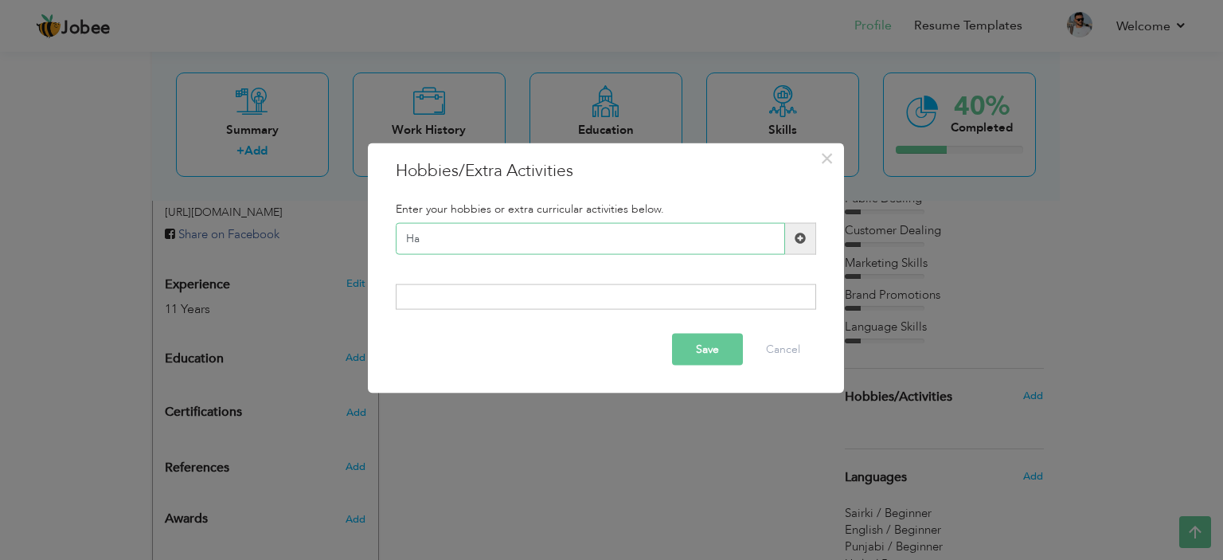
type input "H"
type input "Hardworking"
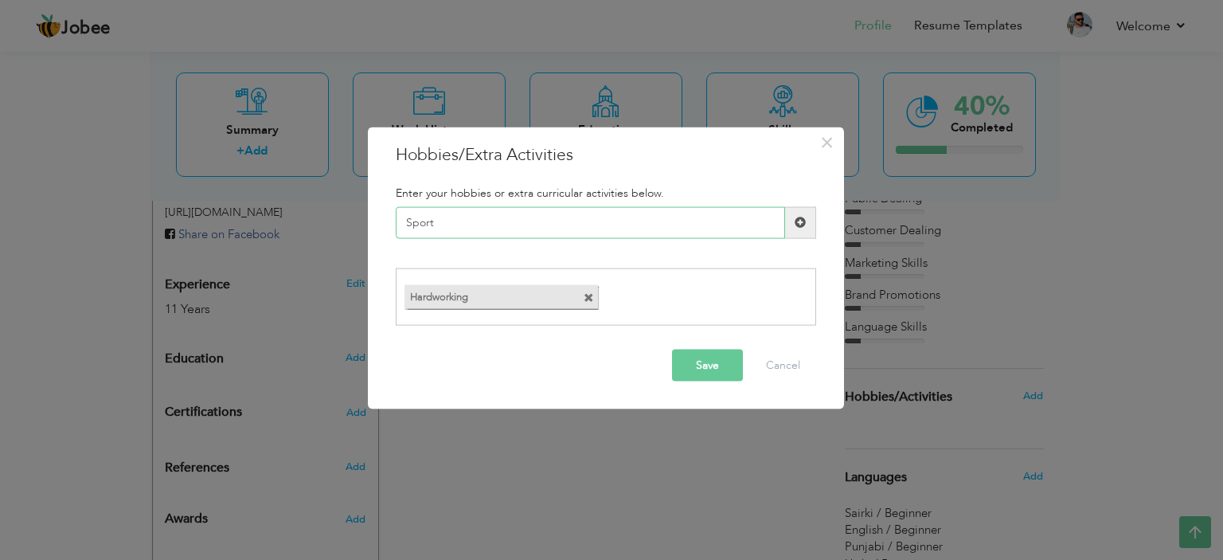
type input "Sports"
type input "Cricket"
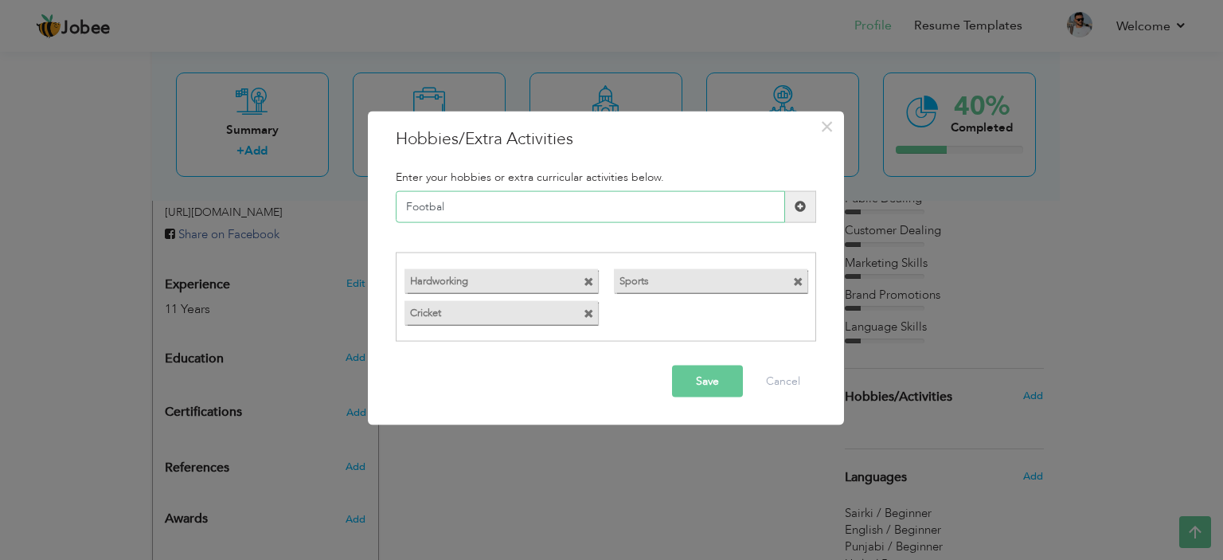
type input "Football"
click at [716, 392] on button "Save" at bounding box center [707, 381] width 71 height 32
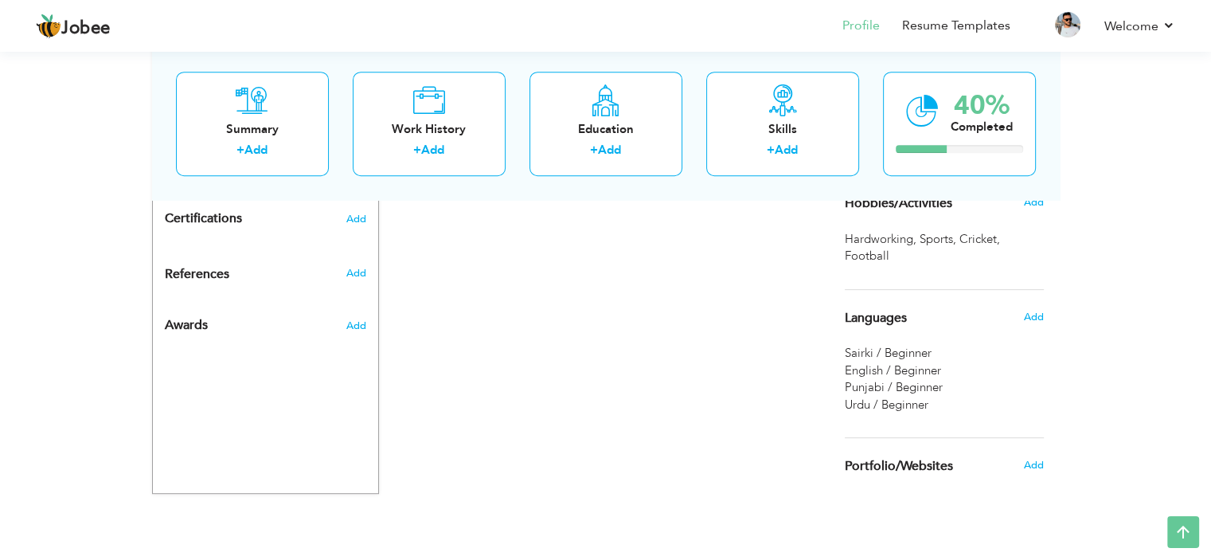
scroll to position [588, 0]
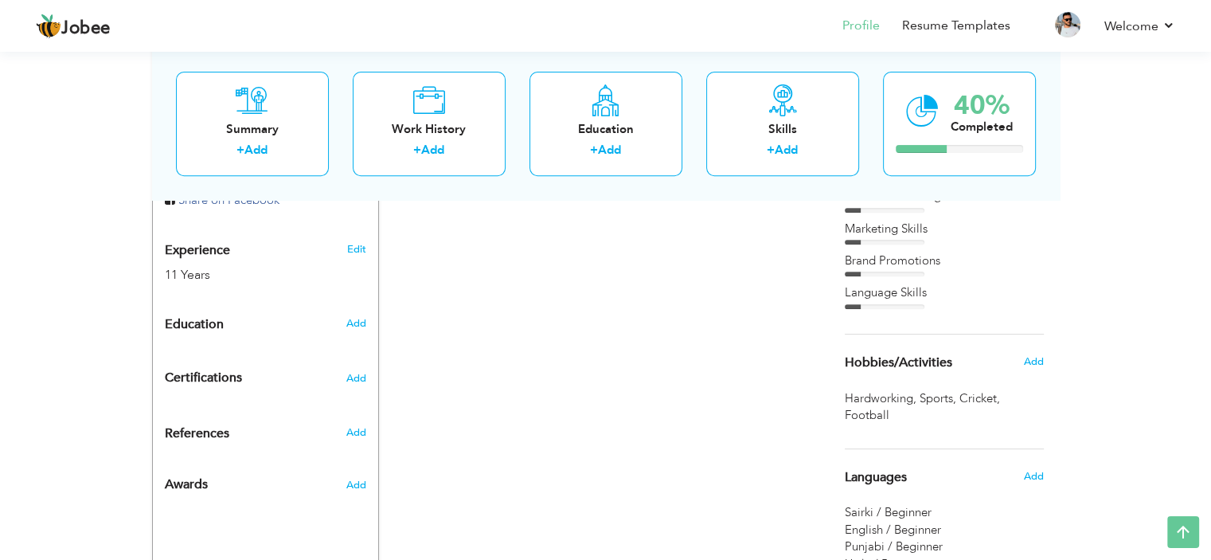
click at [353, 425] on div "References Add" at bounding box center [265, 437] width 225 height 25
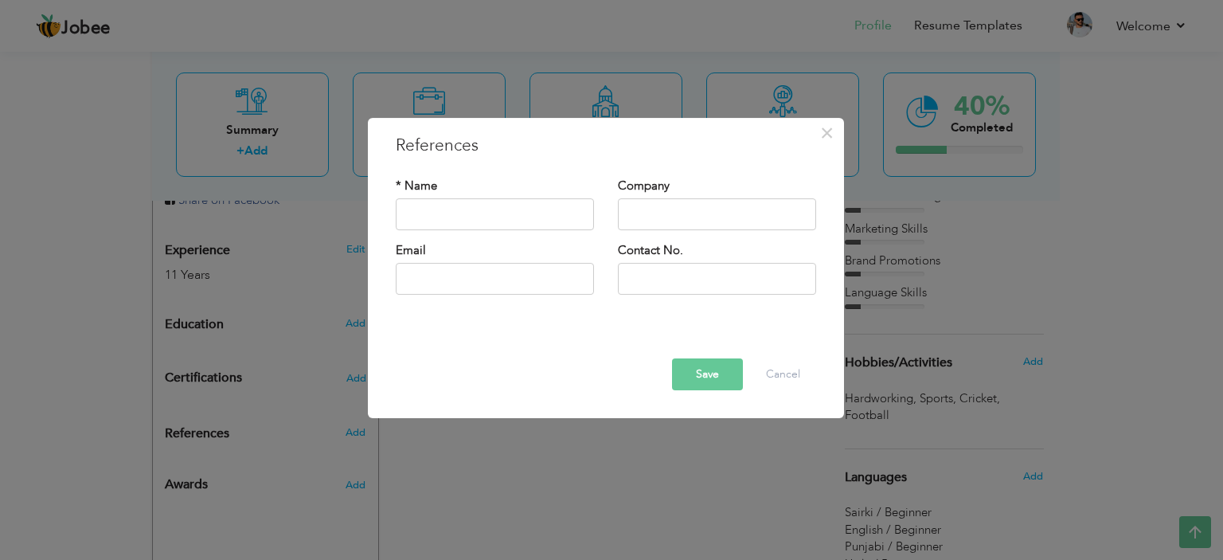
click at [353, 416] on div "× References * Name Company Email" at bounding box center [611, 280] width 1223 height 560
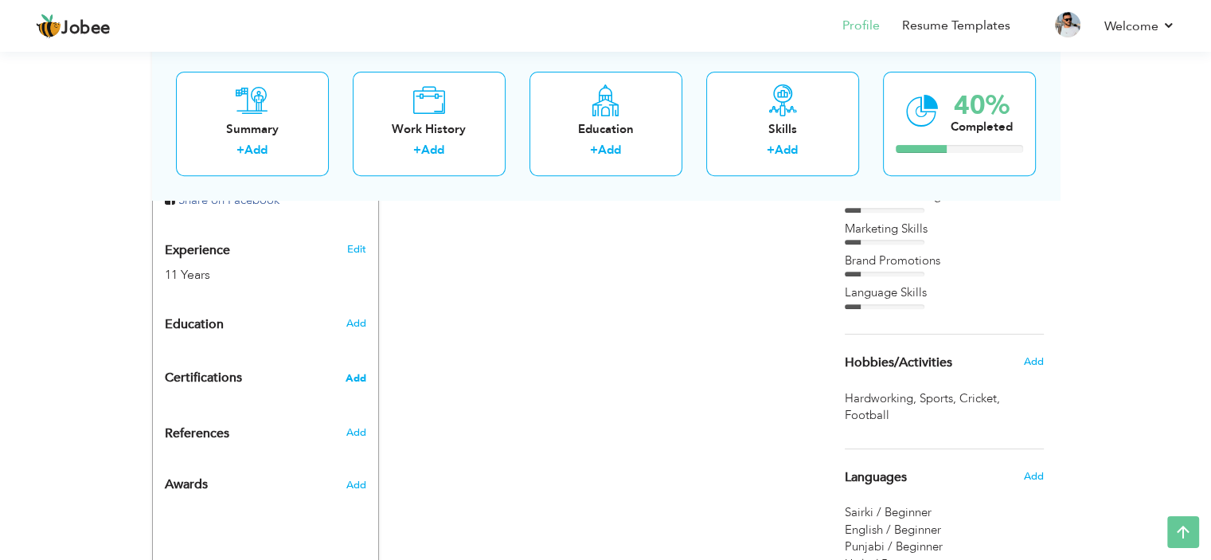
click at [357, 373] on span "Add" at bounding box center [355, 378] width 21 height 11
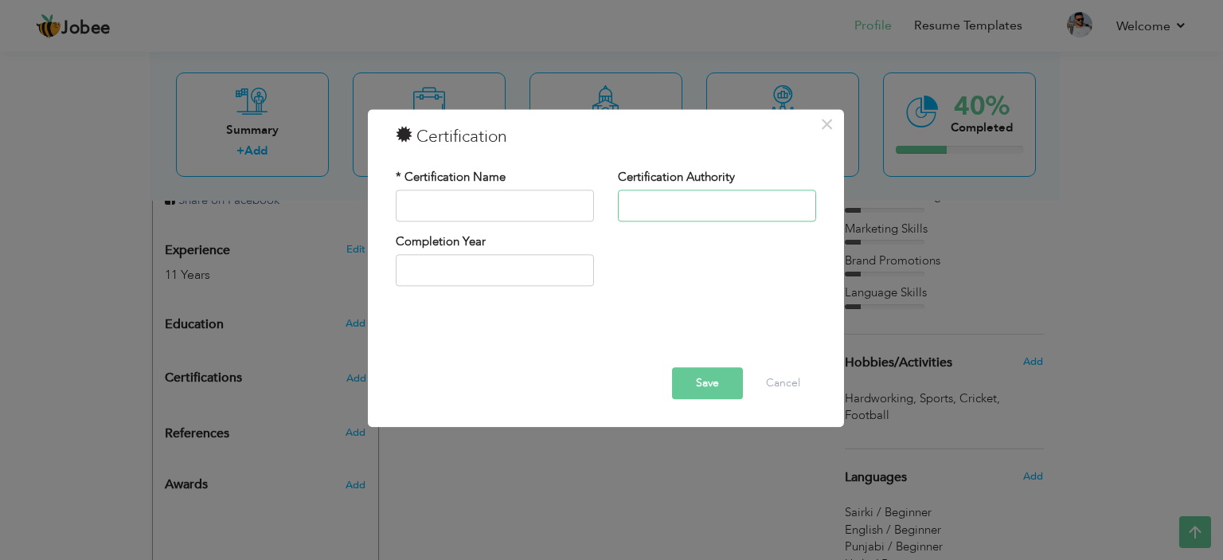
click at [685, 213] on input "text" at bounding box center [717, 205] width 198 height 32
click at [464, 200] on input "text" at bounding box center [495, 205] width 198 height 32
click at [783, 380] on button "Cancel" at bounding box center [783, 383] width 66 height 32
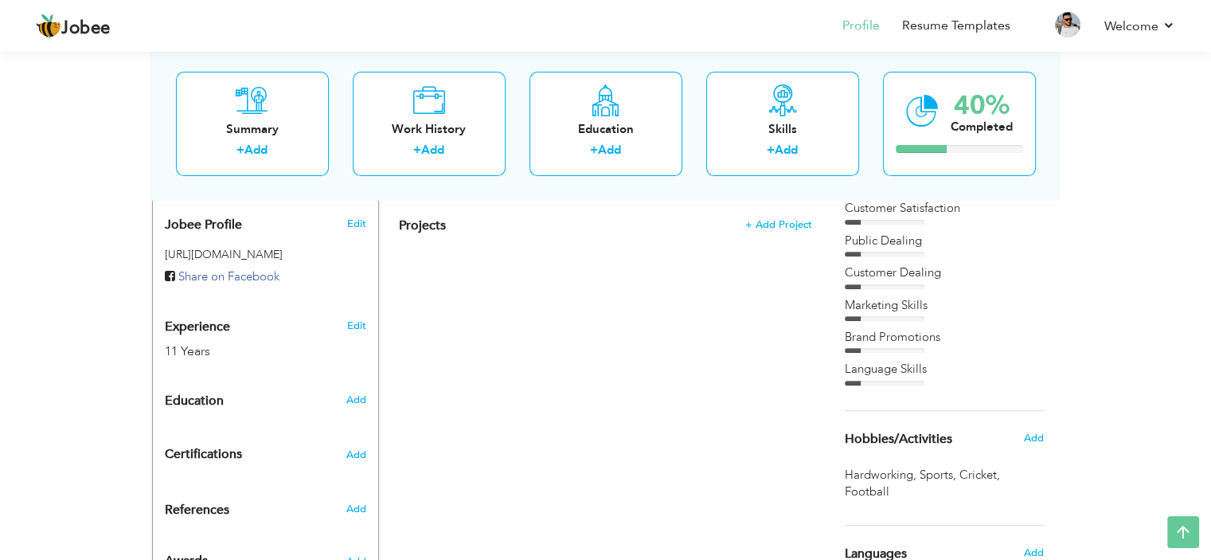
scroll to position [509, 0]
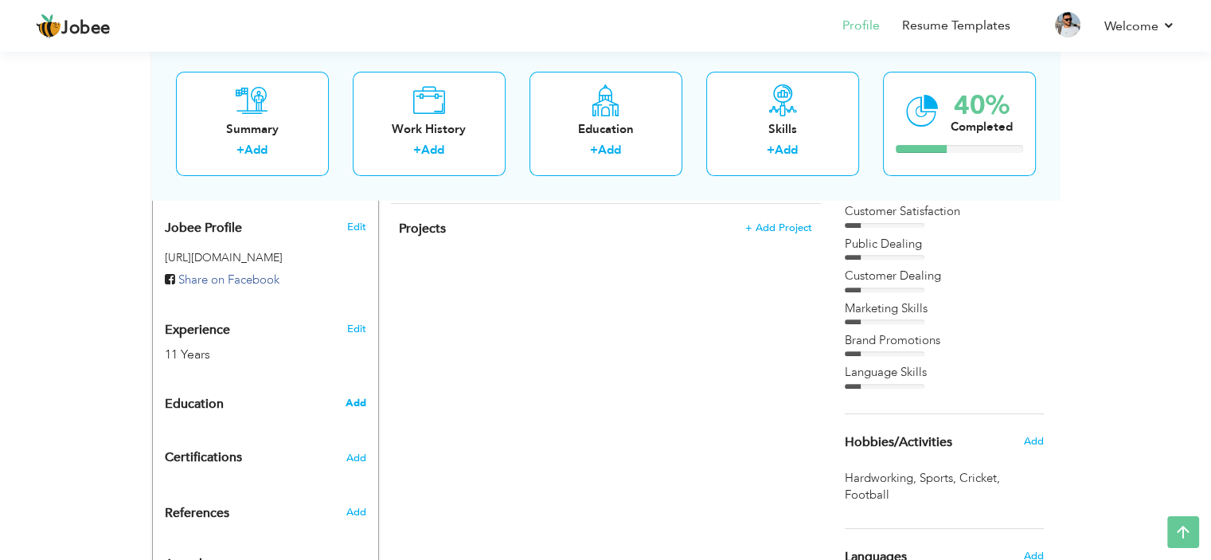
click at [360, 396] on span "Add" at bounding box center [355, 403] width 21 height 14
radio input "true"
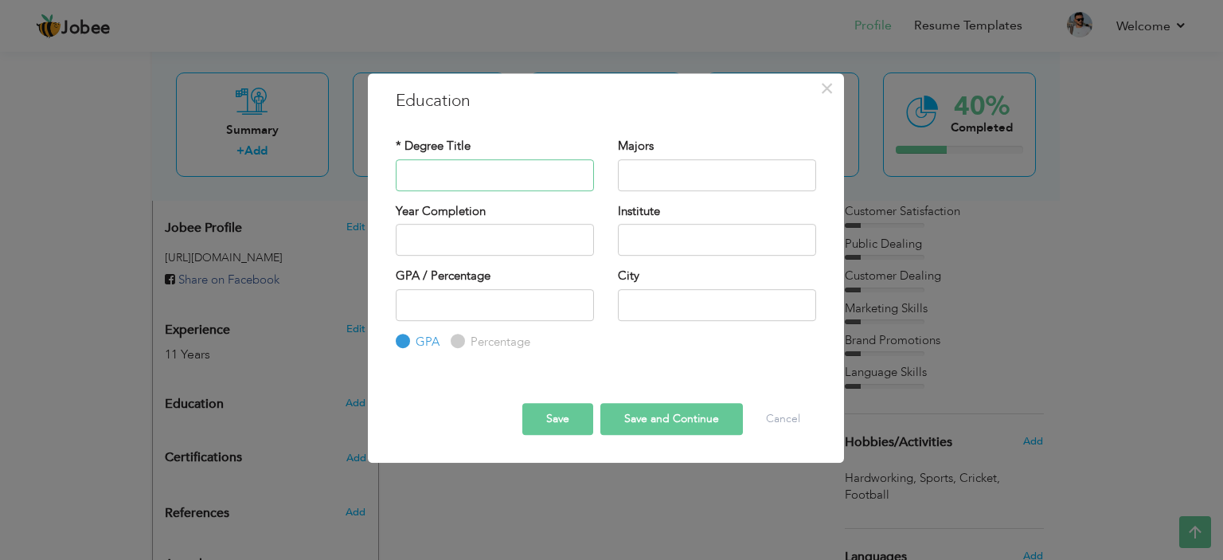
click at [467, 181] on input "text" at bounding box center [495, 175] width 198 height 32
type input "Matriculation"
click at [465, 240] on input "2025" at bounding box center [495, 240] width 198 height 32
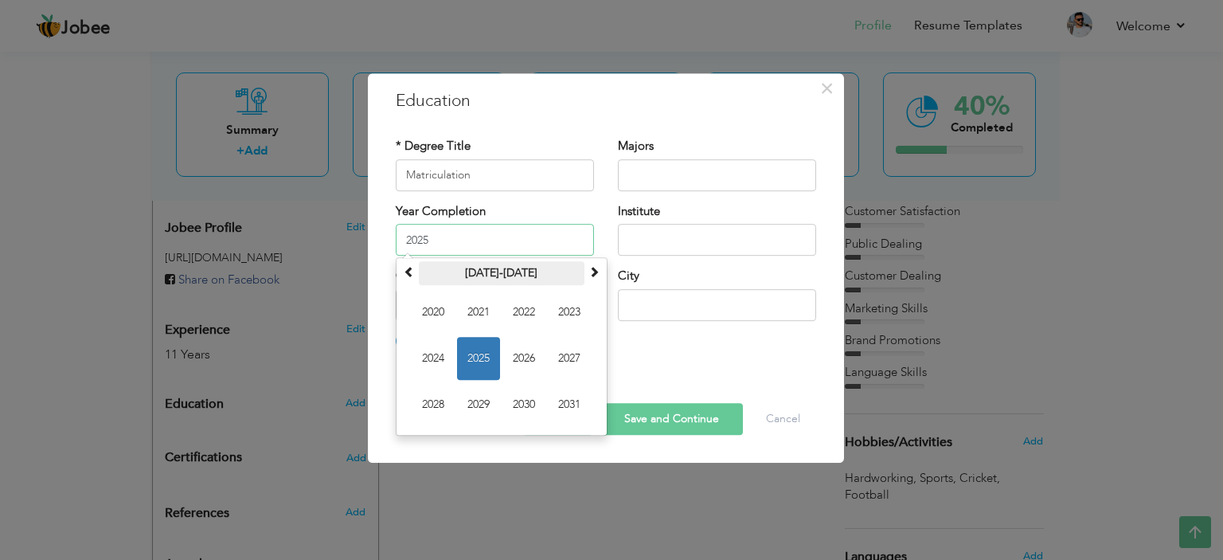
click at [490, 273] on th "2020-2031" at bounding box center [502, 273] width 166 height 24
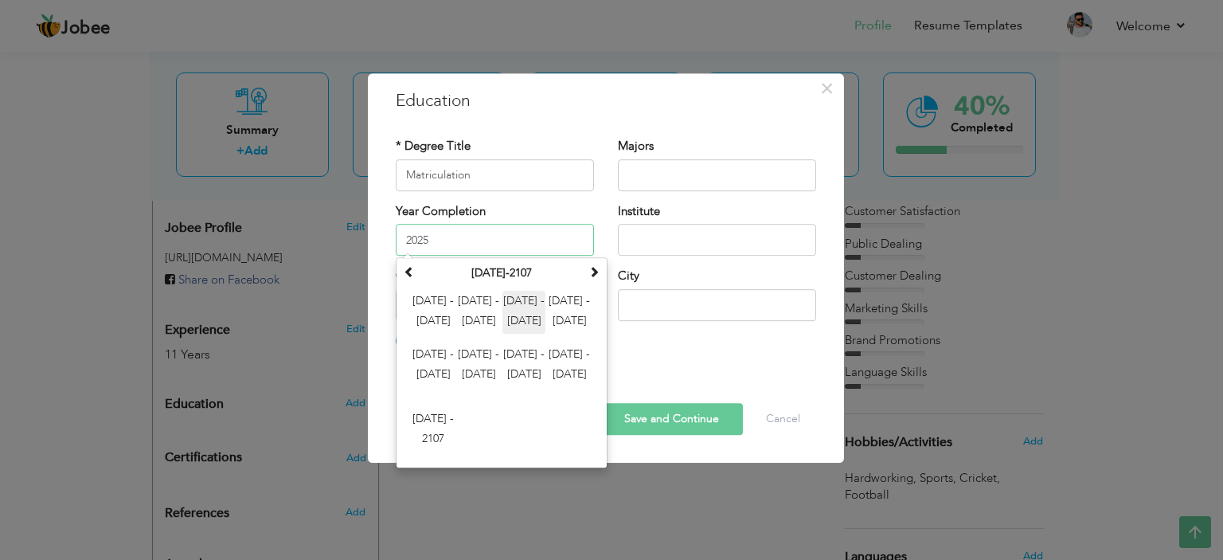
click at [513, 302] on span "2024 - 2035" at bounding box center [523, 312] width 43 height 43
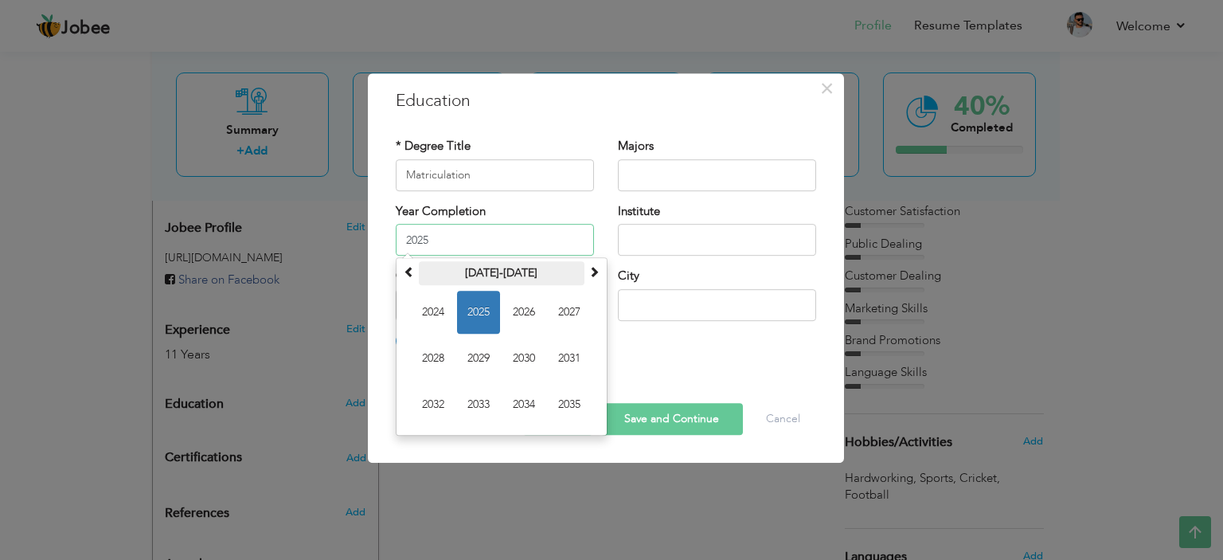
click at [441, 270] on th "2024-2035" at bounding box center [502, 273] width 166 height 24
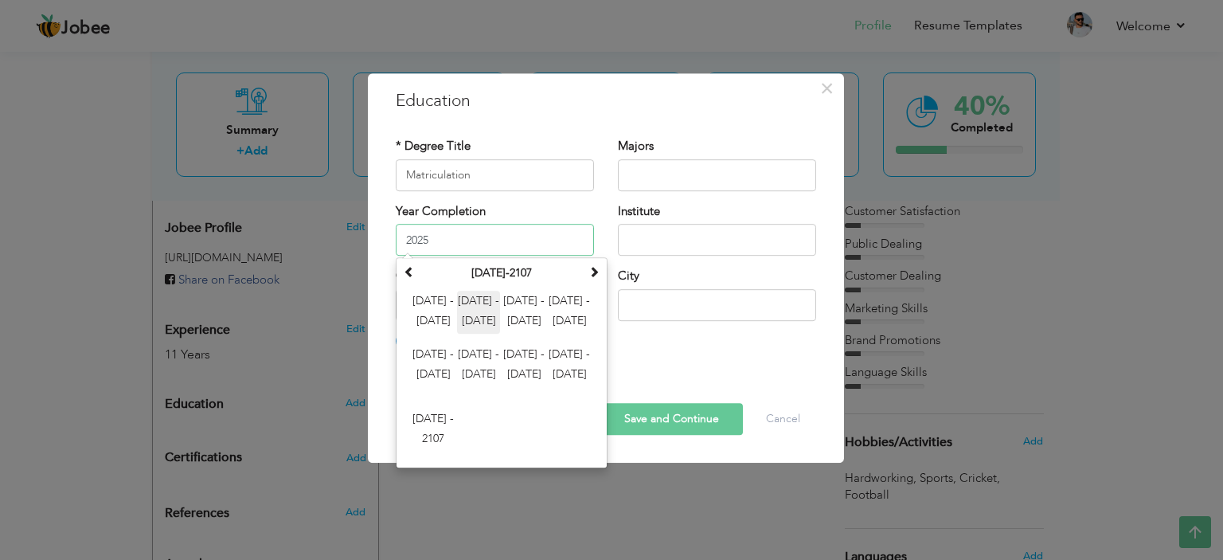
click at [470, 316] on span "2012 - 2023" at bounding box center [478, 312] width 43 height 43
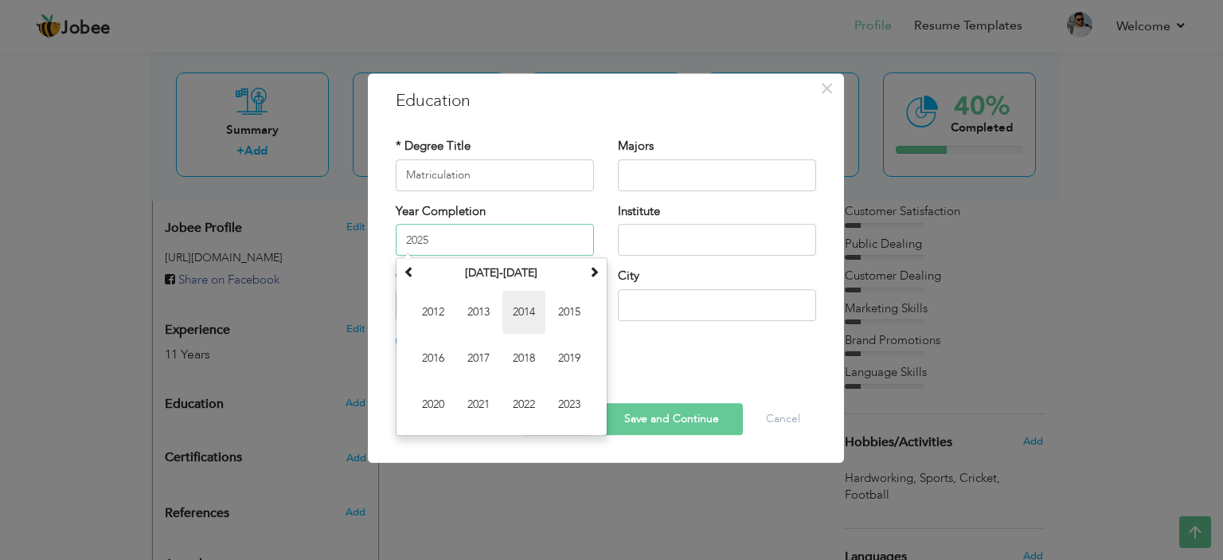
click at [530, 317] on span "2014" at bounding box center [523, 312] width 43 height 43
type input "2014"
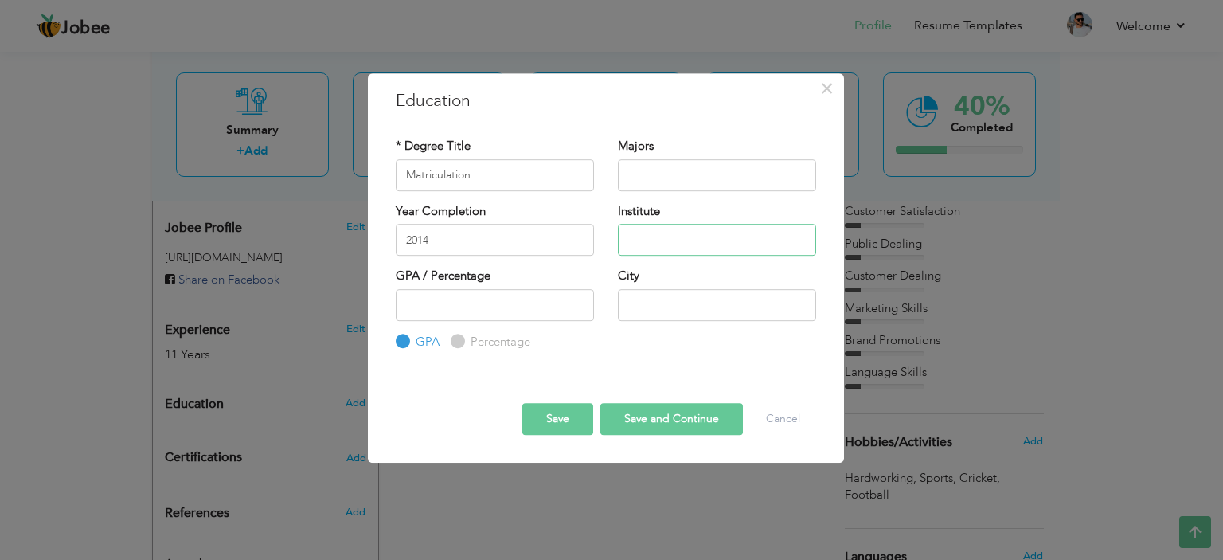
click at [677, 238] on input "text" at bounding box center [717, 240] width 198 height 32
type input "BISE MULTAN"
click at [478, 318] on input "number" at bounding box center [495, 305] width 198 height 32
click at [461, 347] on div "Percentage" at bounding box center [491, 342] width 80 height 18
click at [456, 340] on input "Percentage" at bounding box center [456, 341] width 10 height 10
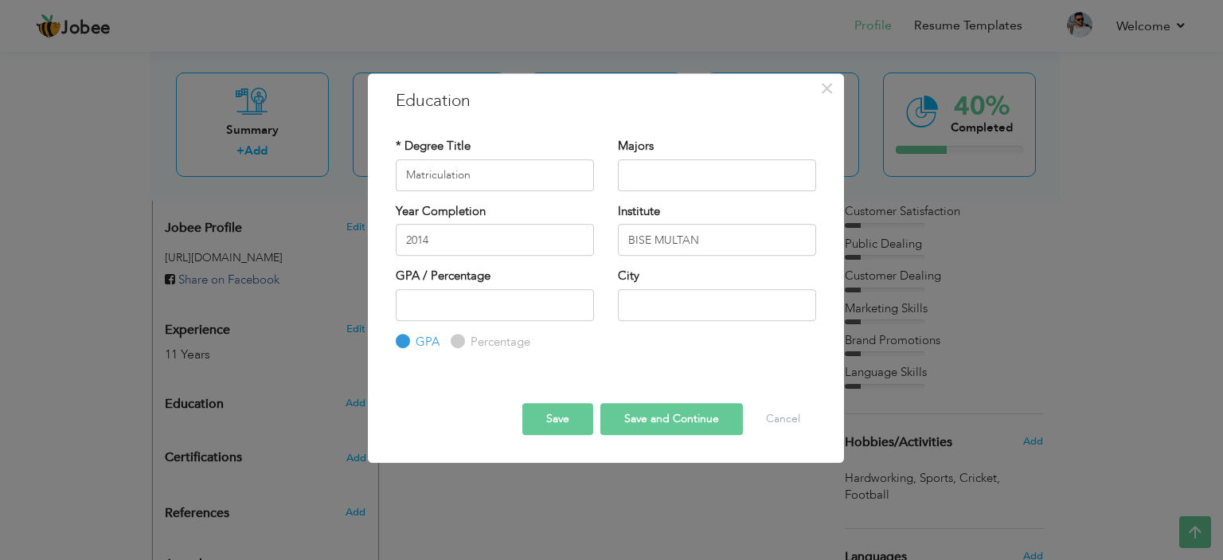
radio input "true"
click at [453, 305] on input "number" at bounding box center [495, 305] width 198 height 32
type input "6"
type input "55"
click at [647, 308] on input "text" at bounding box center [717, 305] width 198 height 32
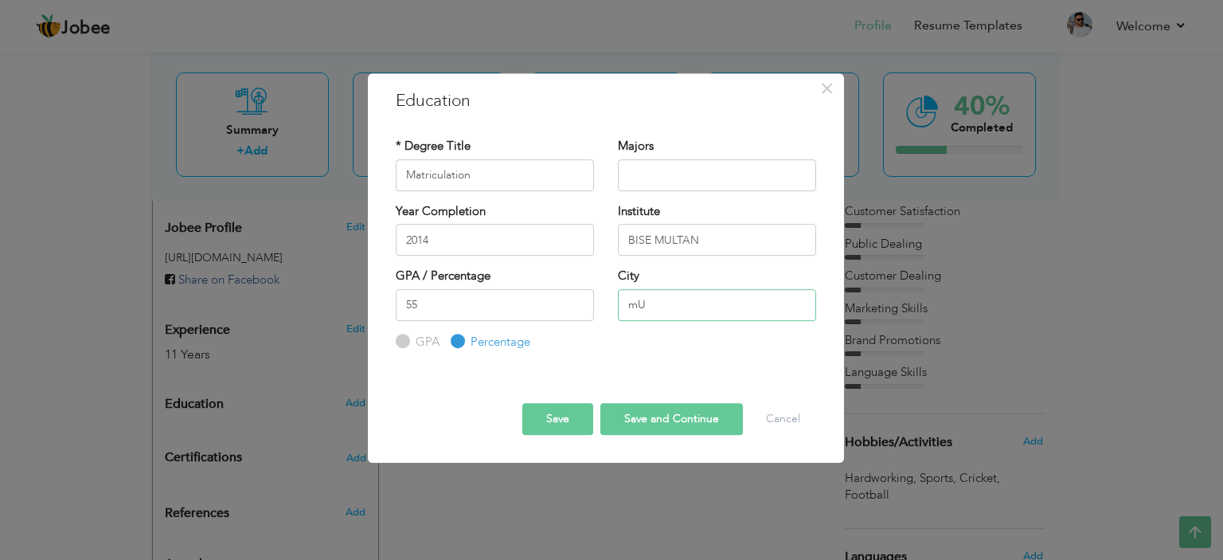
type input "m"
type input "Multan"
click at [607, 357] on div "* Degree Title Matriculation Majors 2014 Institute" at bounding box center [606, 244] width 444 height 237
click at [557, 419] on button "Save" at bounding box center [557, 419] width 71 height 32
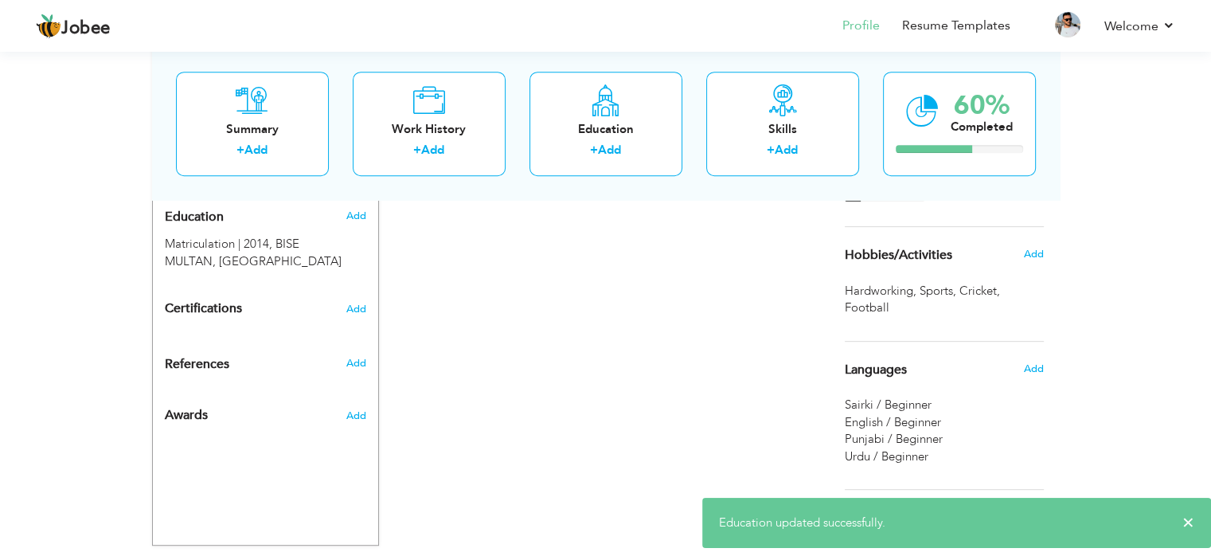
scroll to position [668, 0]
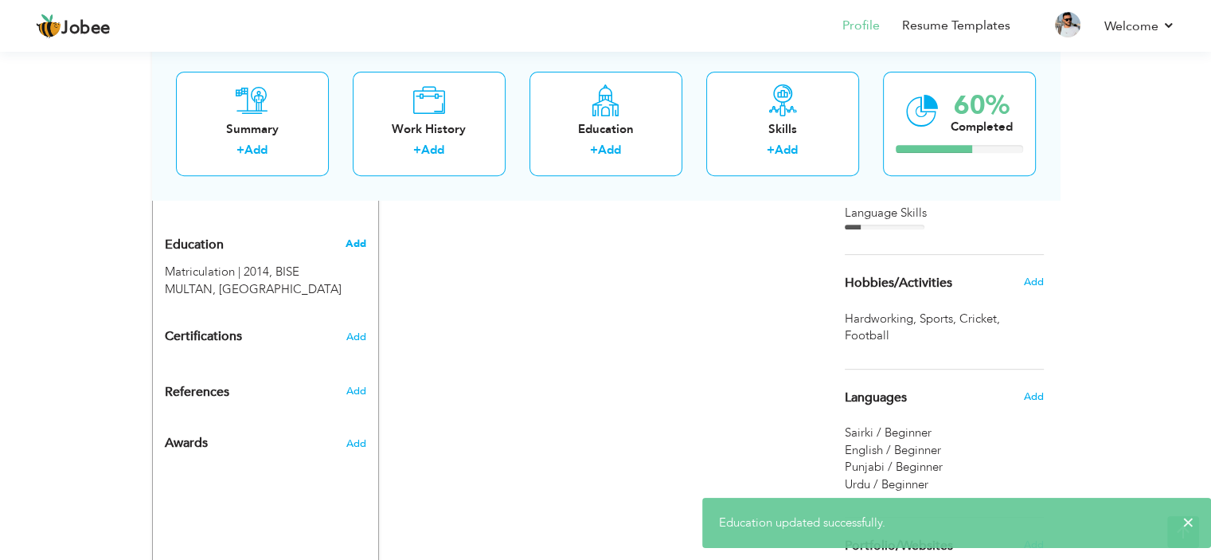
click at [361, 236] on span "Add" at bounding box center [355, 243] width 21 height 14
radio input "true"
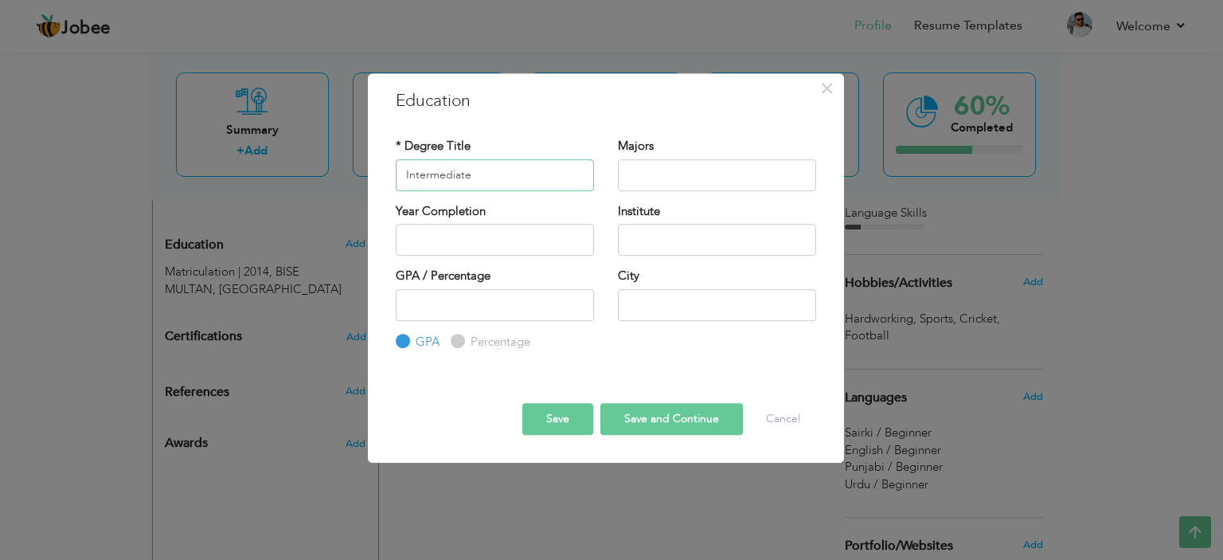
type input "Intermediate"
type input "C"
type input "Commerce"
click at [478, 237] on input "text" at bounding box center [495, 240] width 198 height 32
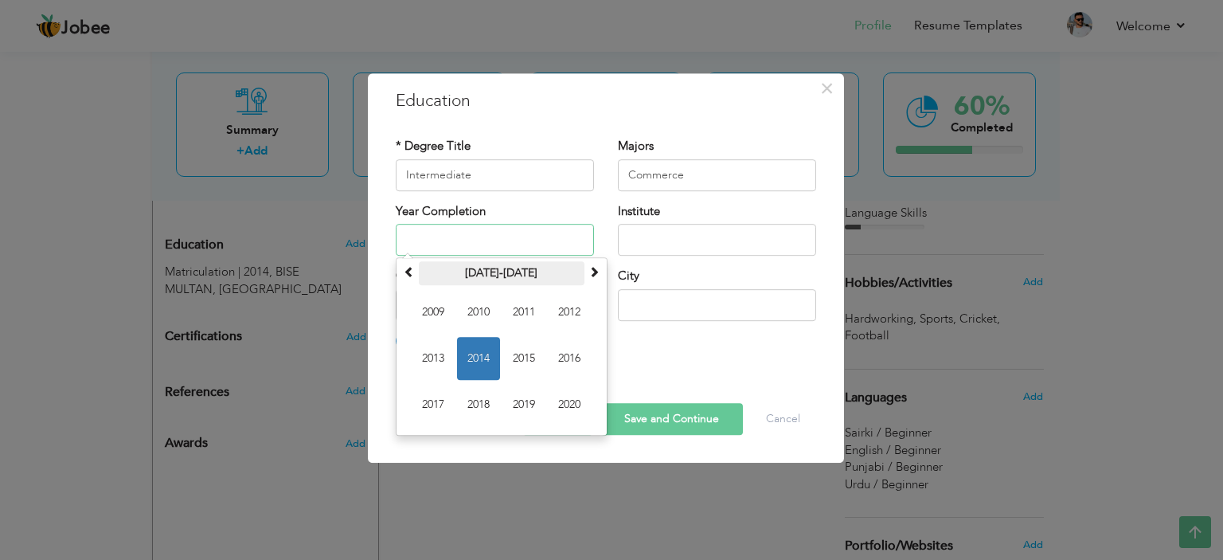
click at [493, 276] on th "2009-2020" at bounding box center [502, 273] width 166 height 24
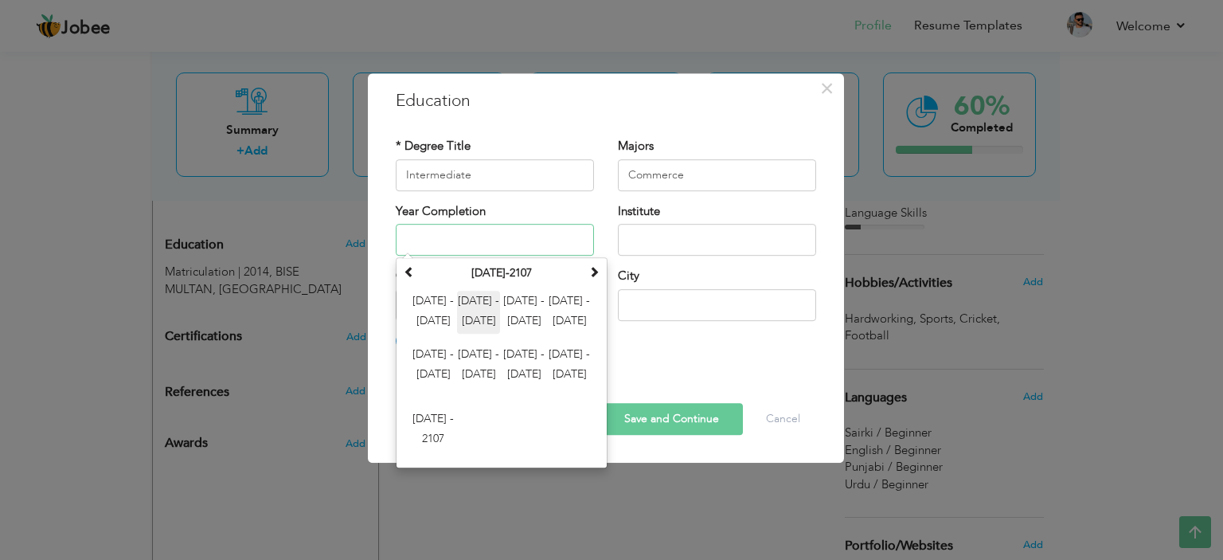
click at [486, 317] on span "2012 - 2023" at bounding box center [478, 312] width 43 height 43
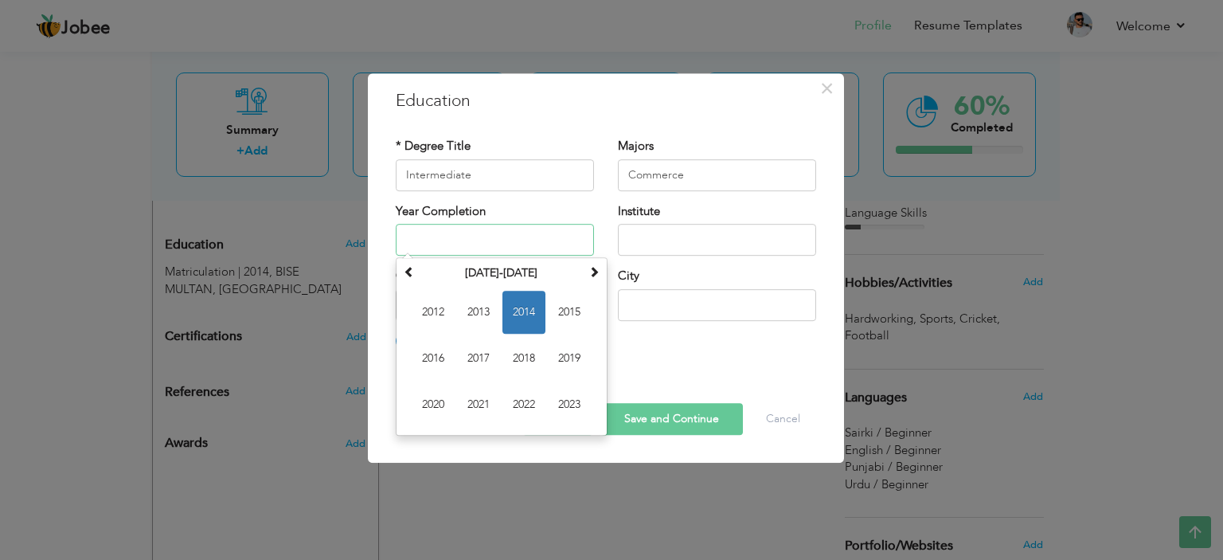
click at [441, 396] on span "2020" at bounding box center [433, 404] width 43 height 43
type input "2020"
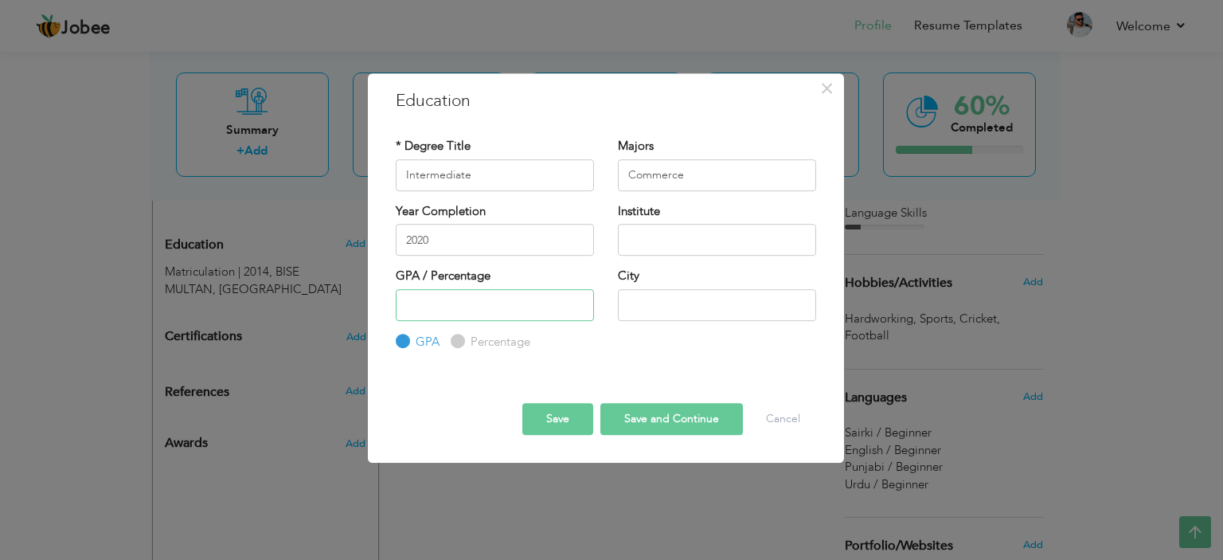
click at [529, 296] on input "number" at bounding box center [495, 305] width 198 height 32
click at [458, 341] on input "Percentage" at bounding box center [456, 341] width 10 height 10
radio input "true"
click at [462, 313] on input "number" at bounding box center [495, 305] width 198 height 32
type input "50"
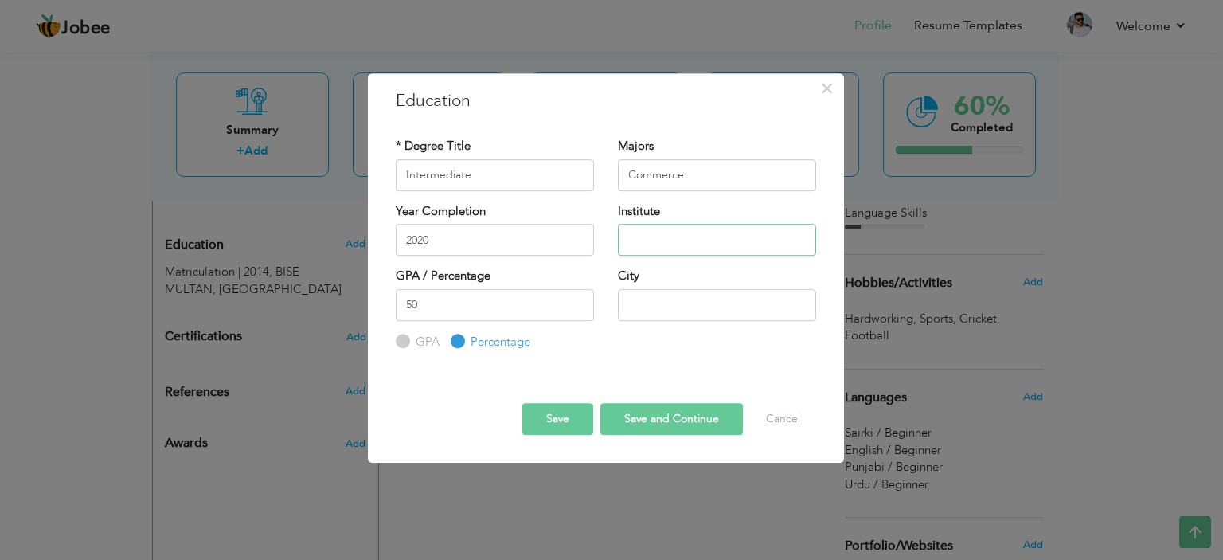
click at [665, 250] on input "text" at bounding box center [717, 240] width 198 height 32
type input "BISE MULTAN"
click at [674, 295] on input "text" at bounding box center [717, 305] width 198 height 32
type input "MULTAN"
click at [554, 408] on button "Save" at bounding box center [557, 419] width 71 height 32
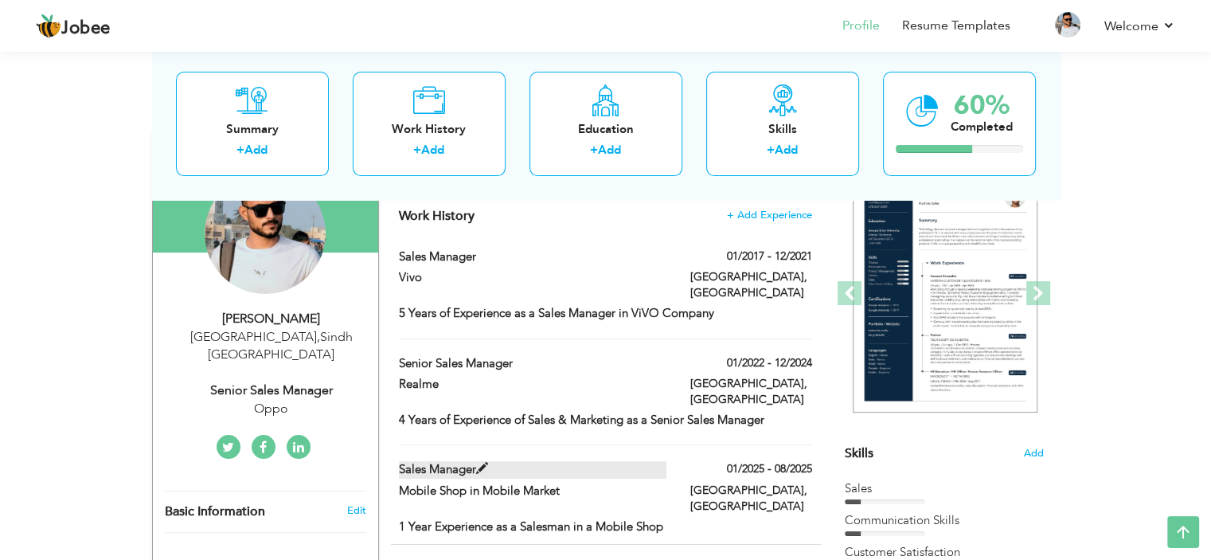
scroll to position [111, 0]
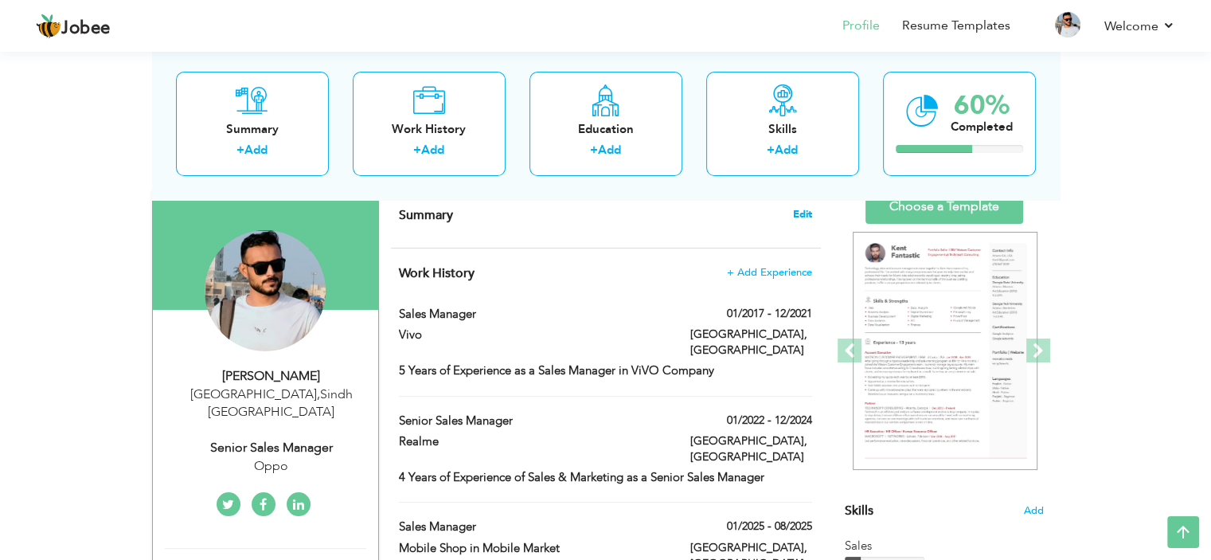
click at [798, 209] on span "Edit" at bounding box center [802, 214] width 19 height 11
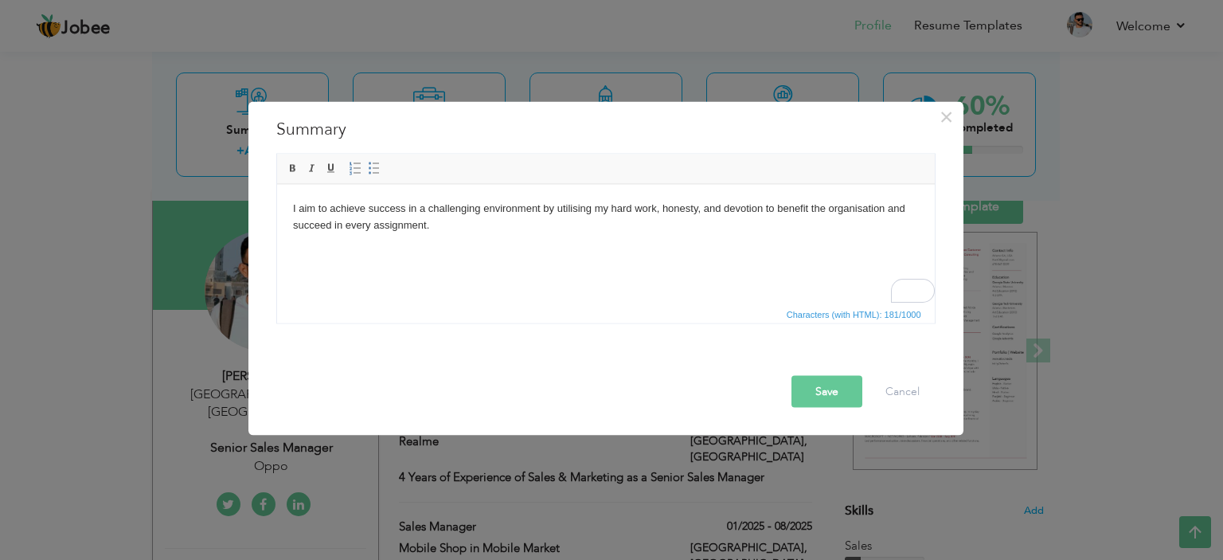
click at [572, 249] on html "I aim to achieve success in a challenging environment by utilising my hard work…" at bounding box center [604, 216] width 657 height 65
click at [809, 396] on button "Save" at bounding box center [826, 391] width 71 height 32
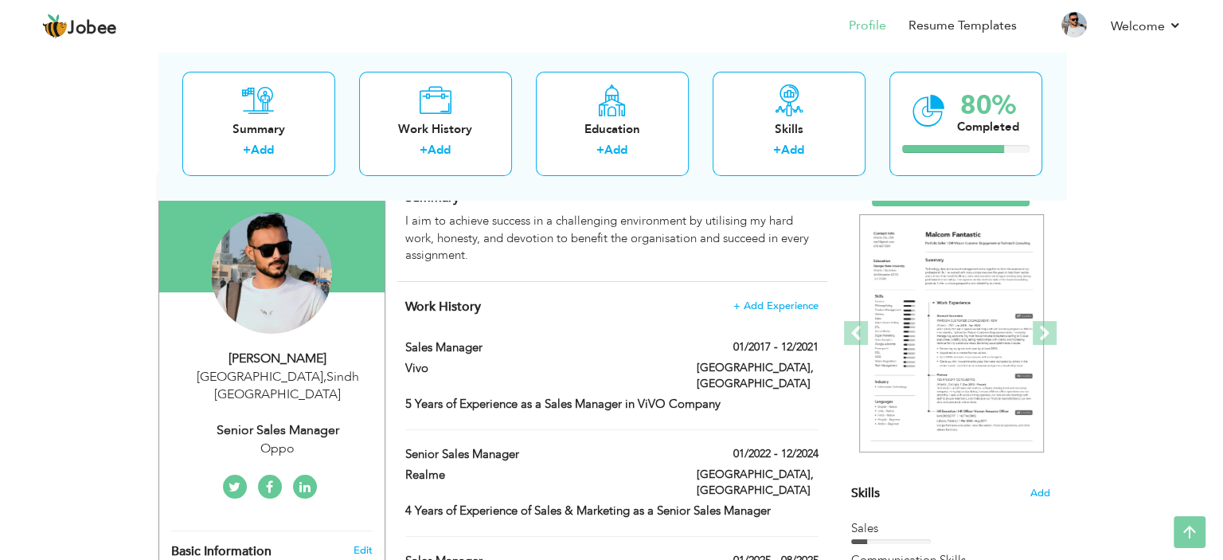
scroll to position [31, 0]
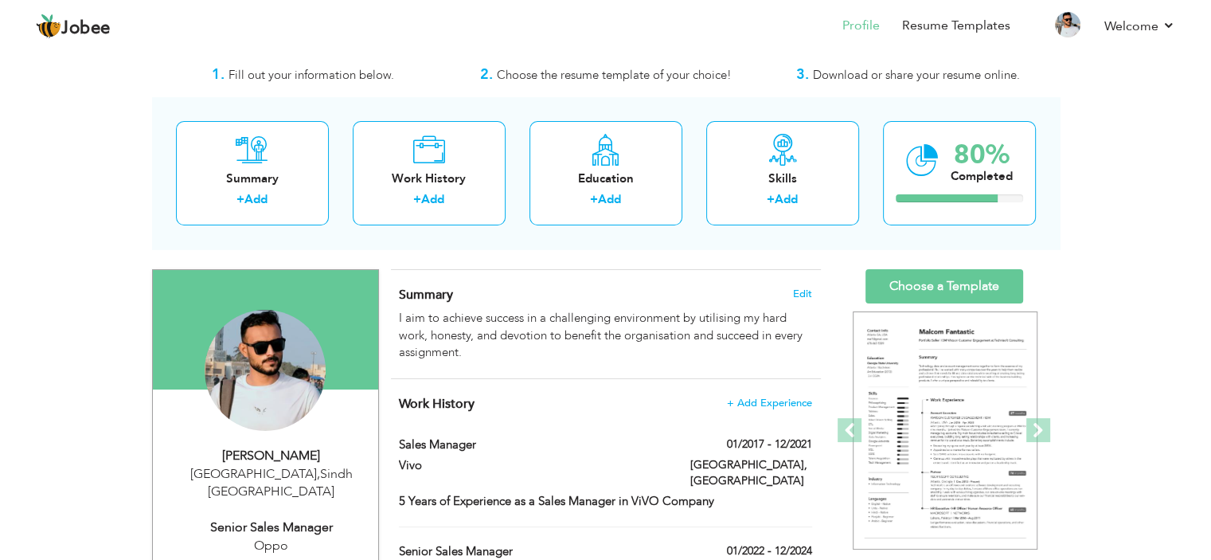
click at [293, 470] on div "Karachi , Sindh Pakistan" at bounding box center [271, 483] width 213 height 37
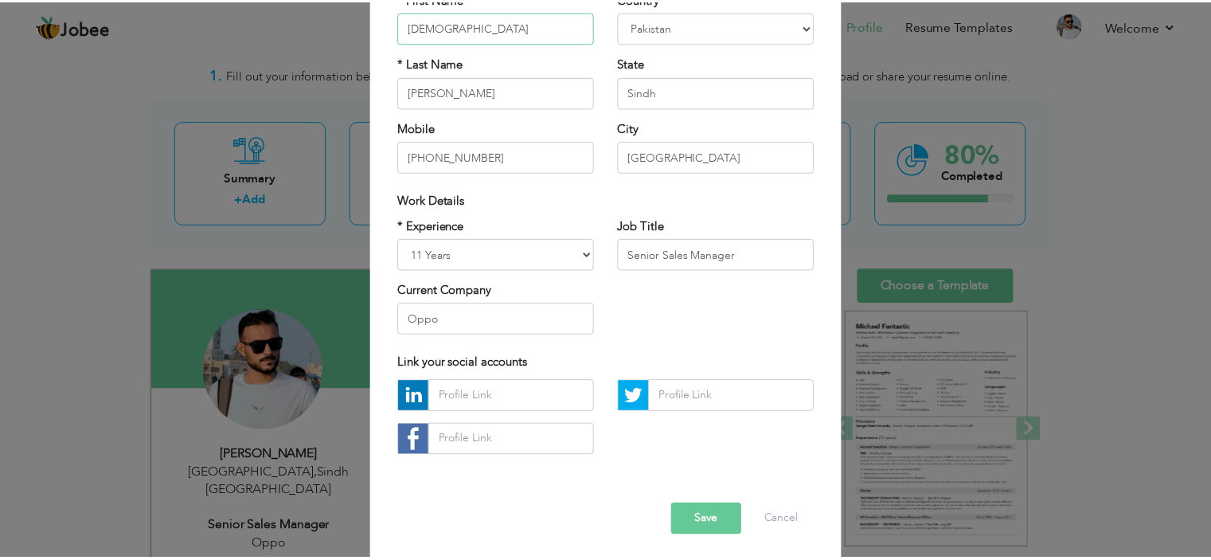
scroll to position [163, 0]
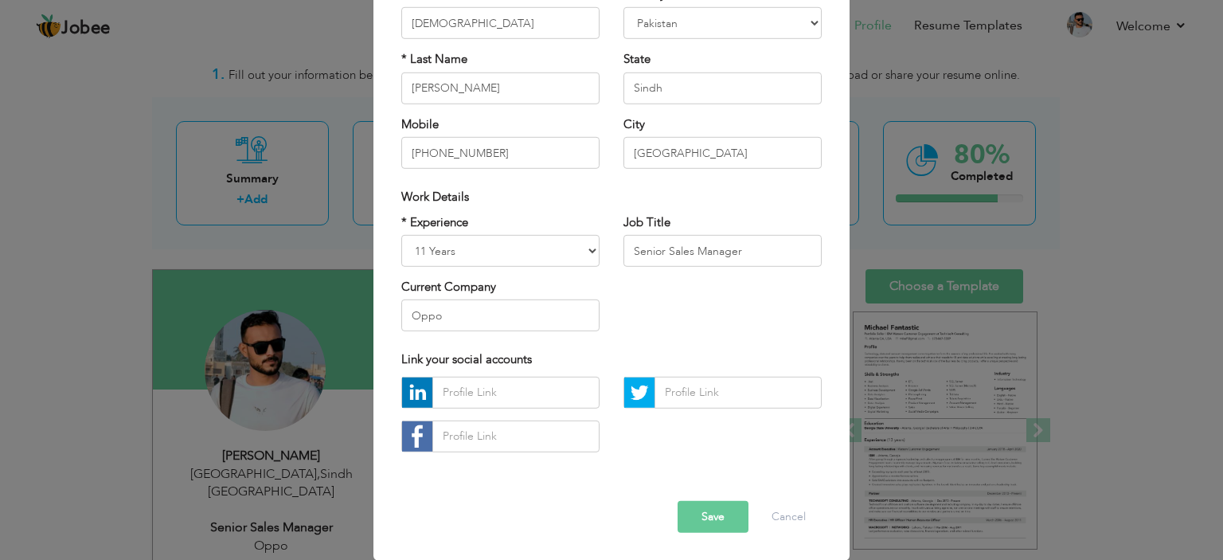
click at [737, 515] on button "Save" at bounding box center [712, 517] width 71 height 32
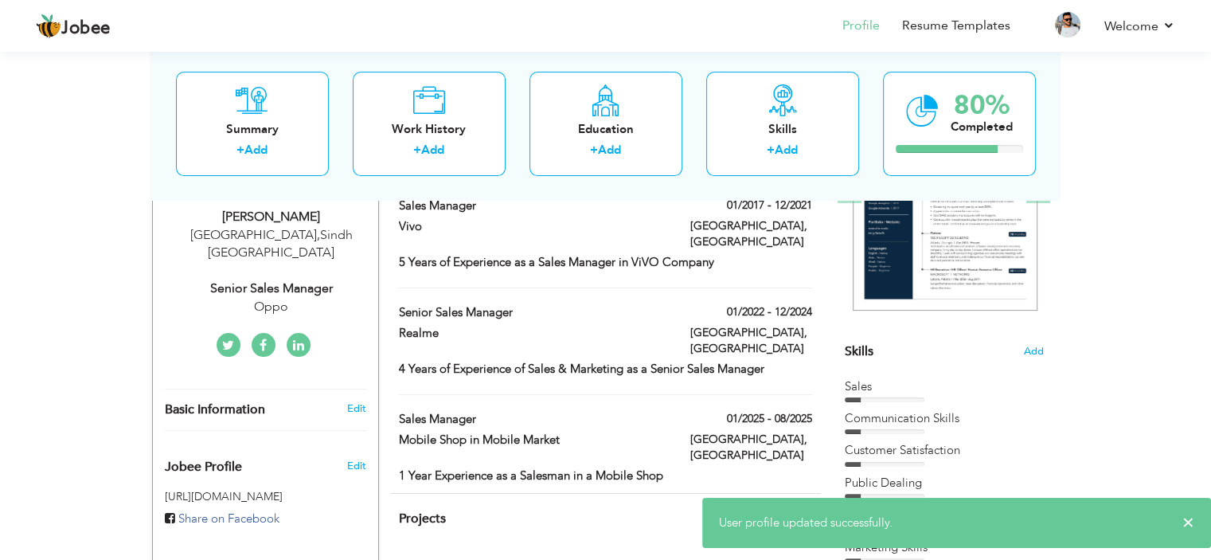
scroll to position [31, 0]
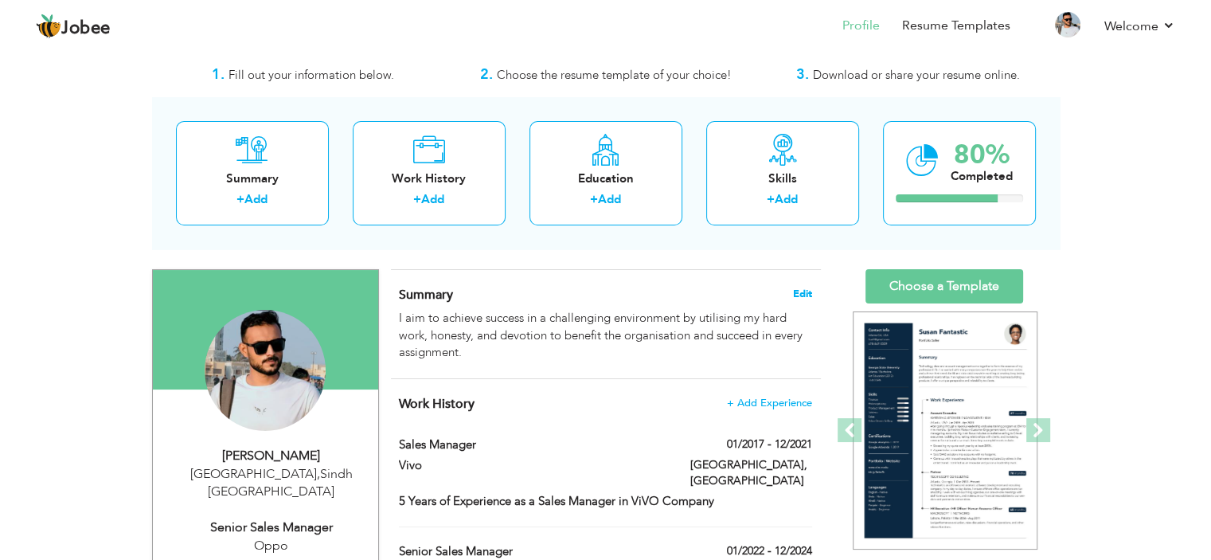
click at [800, 296] on span "Edit" at bounding box center [802, 293] width 19 height 11
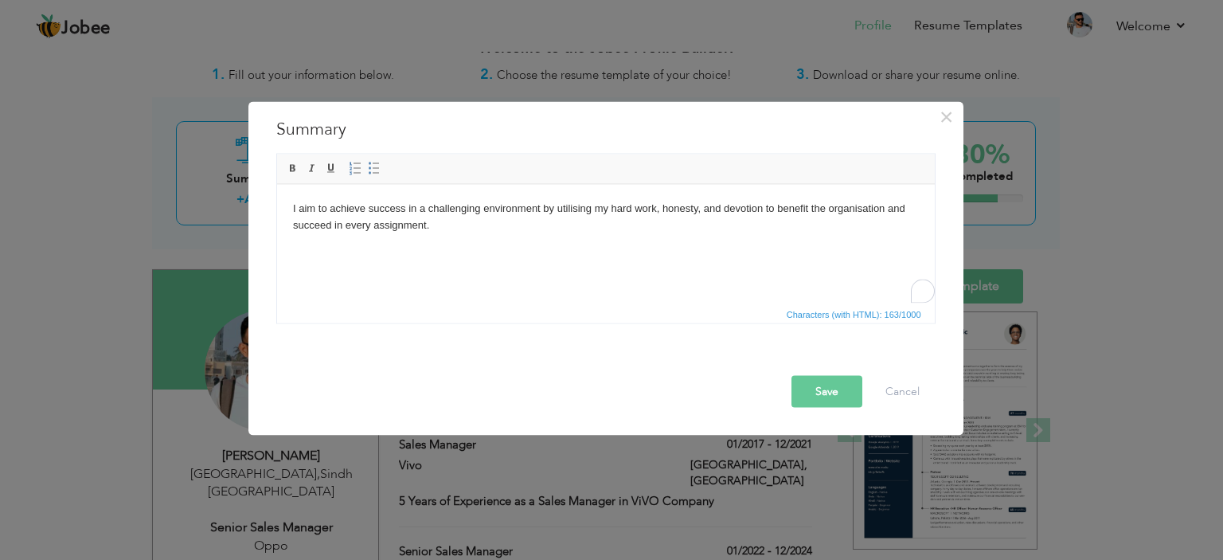
click at [540, 244] on html "I aim to achieve success in a challenging environment by utilising my hard work…" at bounding box center [604, 216] width 657 height 65
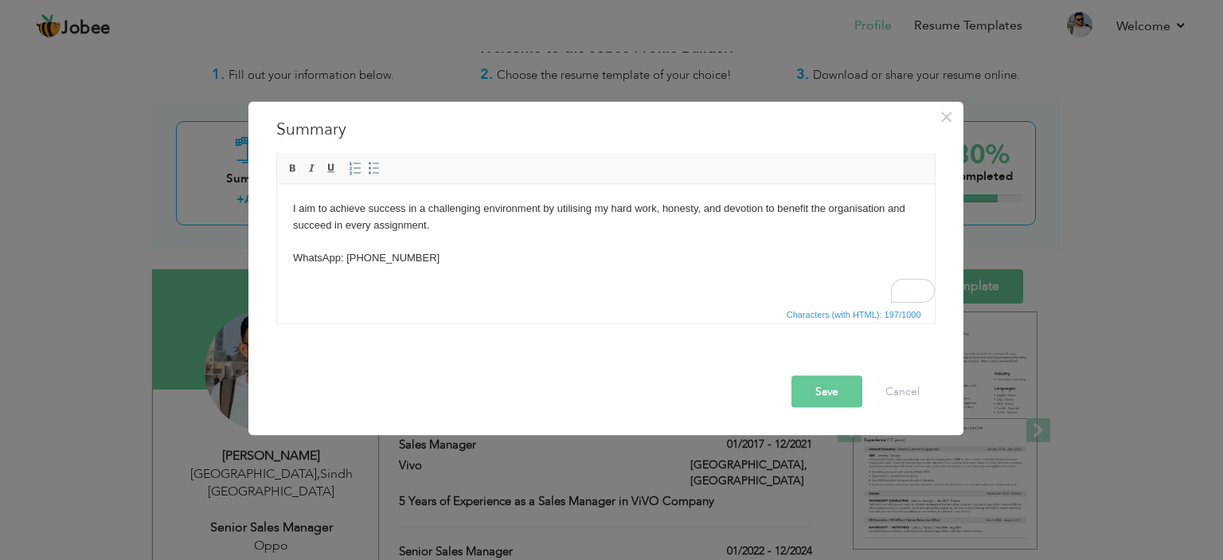
click at [818, 390] on button "Save" at bounding box center [826, 391] width 71 height 32
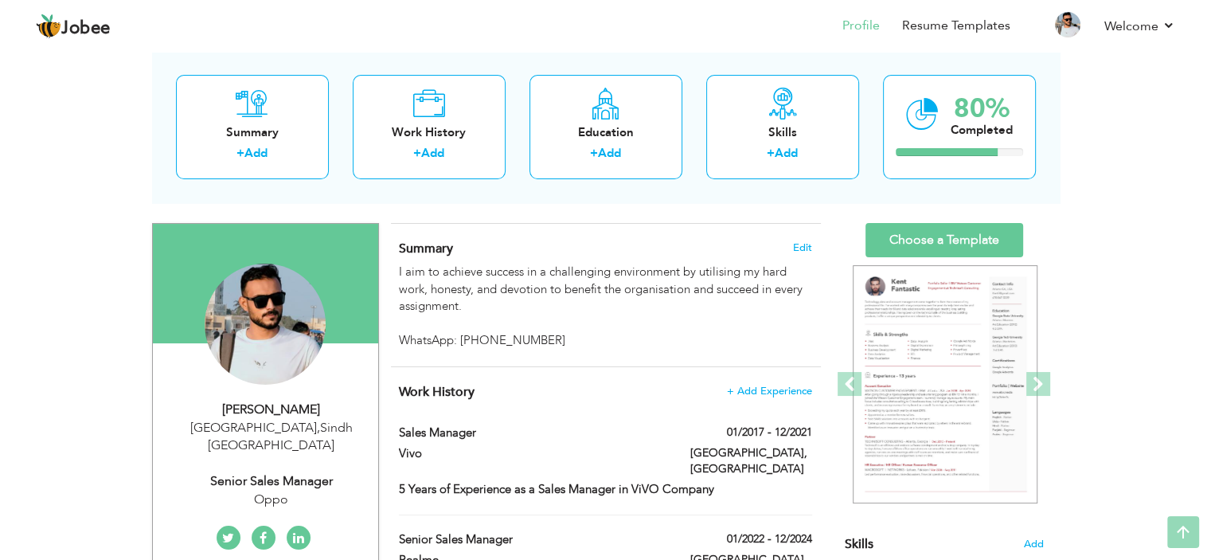
scroll to position [0, 0]
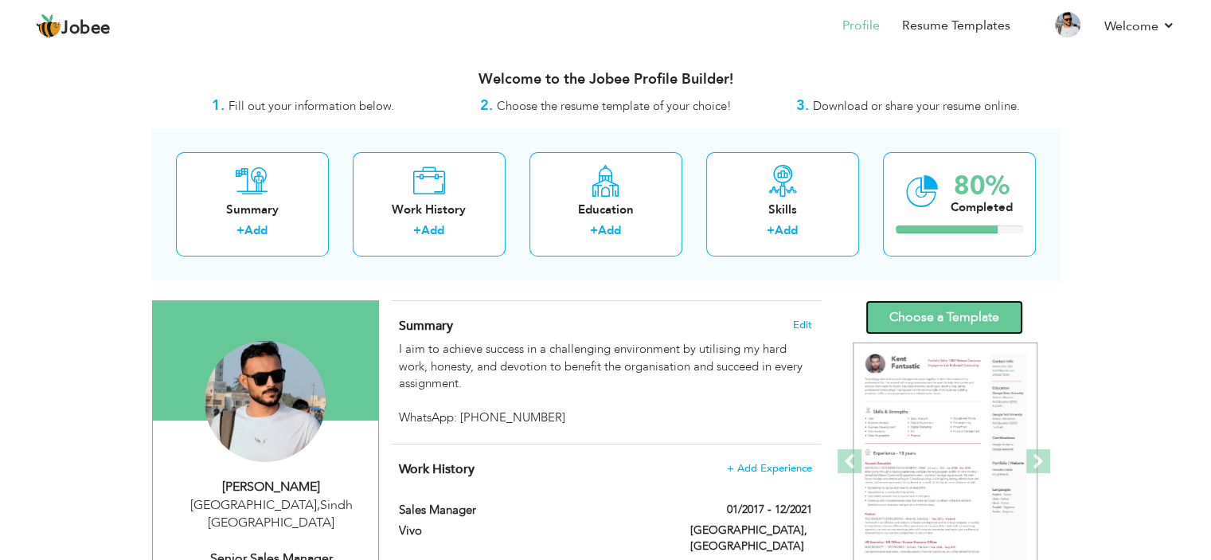
click at [943, 311] on link "Choose a Template" at bounding box center [944, 317] width 158 height 34
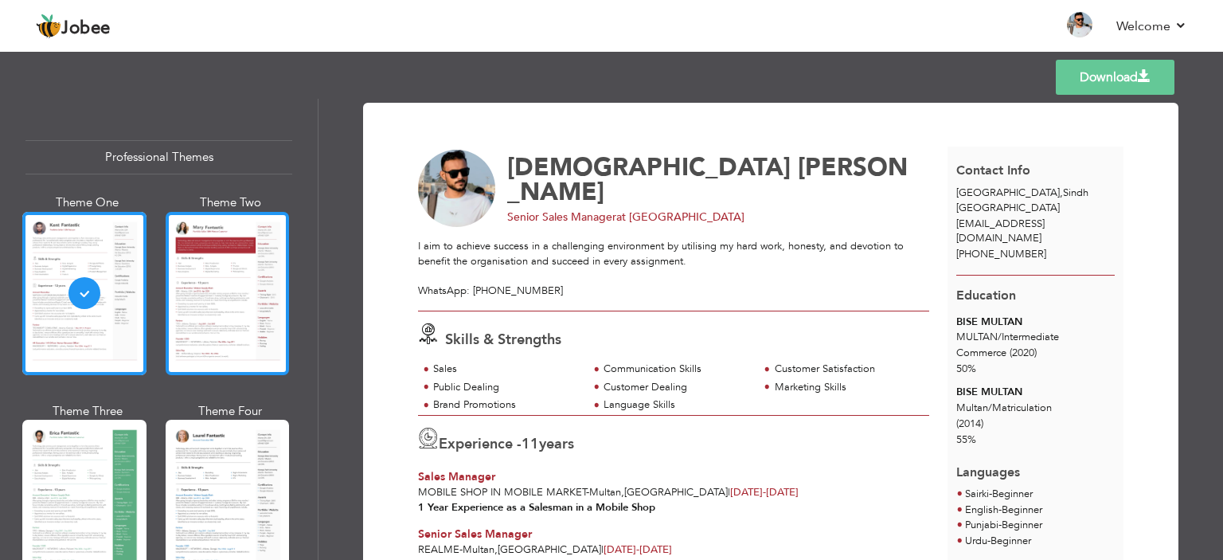
click at [267, 257] on div at bounding box center [228, 293] width 124 height 163
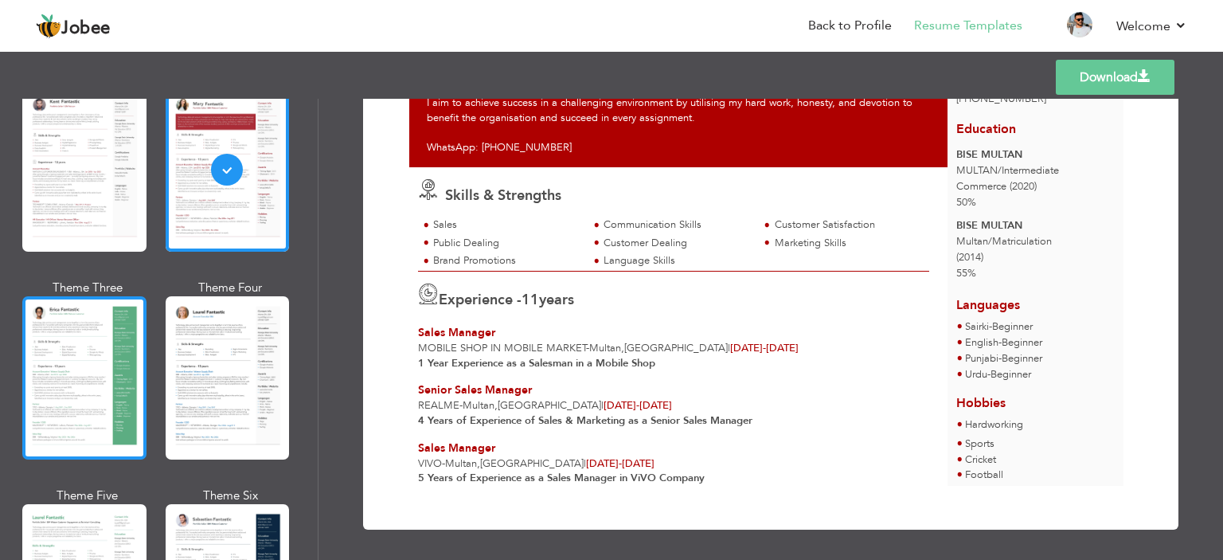
scroll to position [159, 0]
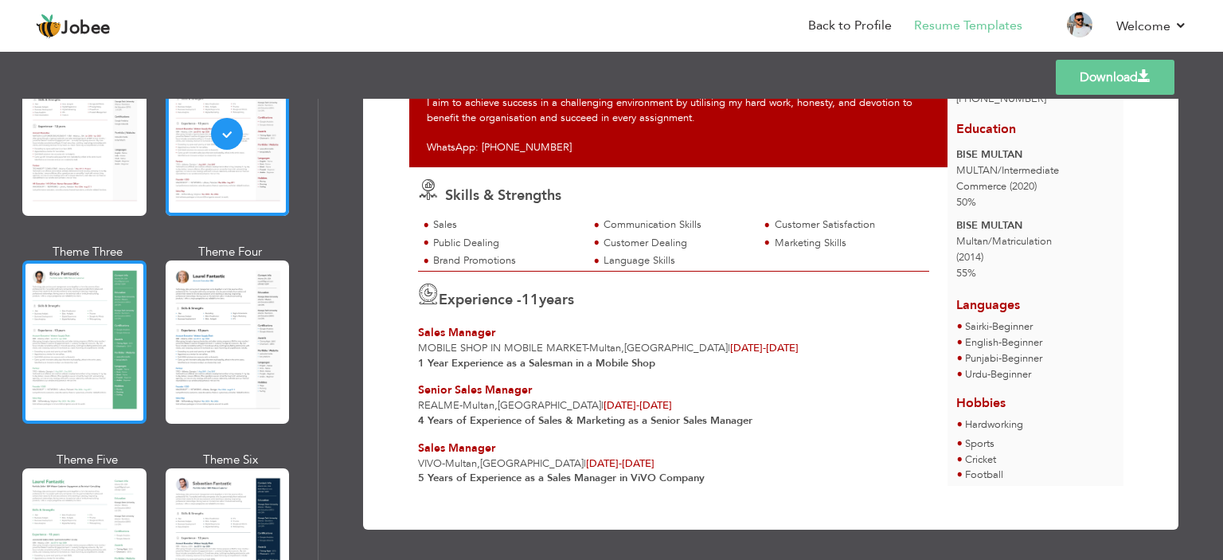
click at [115, 330] on div at bounding box center [84, 341] width 124 height 163
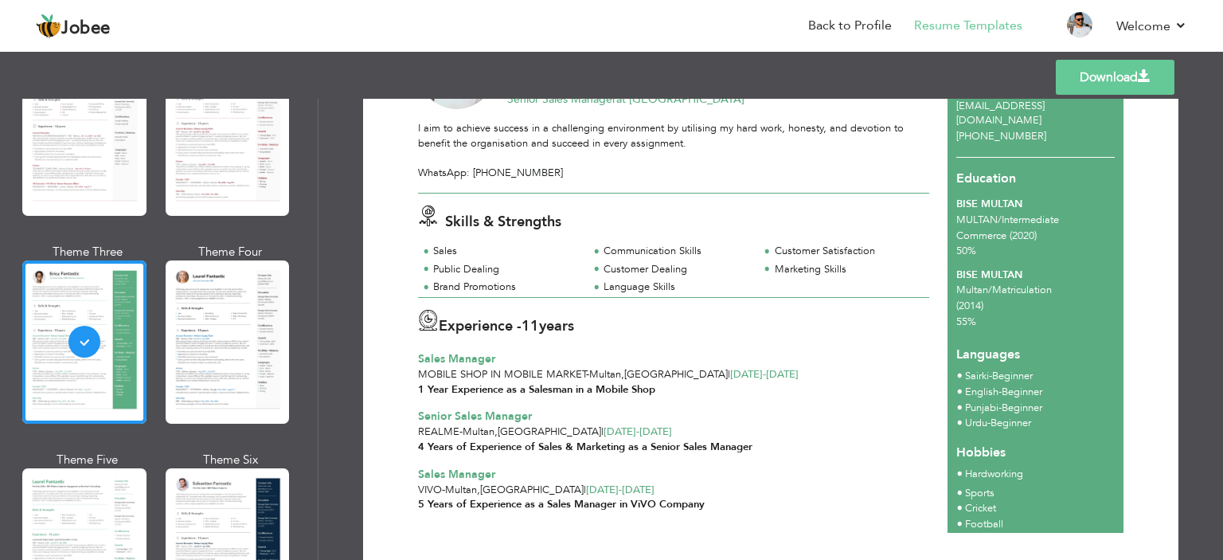
scroll to position [153, 0]
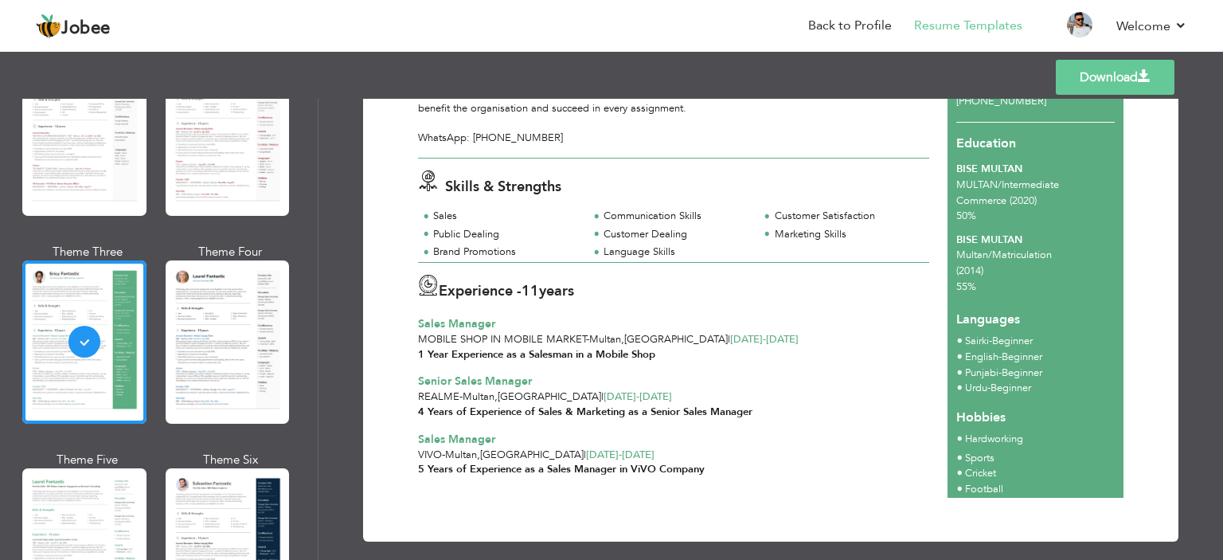
click at [1110, 79] on link "Download" at bounding box center [1114, 77] width 119 height 35
